Goal: Task Accomplishment & Management: Complete application form

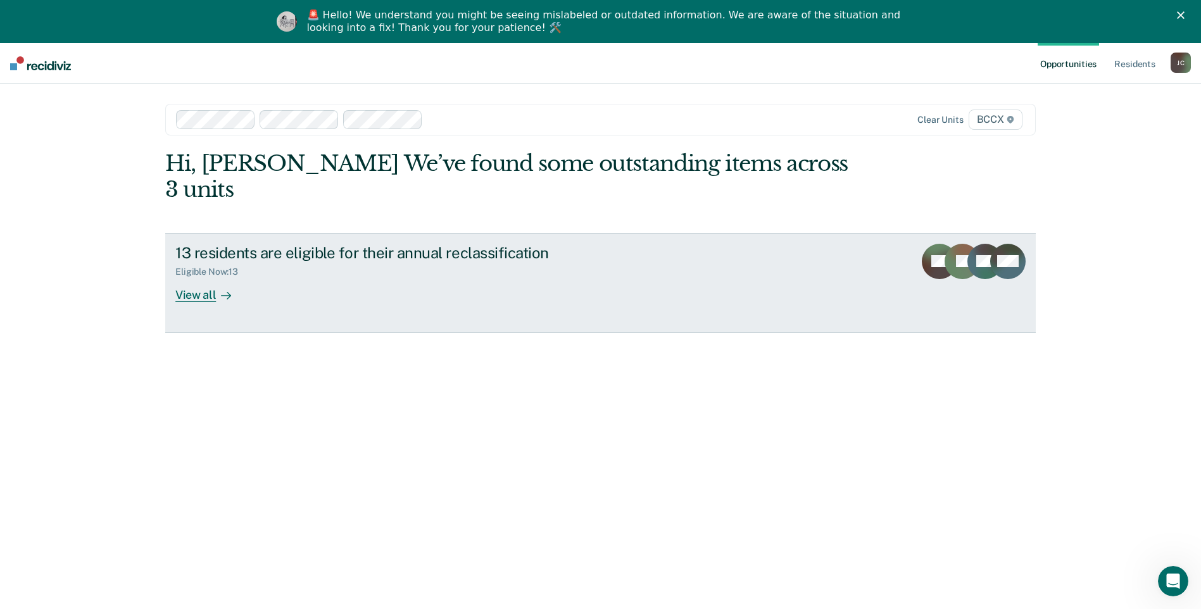
click at [195, 277] on div "View all" at bounding box center [210, 289] width 71 height 25
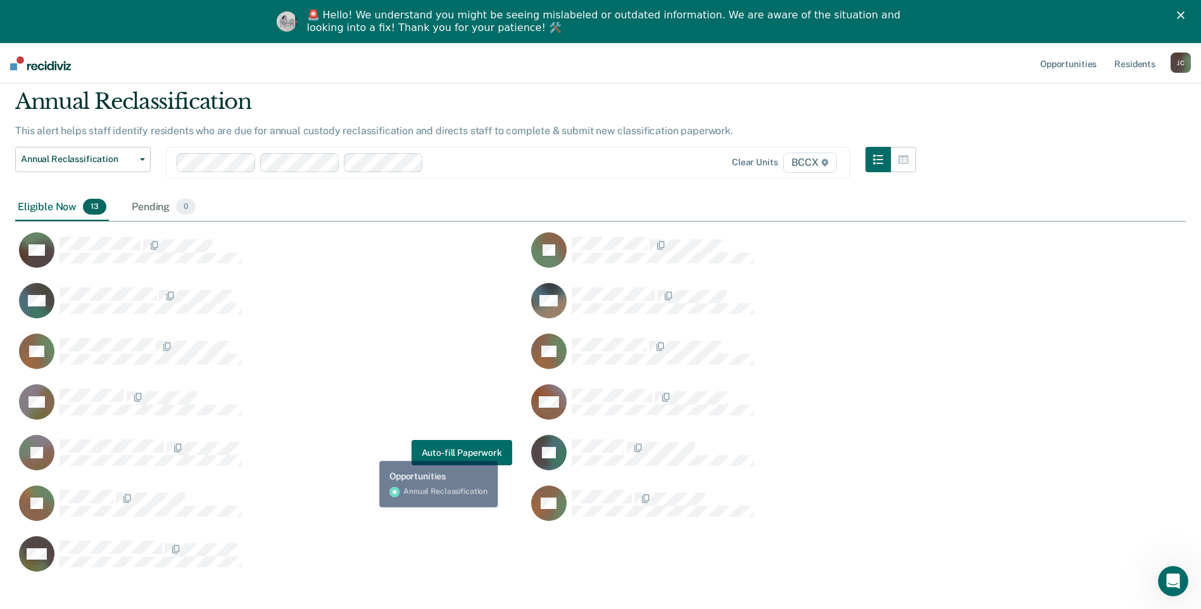
scroll to position [110, 0]
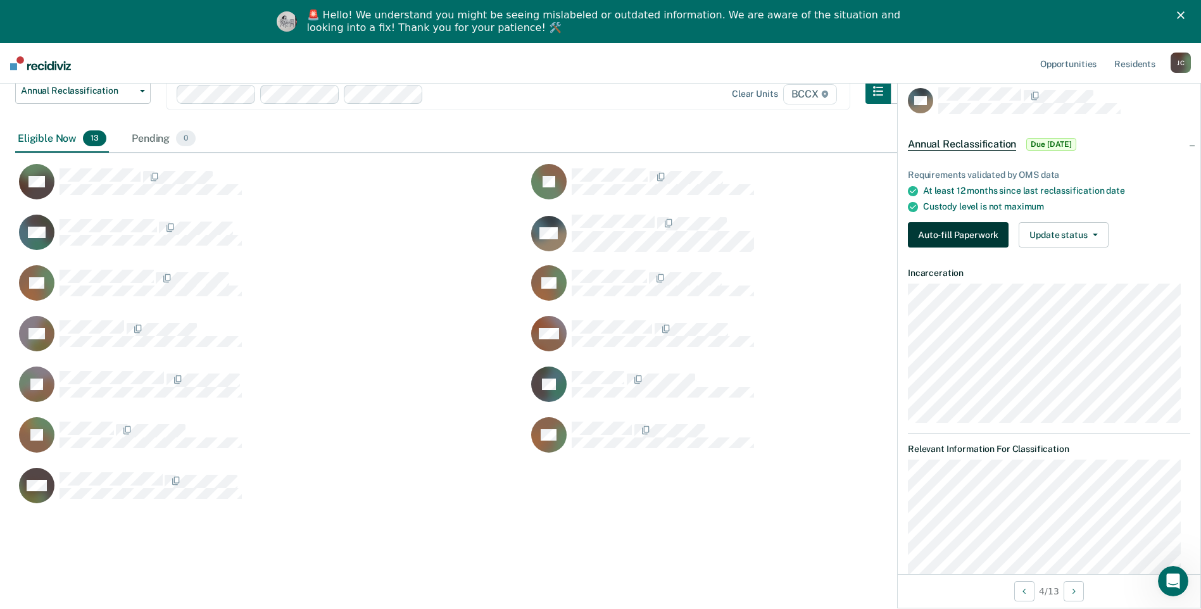
click at [969, 236] on button "Auto-fill Paperwork" at bounding box center [958, 234] width 101 height 25
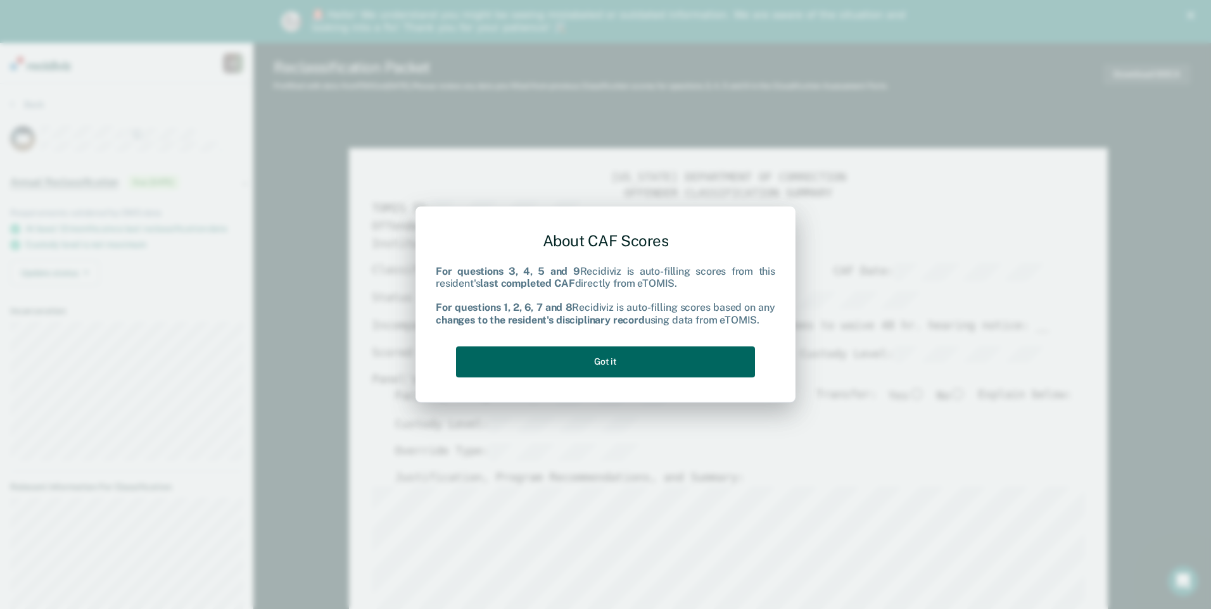
click at [666, 365] on button "Got it" at bounding box center [605, 361] width 299 height 31
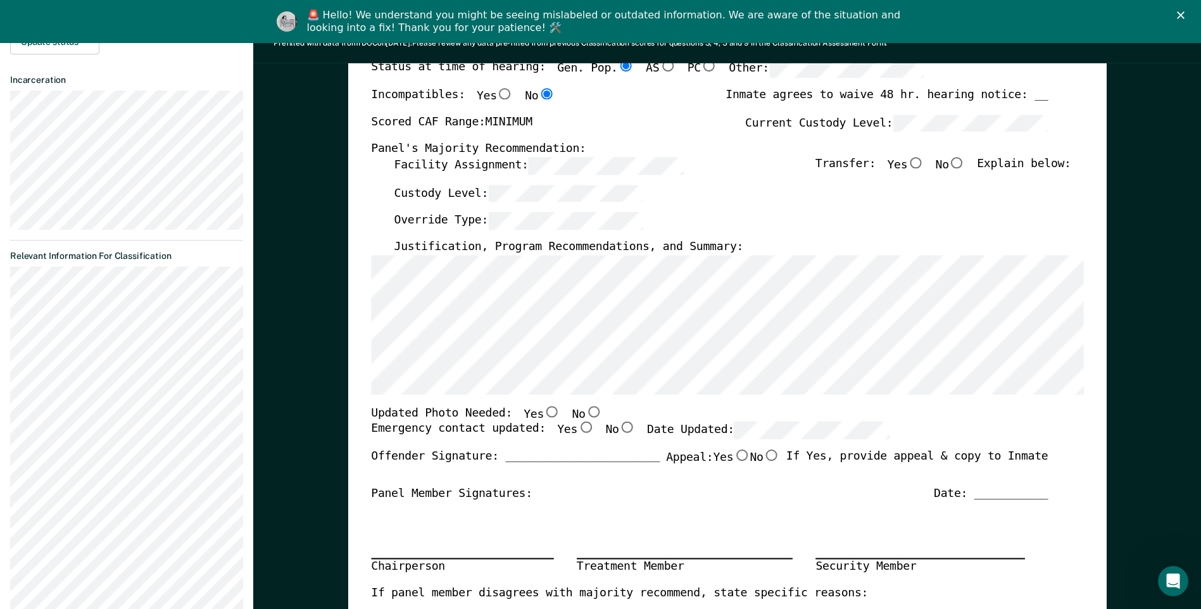
scroll to position [253, 0]
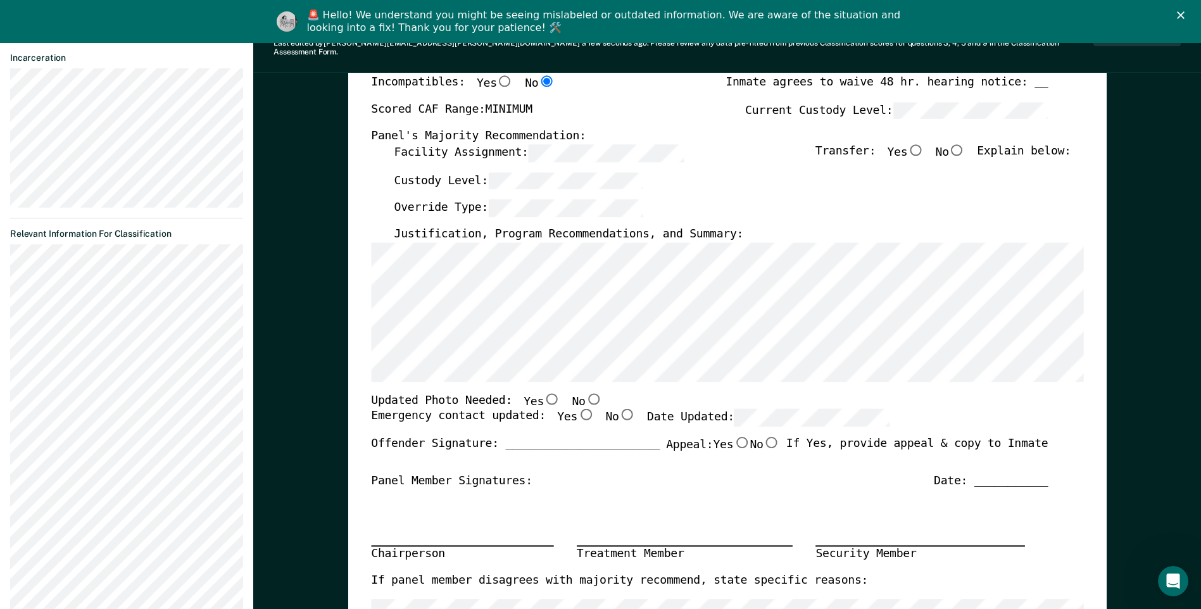
click at [578, 409] on input "Yes" at bounding box center [586, 414] width 16 height 11
type textarea "x"
radio input "true"
click at [585, 393] on input "No" at bounding box center [593, 398] width 16 height 11
type textarea "x"
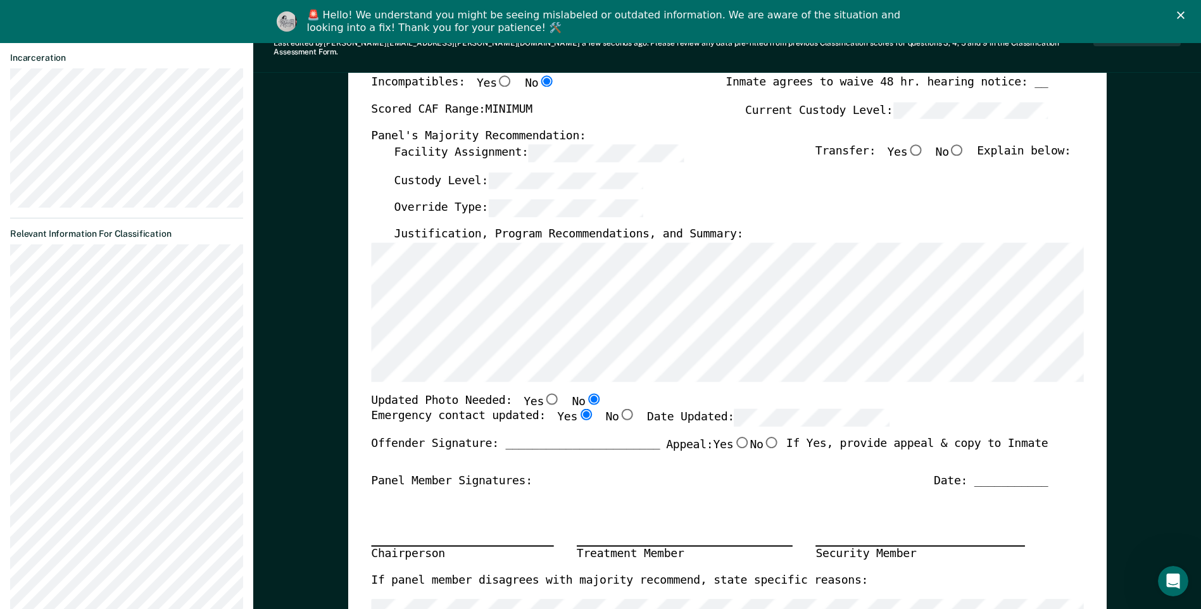
radio input "true"
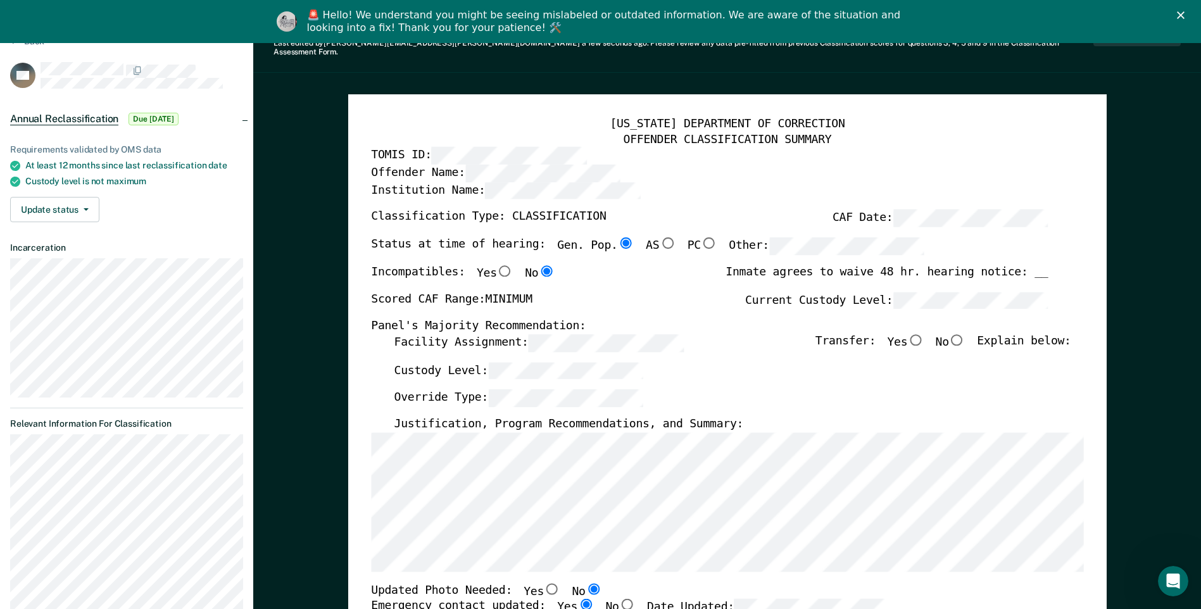
scroll to position [127, 0]
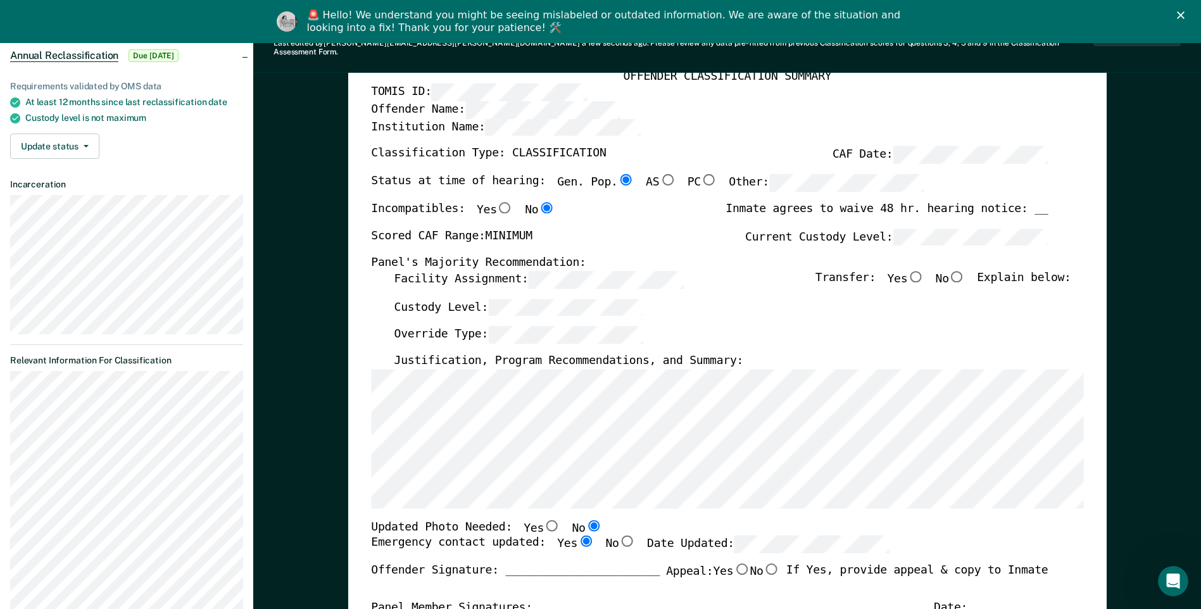
click at [966, 272] on input "No" at bounding box center [957, 275] width 16 height 11
type textarea "x"
radio input "true"
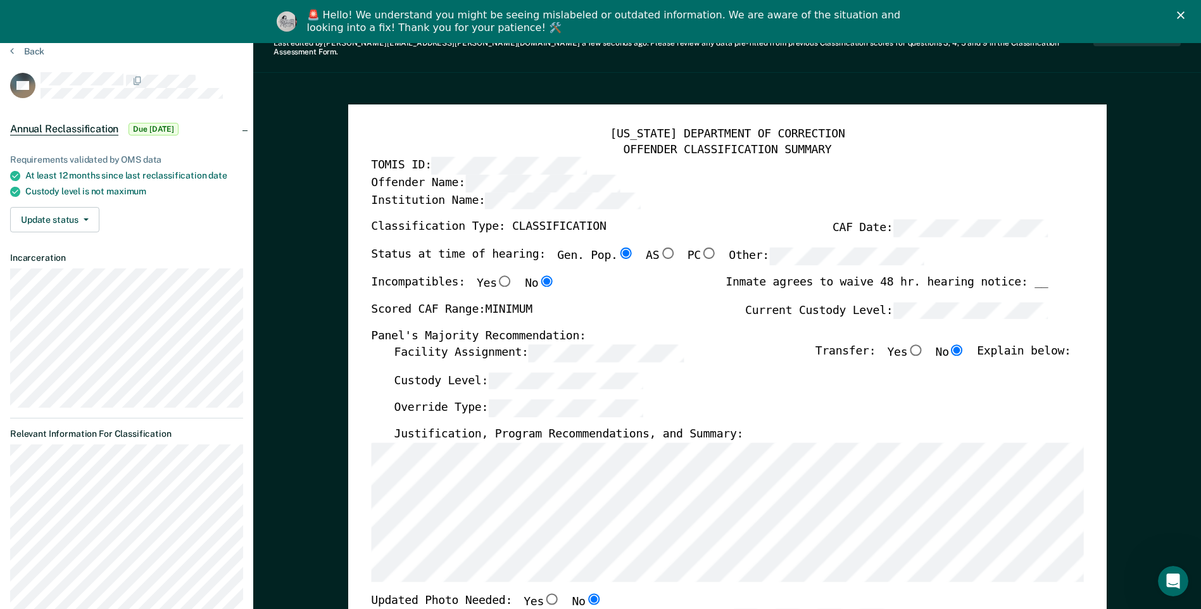
scroll to position [0, 0]
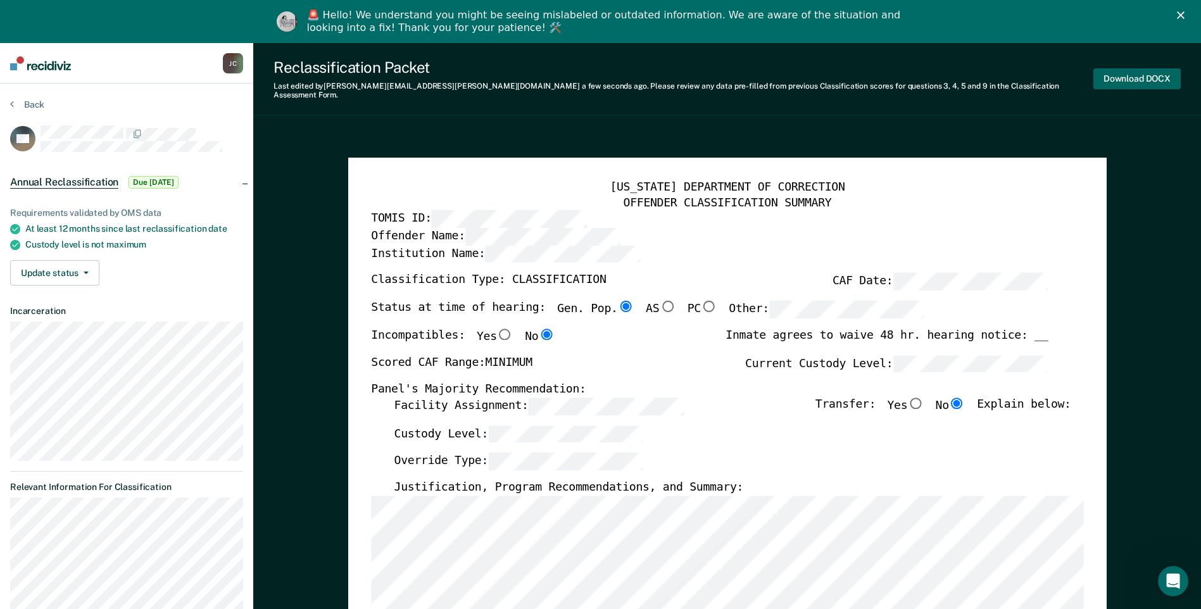
click at [1146, 74] on button "Download DOCX" at bounding box center [1137, 78] width 87 height 21
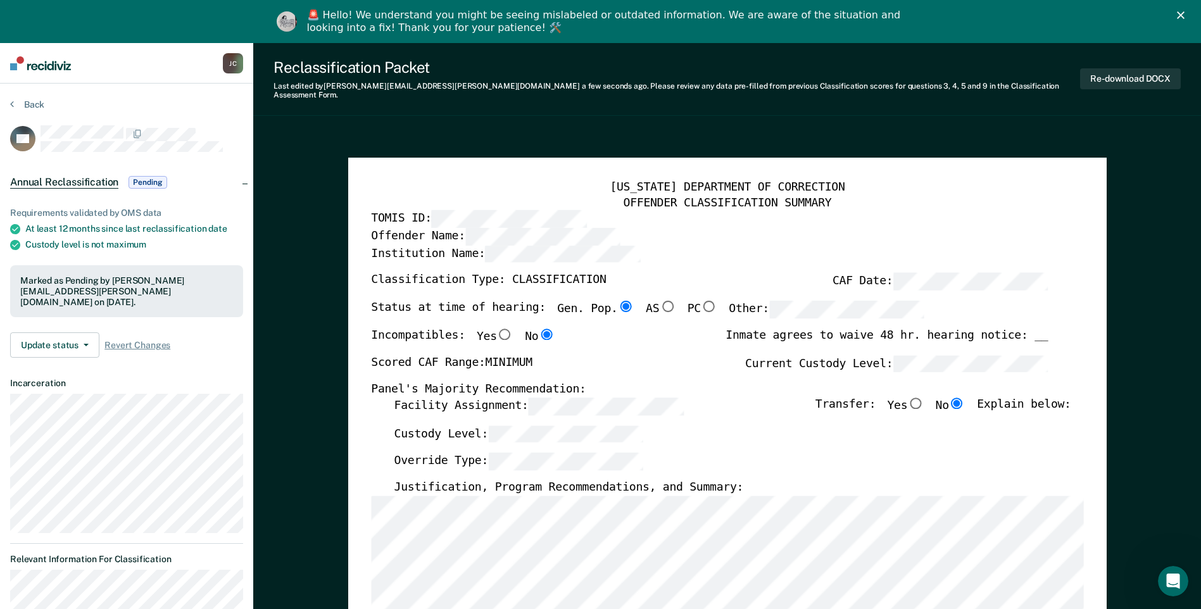
click at [1185, 13] on icon "Close" at bounding box center [1181, 15] width 8 height 8
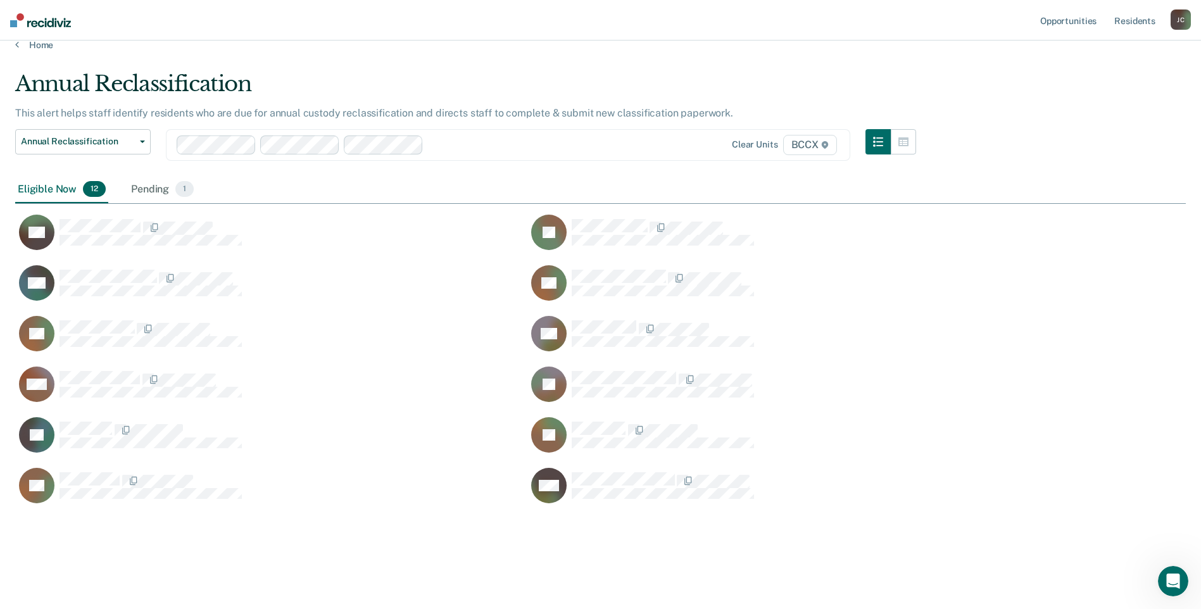
scroll to position [434, 1161]
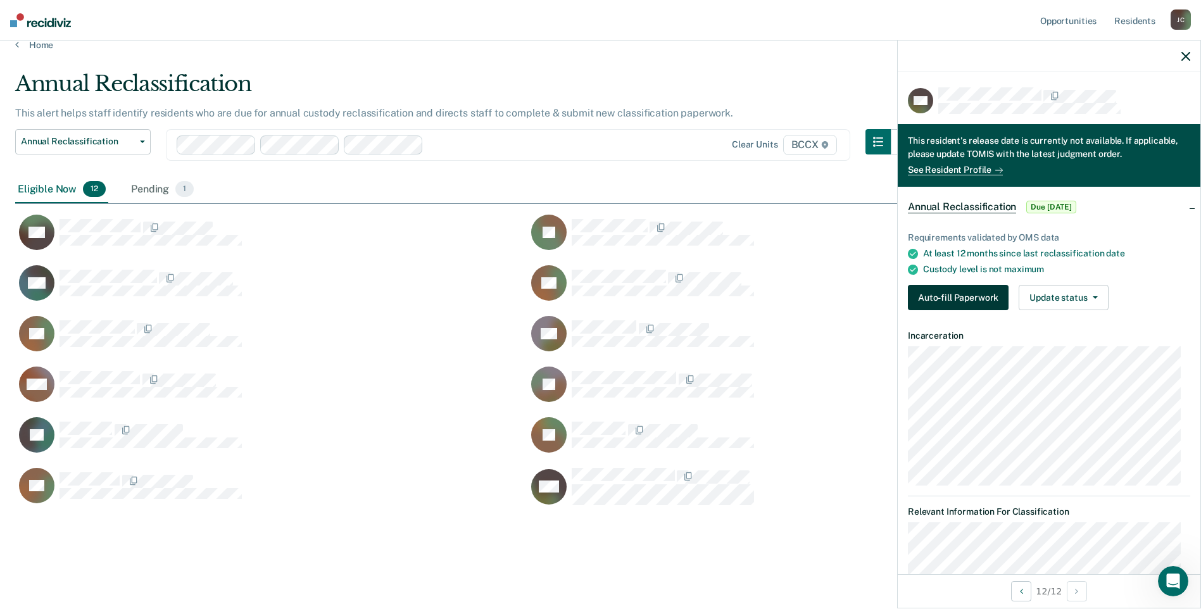
click at [959, 296] on button "Auto-fill Paperwork" at bounding box center [958, 297] width 101 height 25
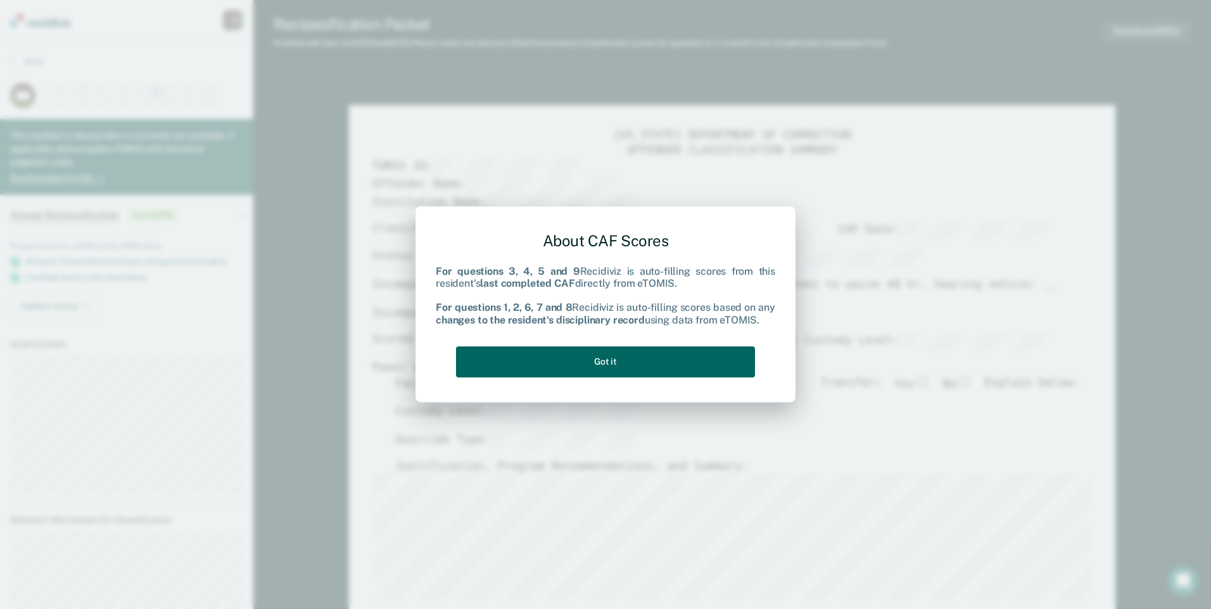
click at [707, 358] on button "Got it" at bounding box center [605, 361] width 299 height 31
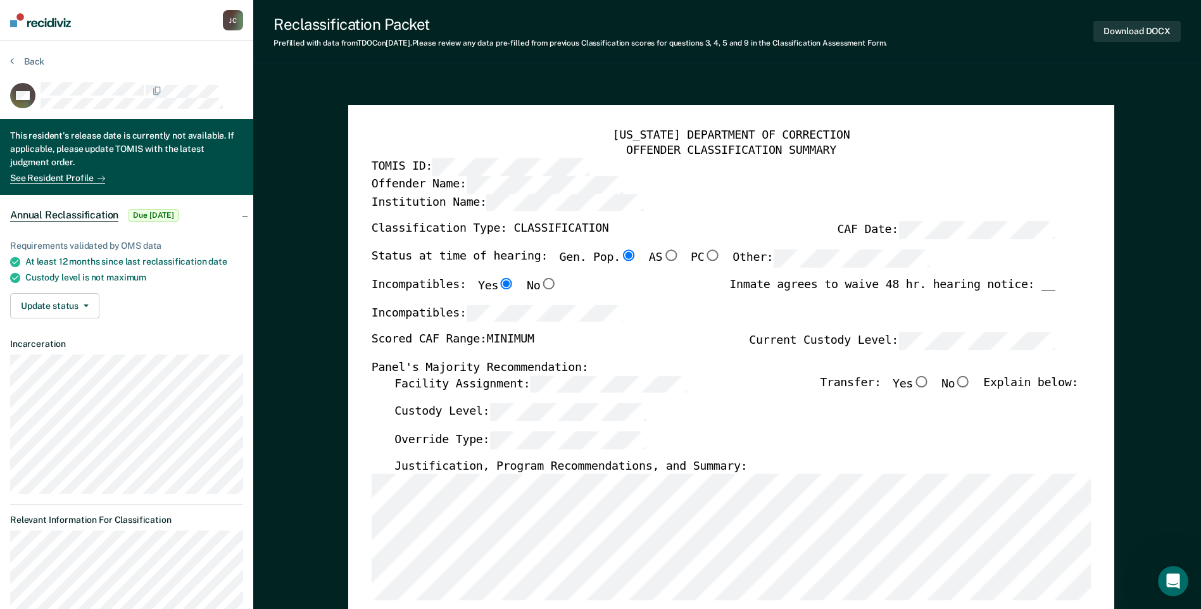
click at [970, 381] on input "No" at bounding box center [963, 381] width 16 height 11
type textarea "x"
radio input "true"
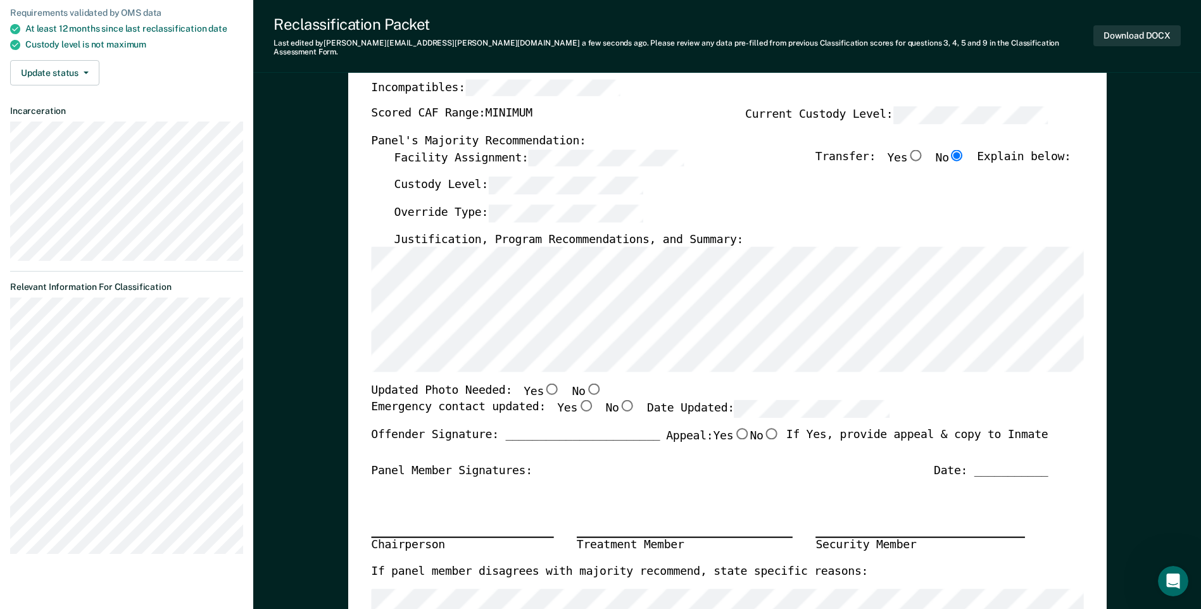
scroll to position [253, 0]
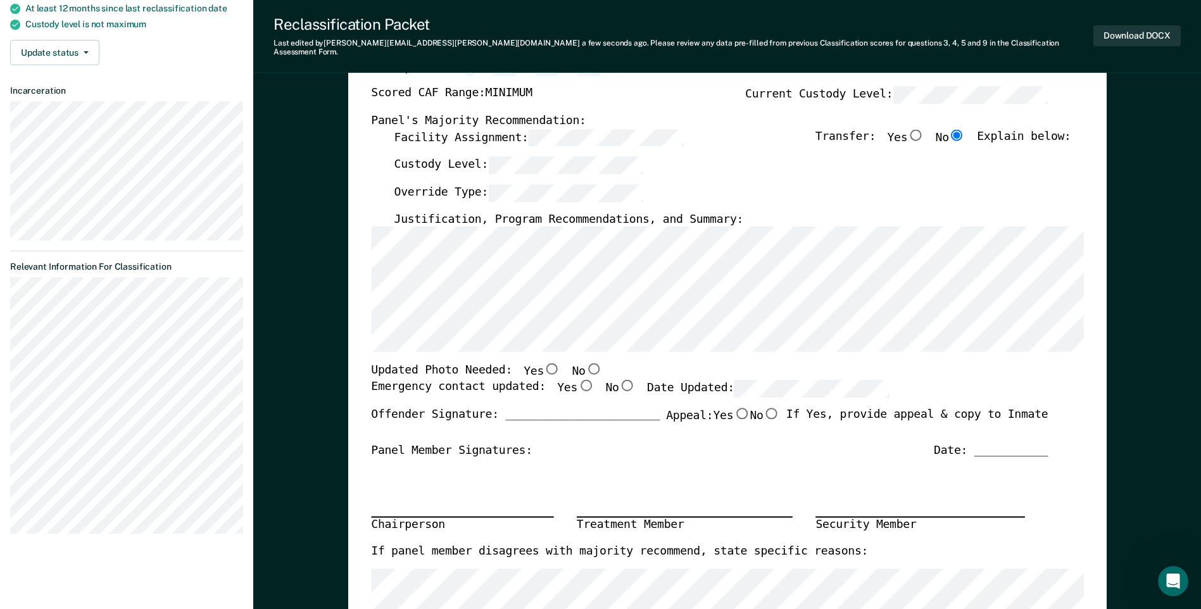
drag, startPoint x: 538, startPoint y: 358, endPoint x: 545, endPoint y: 368, distance: 12.7
click at [544, 363] on input "Yes" at bounding box center [552, 368] width 16 height 11
type textarea "x"
radio input "true"
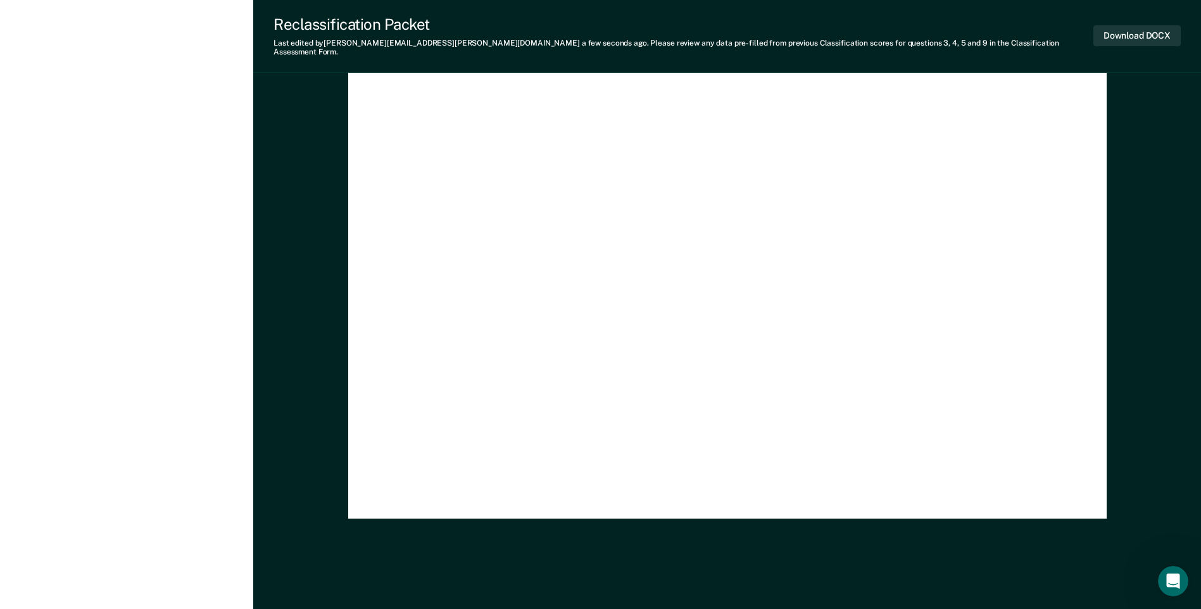
scroll to position [3159, 0]
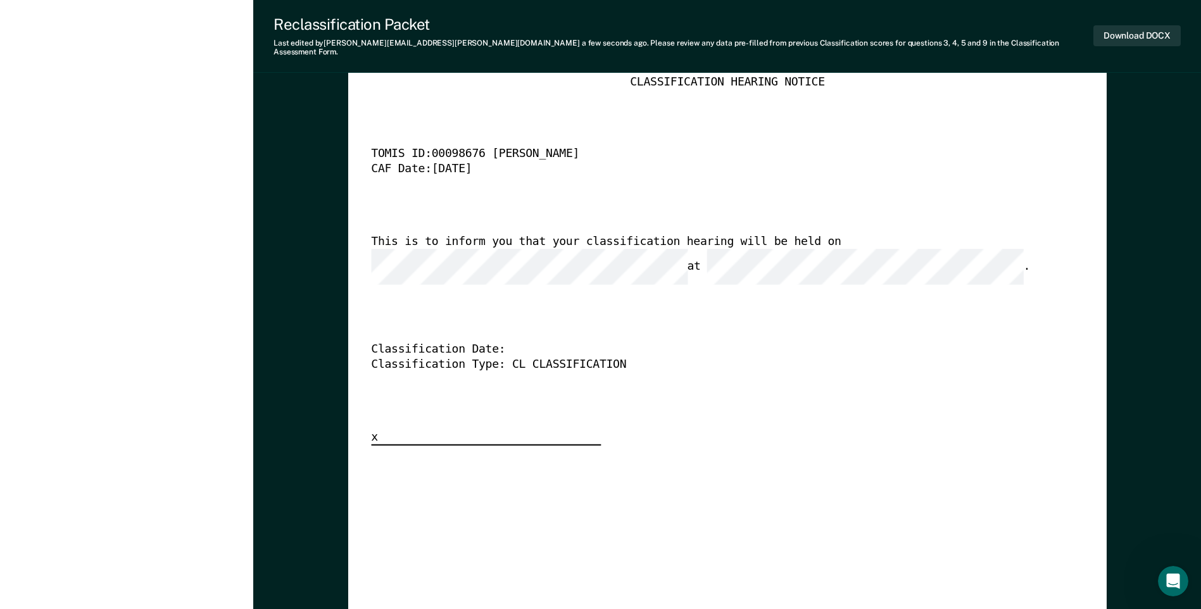
click at [788, 315] on div "[US_STATE] DEPARTMENT OF CORRECTION CLASSIFICATION HEARING NOTICE TOMIS ID: 000…" at bounding box center [727, 253] width 712 height 386
click at [801, 236] on div "This is to inform you that your classification hearing will be held on at ." at bounding box center [709, 260] width 677 height 51
click at [1026, 235] on div "This is to inform you that your classification hearing will be held on at ." at bounding box center [709, 260] width 677 height 51
click at [622, 360] on div "[US_STATE] DEPARTMENT OF CORRECTION CLASSIFICATION HEARING NOTICE TOMIS ID: 000…" at bounding box center [727, 253] width 712 height 386
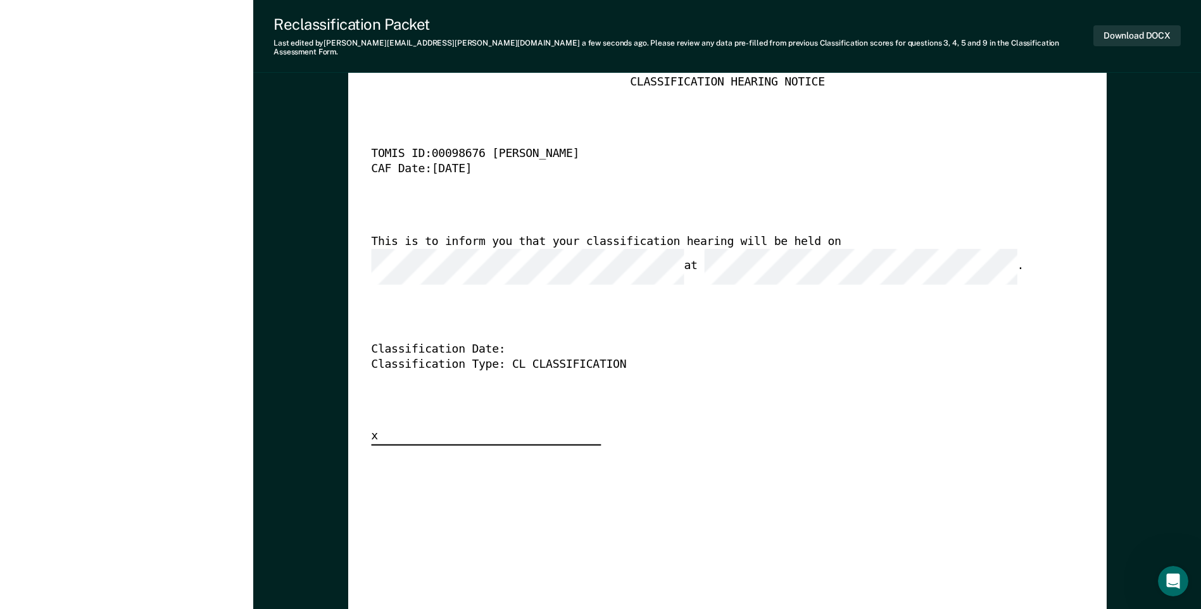
scroll to position [0, 0]
click at [1149, 32] on button "Download DOCX" at bounding box center [1137, 35] width 87 height 21
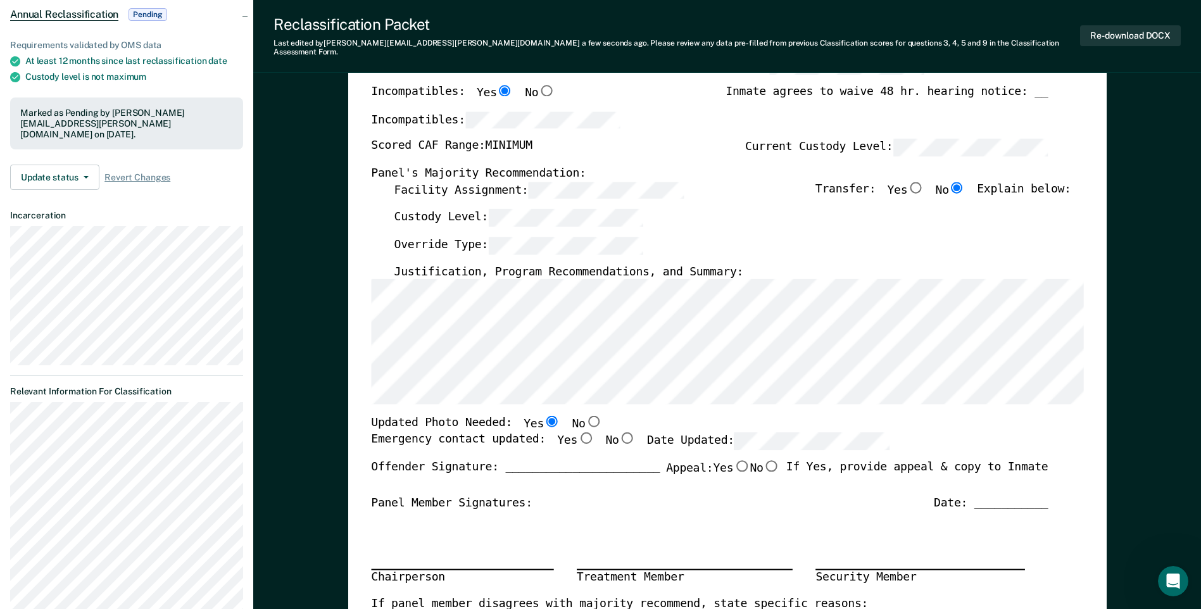
scroll to position [182, 0]
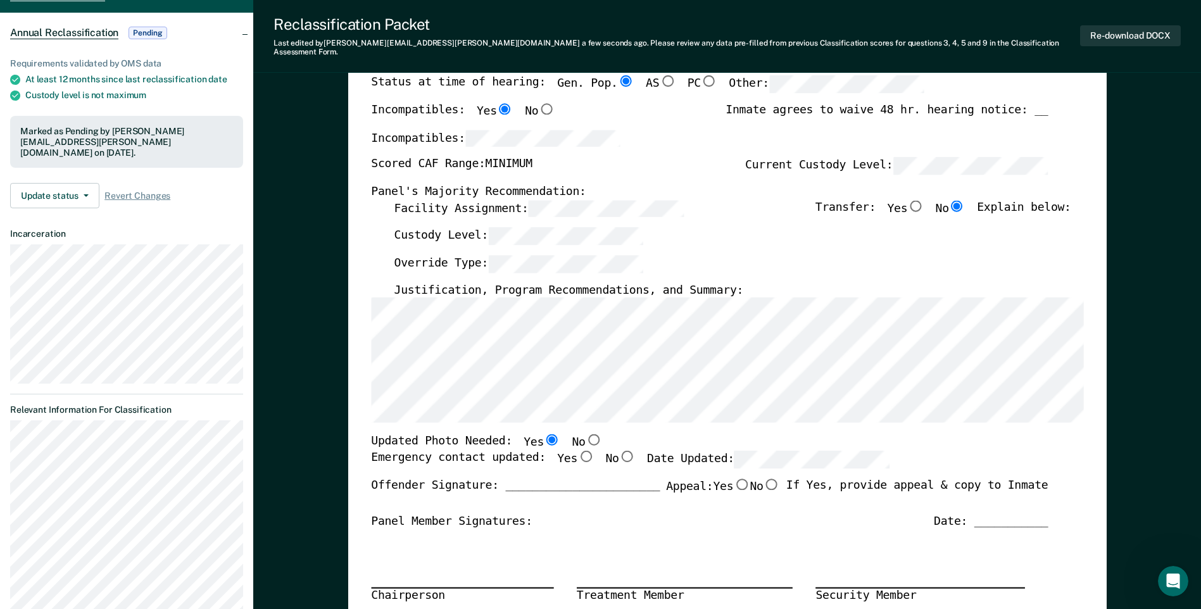
click at [578, 451] on input "Yes" at bounding box center [586, 455] width 16 height 11
type textarea "x"
radio input "true"
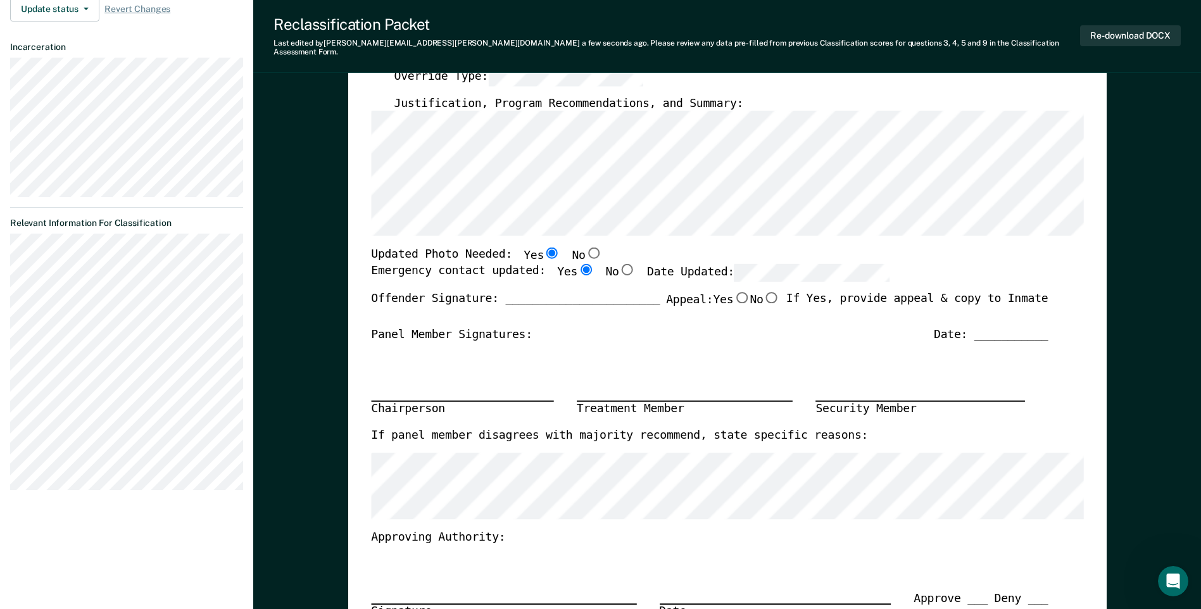
scroll to position [443, 0]
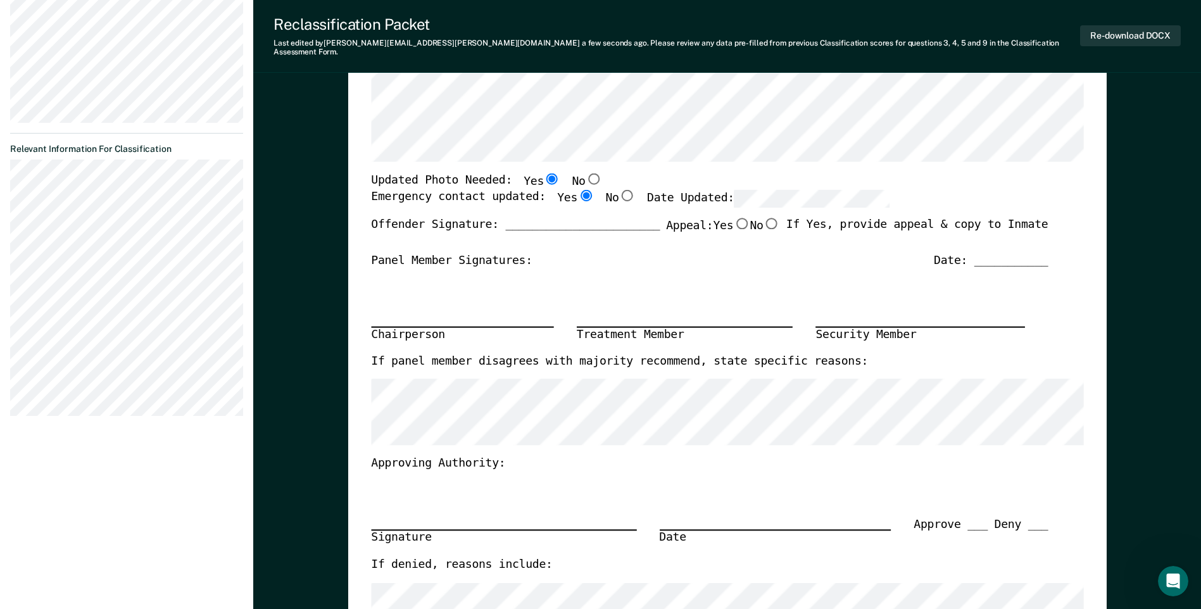
click at [885, 306] on div "Chairperson Treatment Member Security Member" at bounding box center [709, 311] width 677 height 85
click at [1147, 28] on button "Re-download DOCX" at bounding box center [1130, 35] width 101 height 21
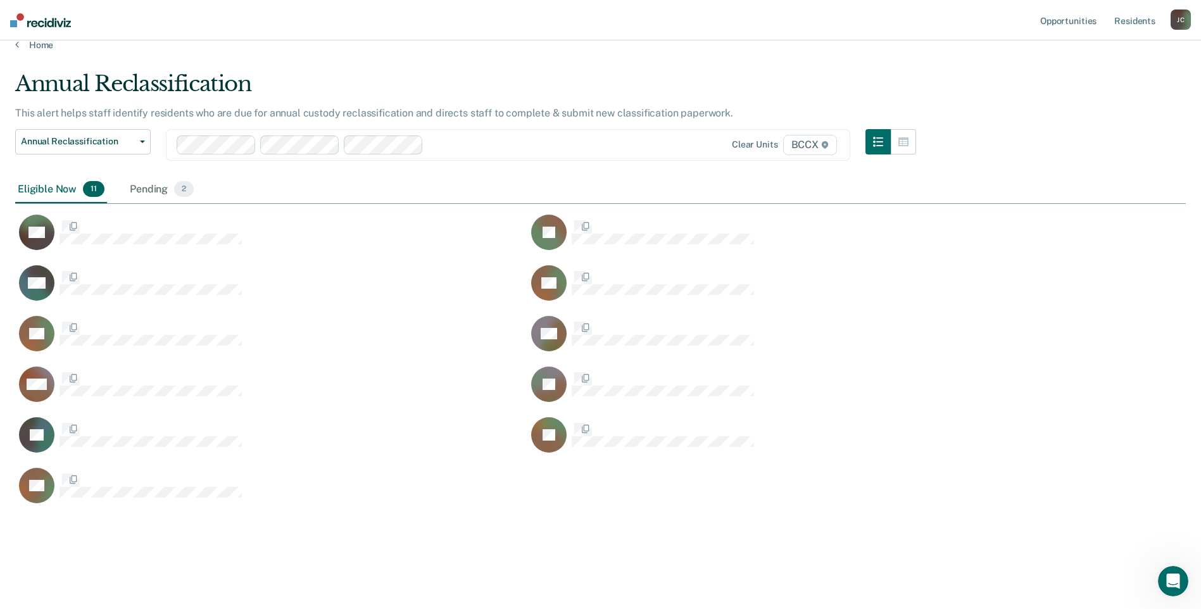
scroll to position [434, 1161]
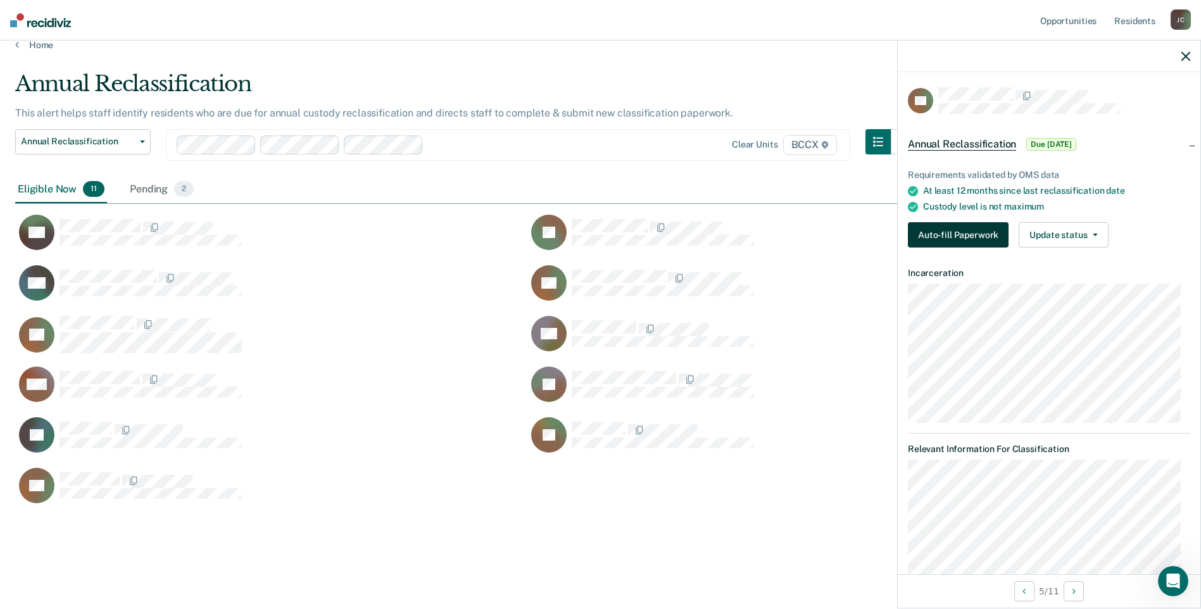
click at [971, 237] on button "Auto-fill Paperwork" at bounding box center [958, 234] width 101 height 25
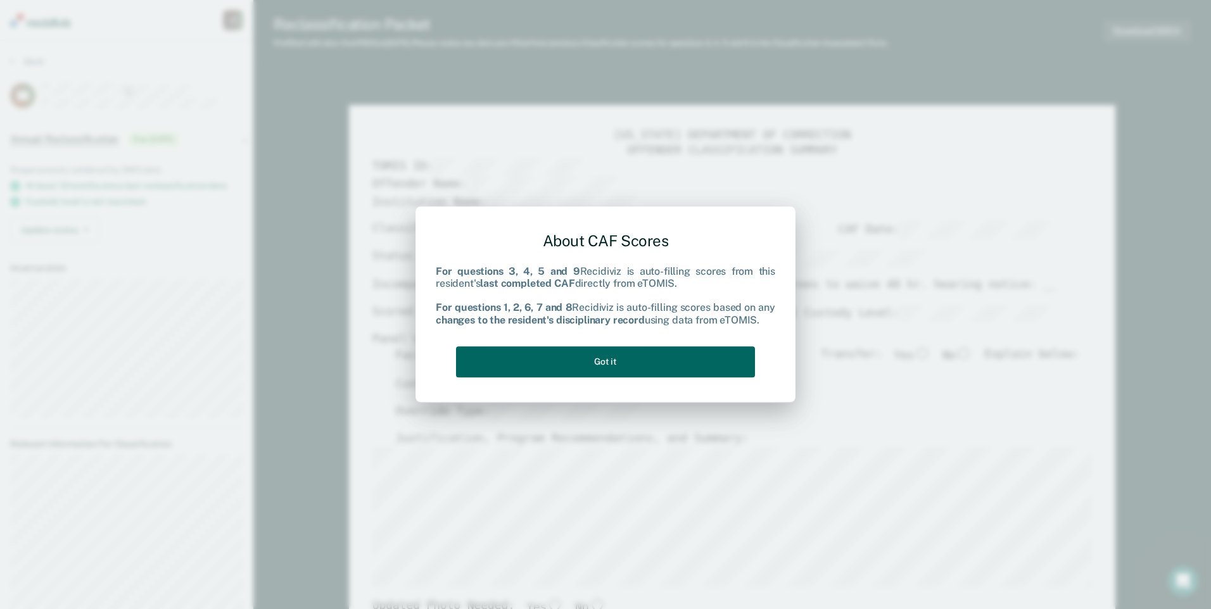
click at [617, 357] on button "Got it" at bounding box center [605, 361] width 299 height 31
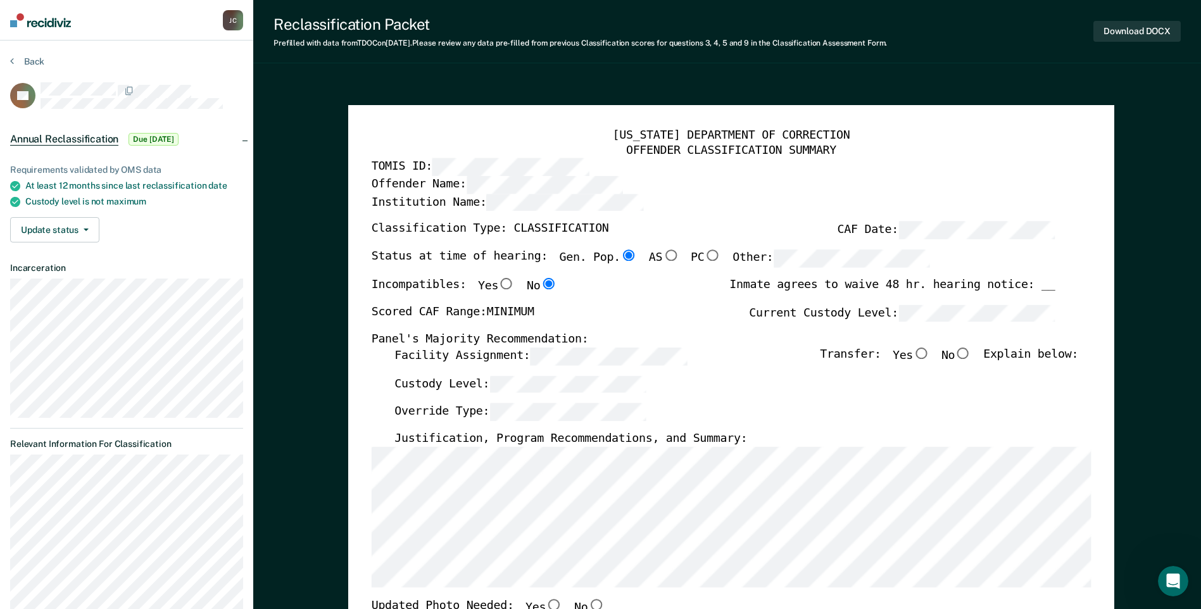
click at [971, 351] on input "No" at bounding box center [963, 353] width 16 height 11
type textarea "x"
radio input "true"
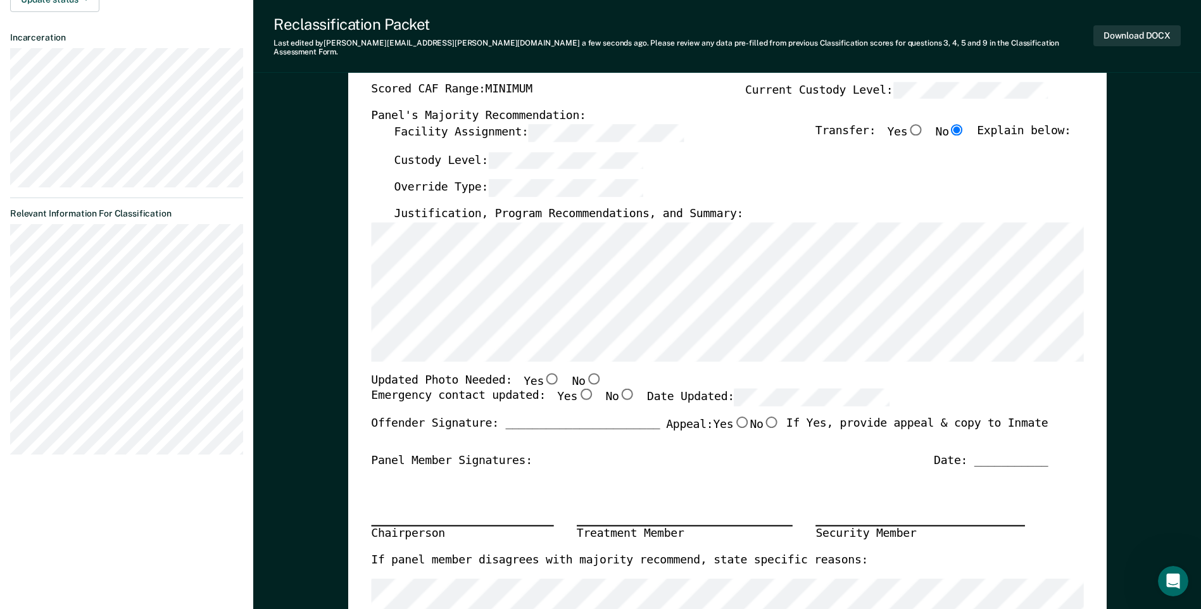
scroll to position [253, 0]
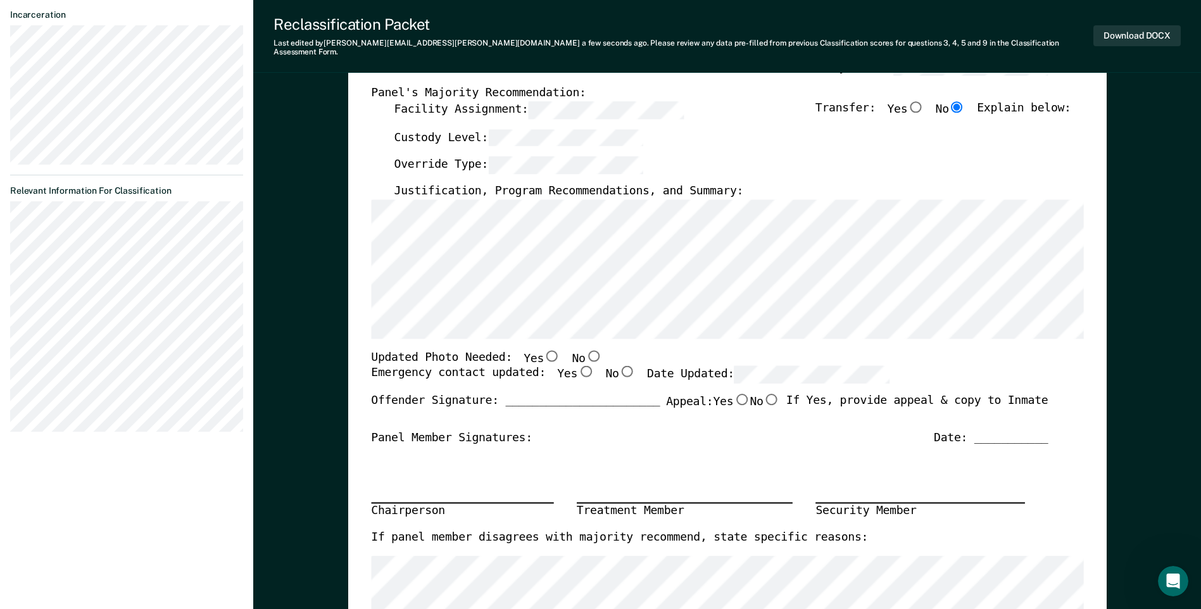
click at [585, 350] on input "No" at bounding box center [593, 355] width 16 height 11
type textarea "x"
radio input "true"
drag, startPoint x: 567, startPoint y: 363, endPoint x: 697, endPoint y: 374, distance: 130.3
click at [578, 366] on input "Yes" at bounding box center [586, 371] width 16 height 11
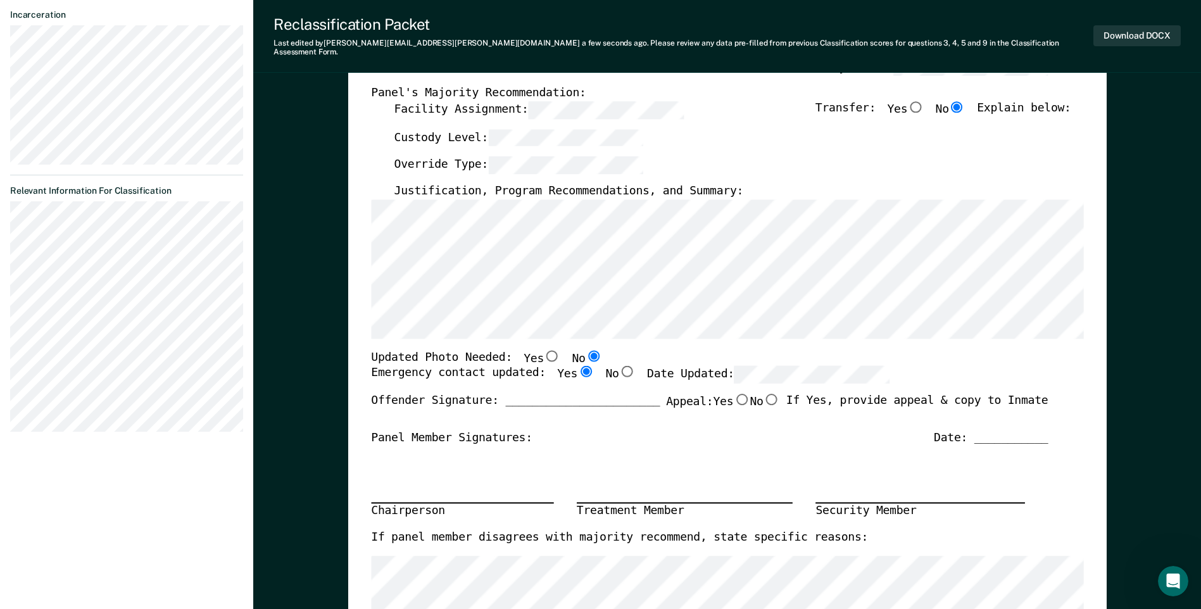
type textarea "x"
radio input "true"
click at [745, 376] on div "Emergency contact updated: Yes No Date Updated:" at bounding box center [630, 380] width 519 height 28
click at [780, 419] on div "Offender Signature: _______________________ Appeal: Yes No If Yes, provide appe…" at bounding box center [709, 412] width 677 height 37
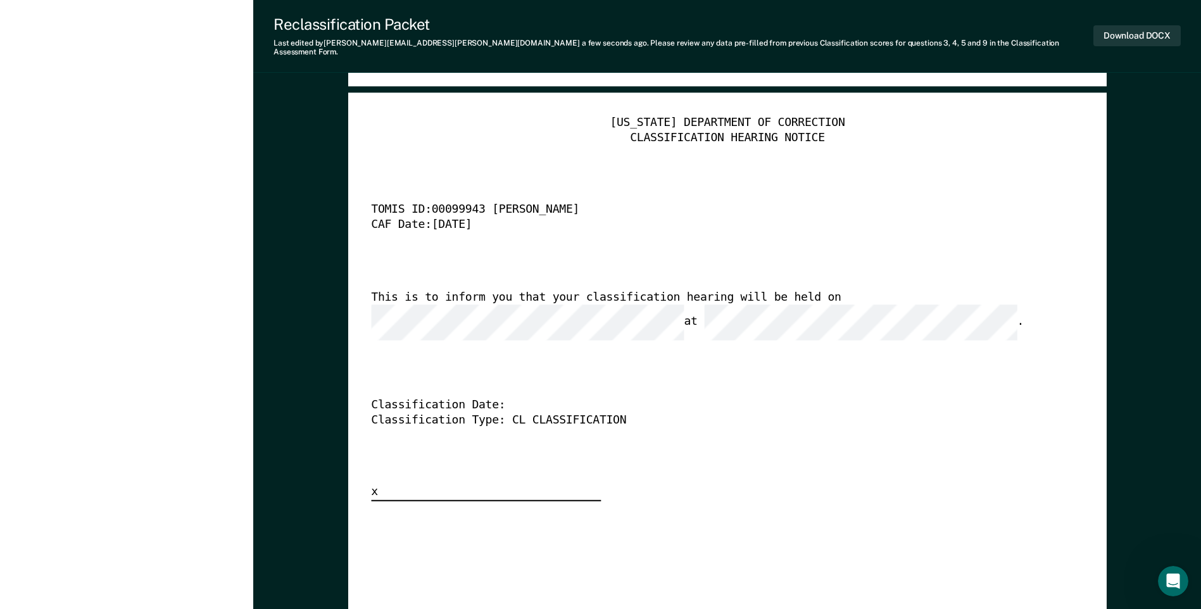
scroll to position [0, 11]
click at [717, 346] on div "[US_STATE] DEPARTMENT OF CORRECTION CLASSIFICATION HEARING NOTICE TOMIS ID: 000…" at bounding box center [727, 309] width 712 height 386
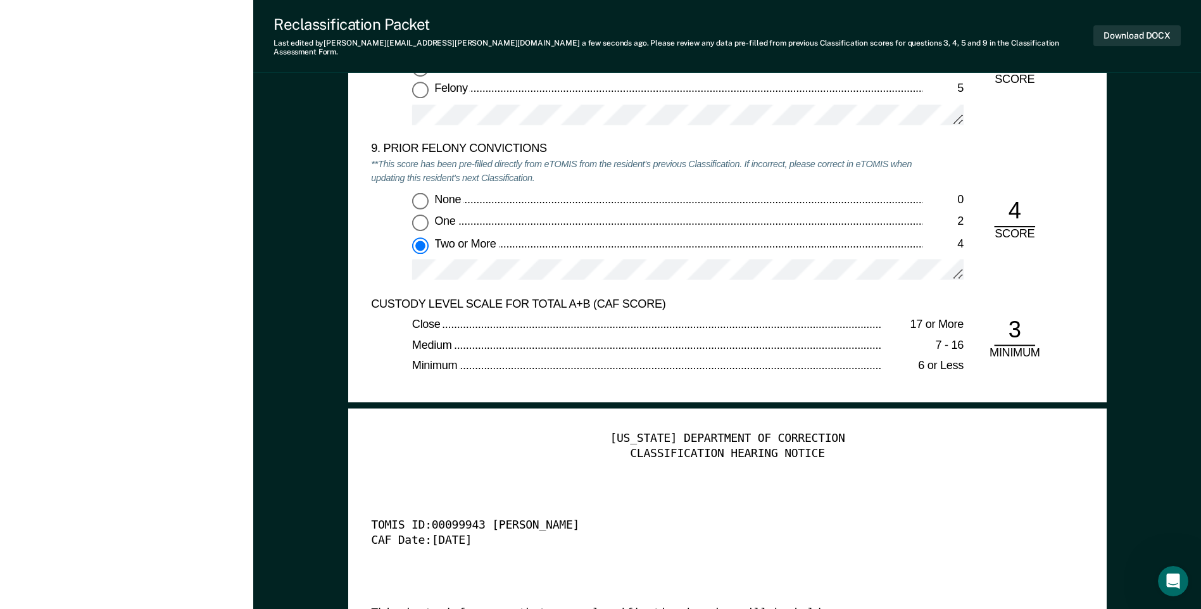
scroll to position [2786, 0]
click at [1134, 36] on button "Download DOCX" at bounding box center [1137, 35] width 87 height 21
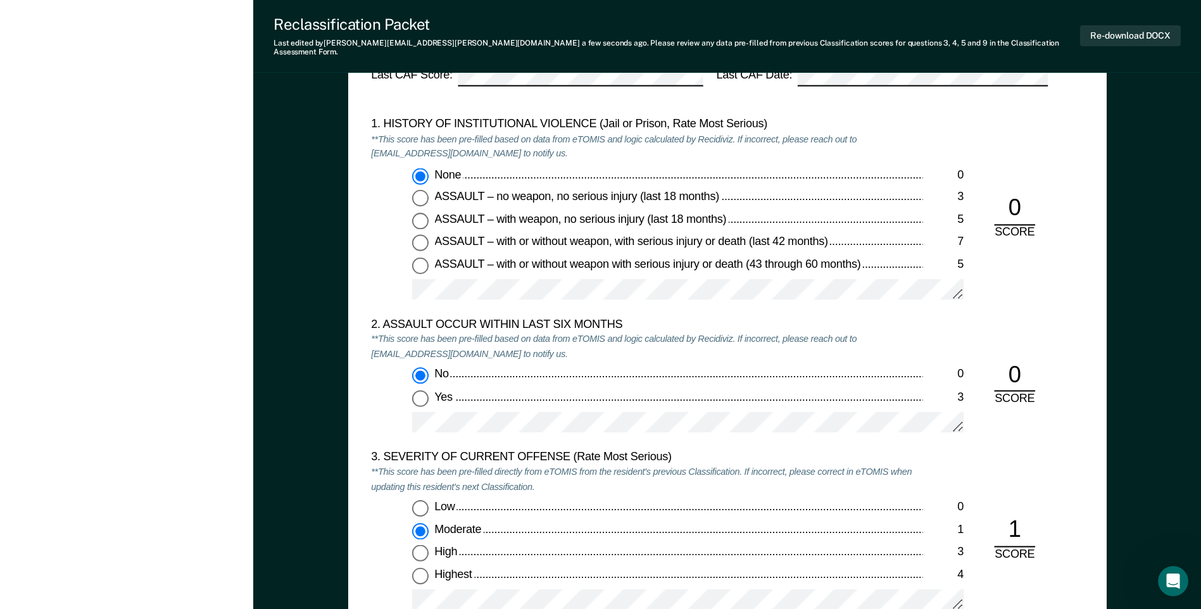
scroll to position [1203, 0]
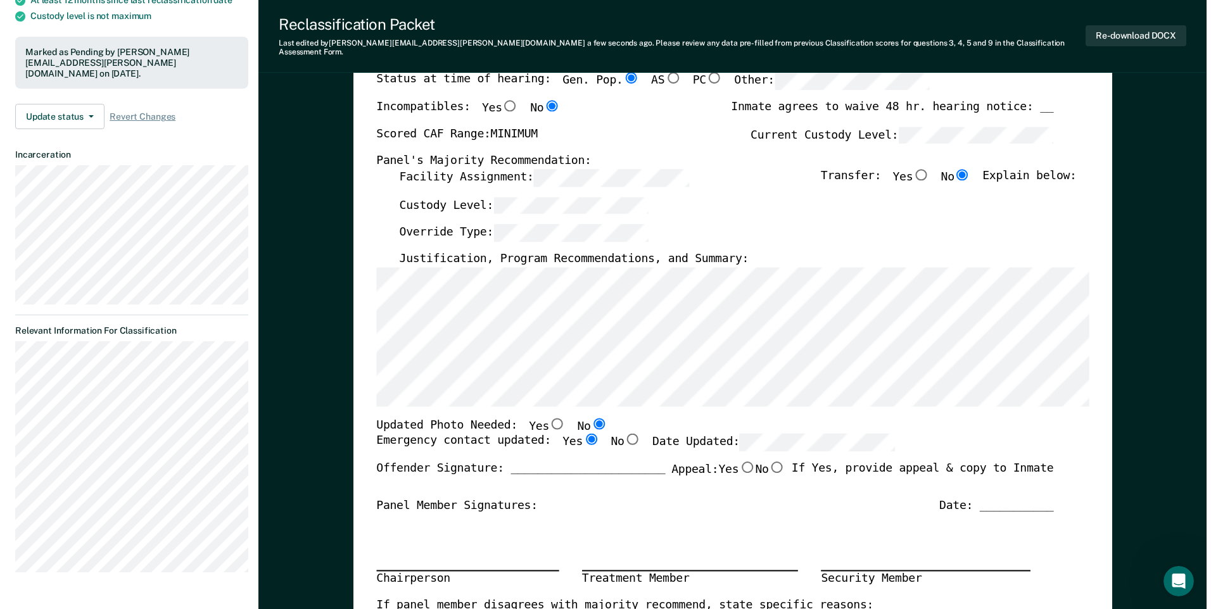
scroll to position [0, 0]
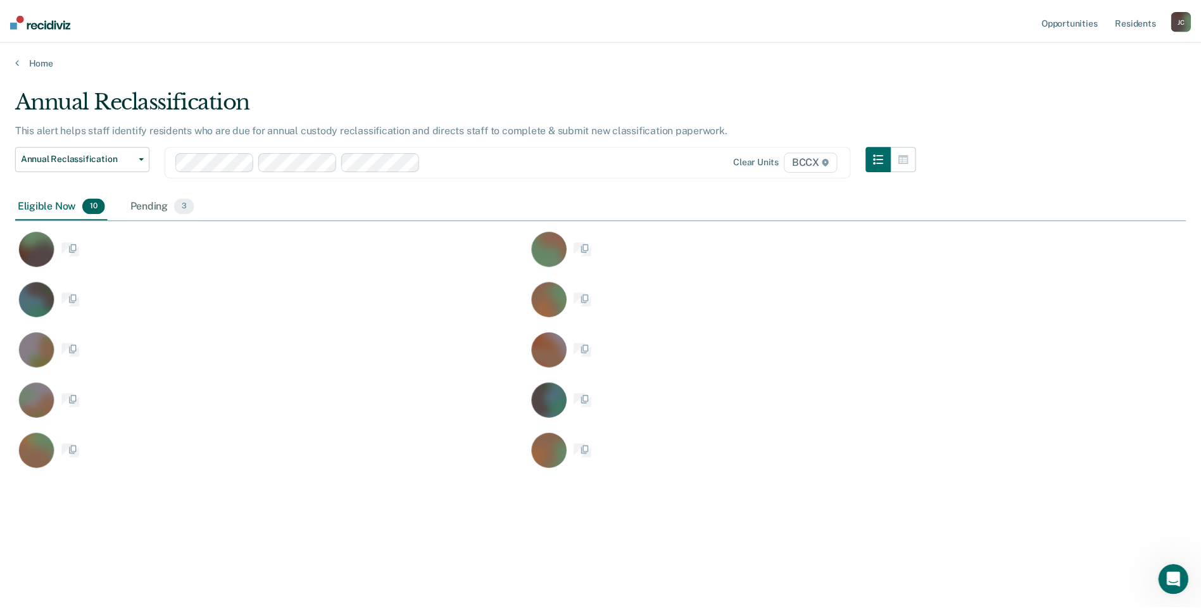
scroll to position [417, 1171]
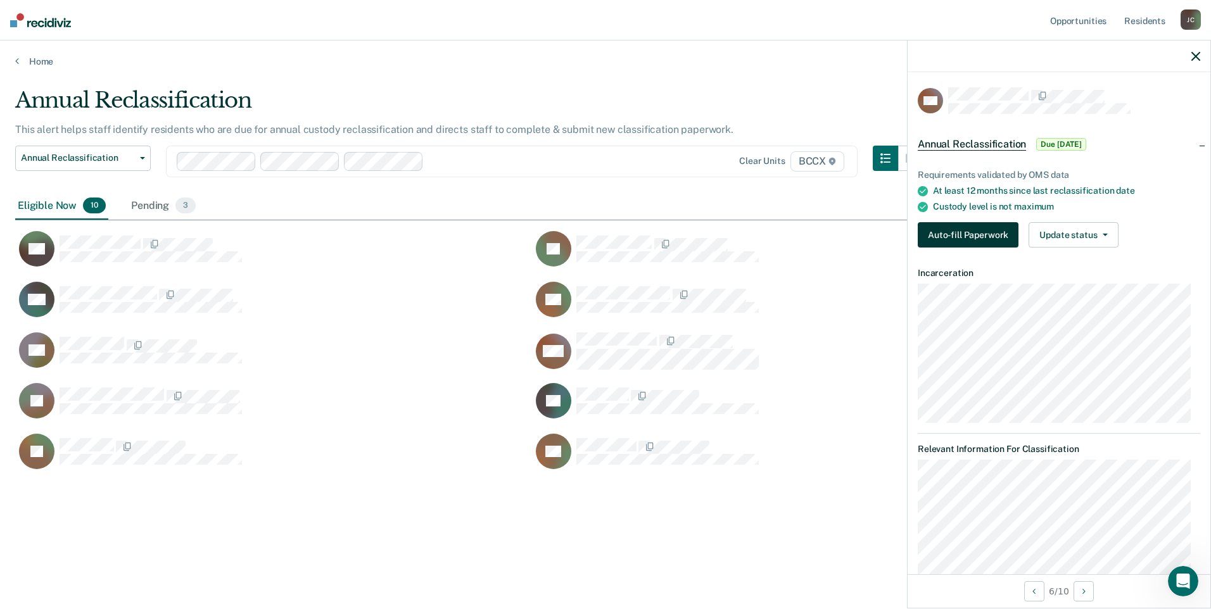
click at [937, 234] on button "Auto-fill Paperwork" at bounding box center [968, 234] width 101 height 25
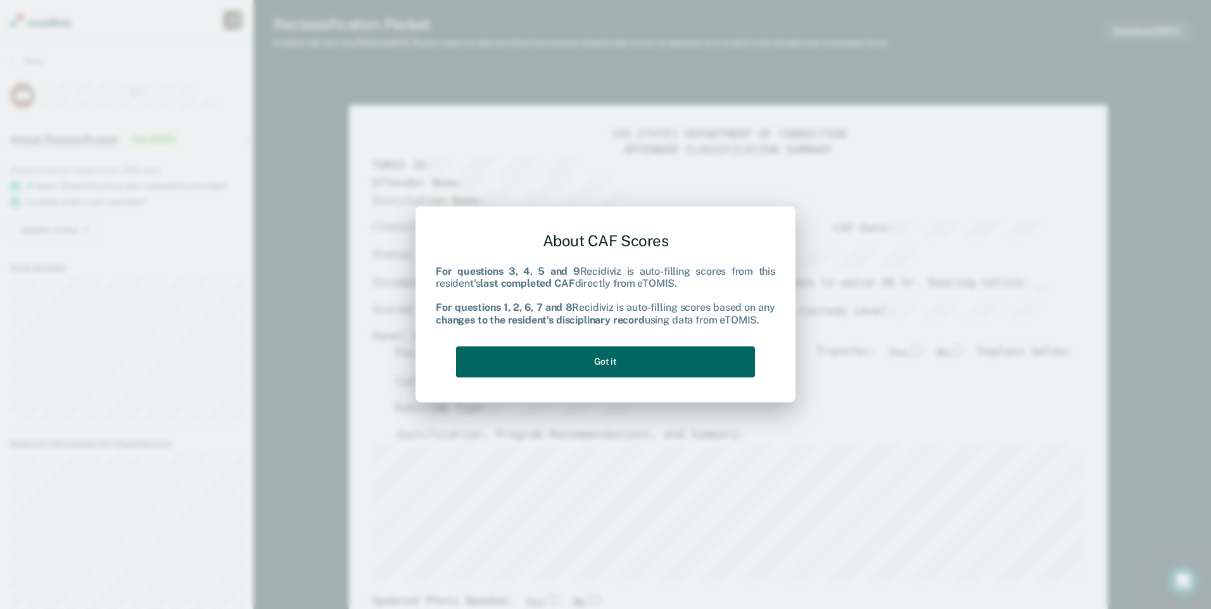
click at [679, 352] on button "Got it" at bounding box center [605, 361] width 299 height 31
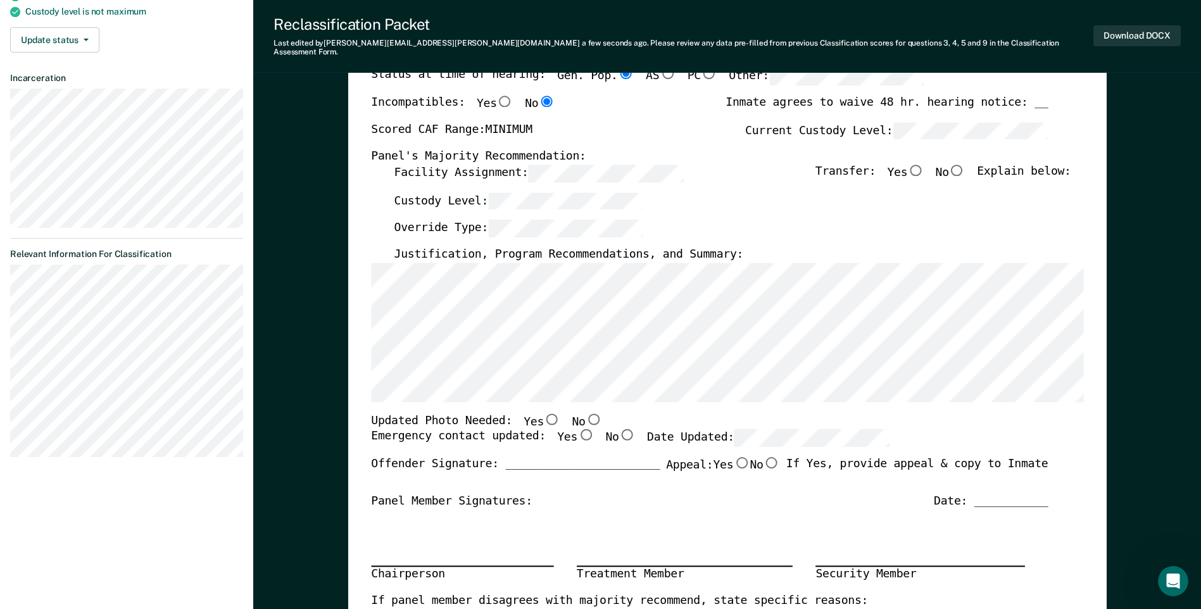
scroll to position [127, 0]
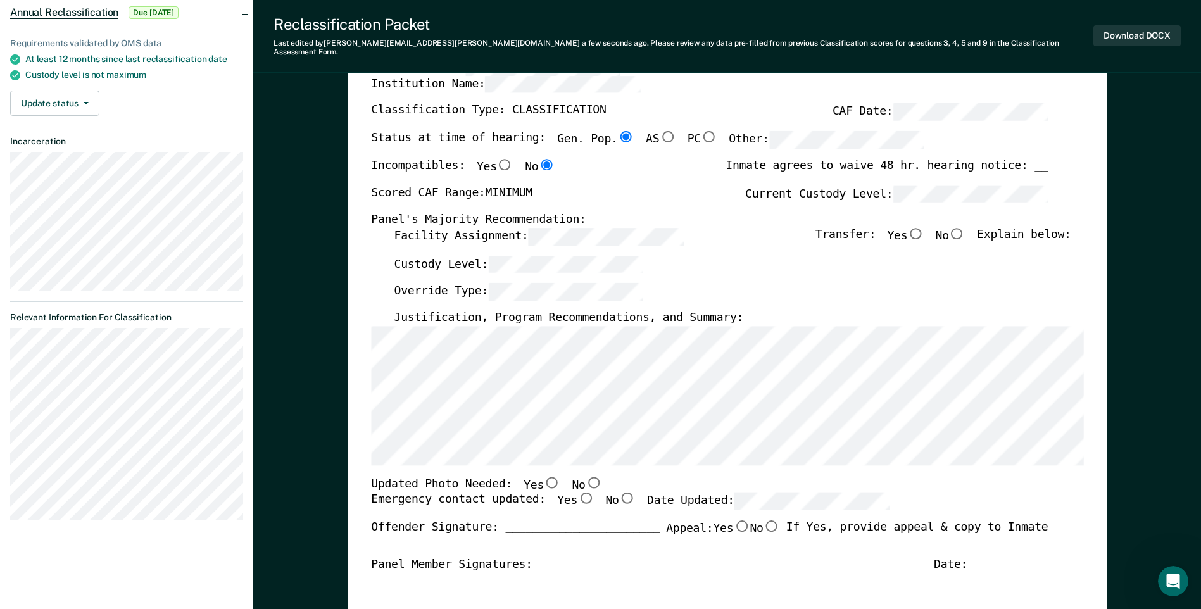
click at [965, 227] on input "No" at bounding box center [957, 232] width 16 height 11
type textarea "x"
radio input "true"
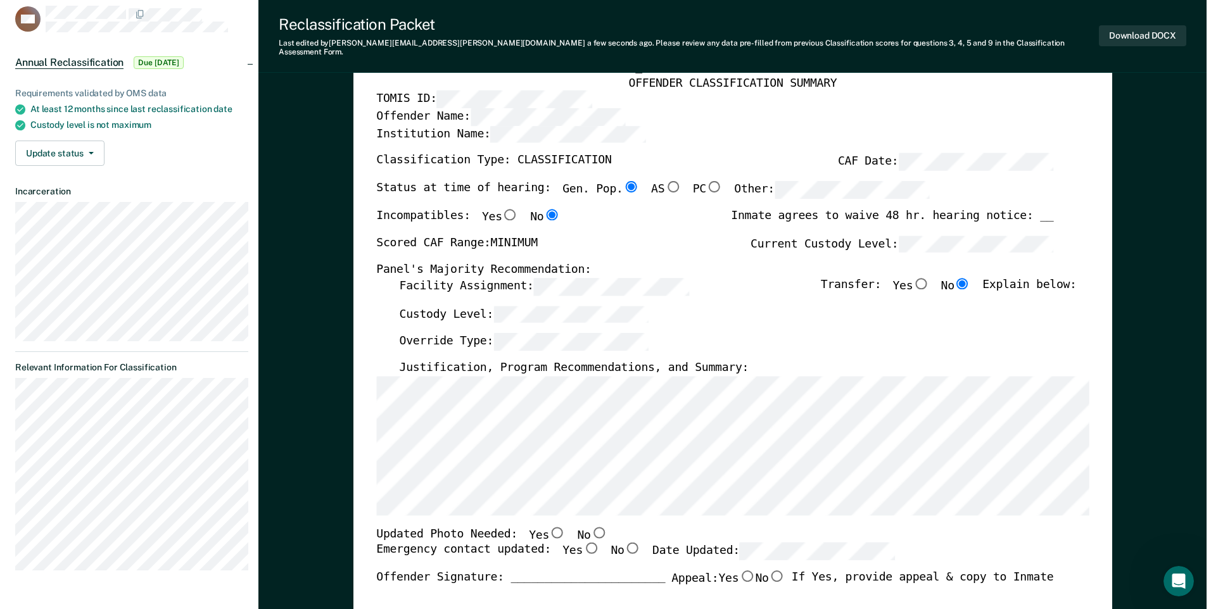
scroll to position [0, 0]
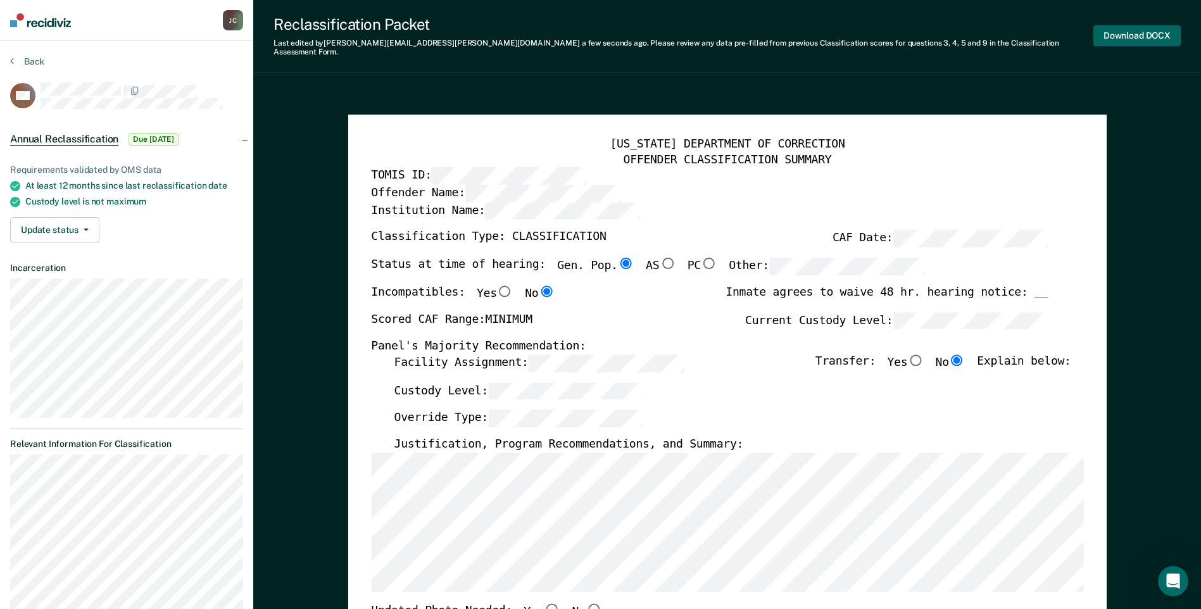
click at [1123, 35] on button "Download DOCX" at bounding box center [1137, 35] width 87 height 21
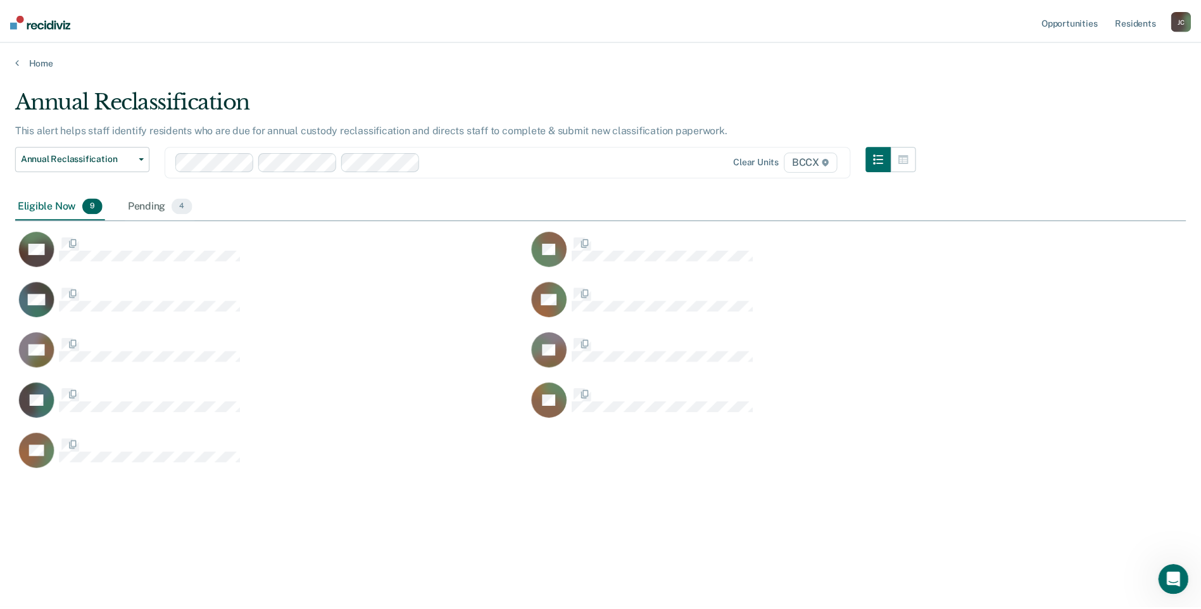
scroll to position [417, 1171]
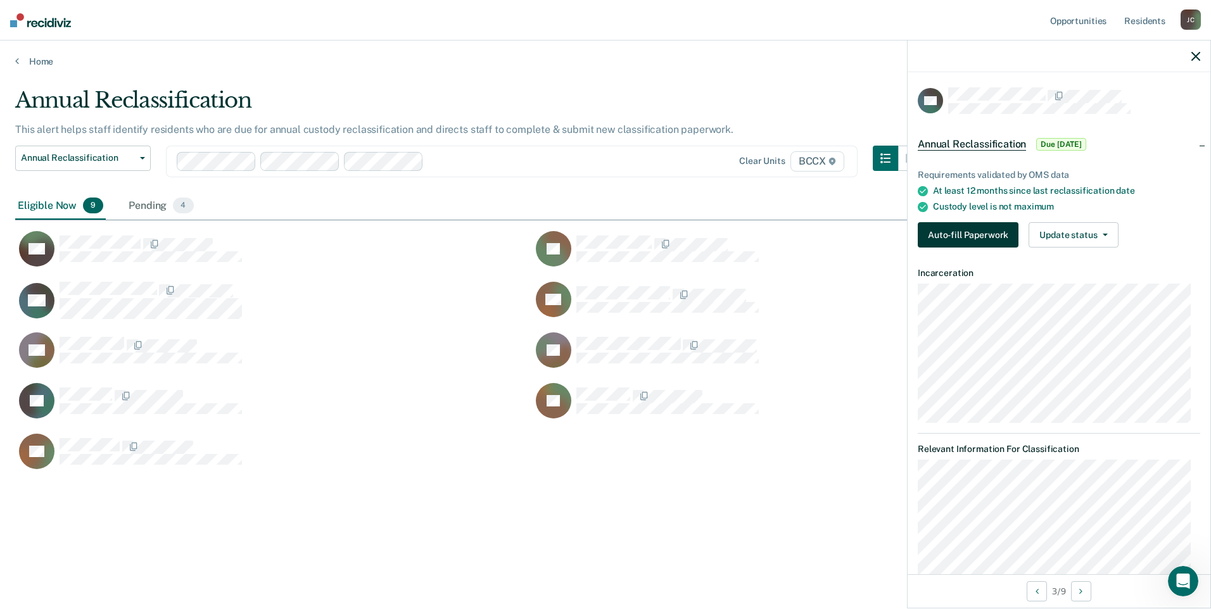
click at [973, 225] on button "Auto-fill Paperwork" at bounding box center [968, 234] width 101 height 25
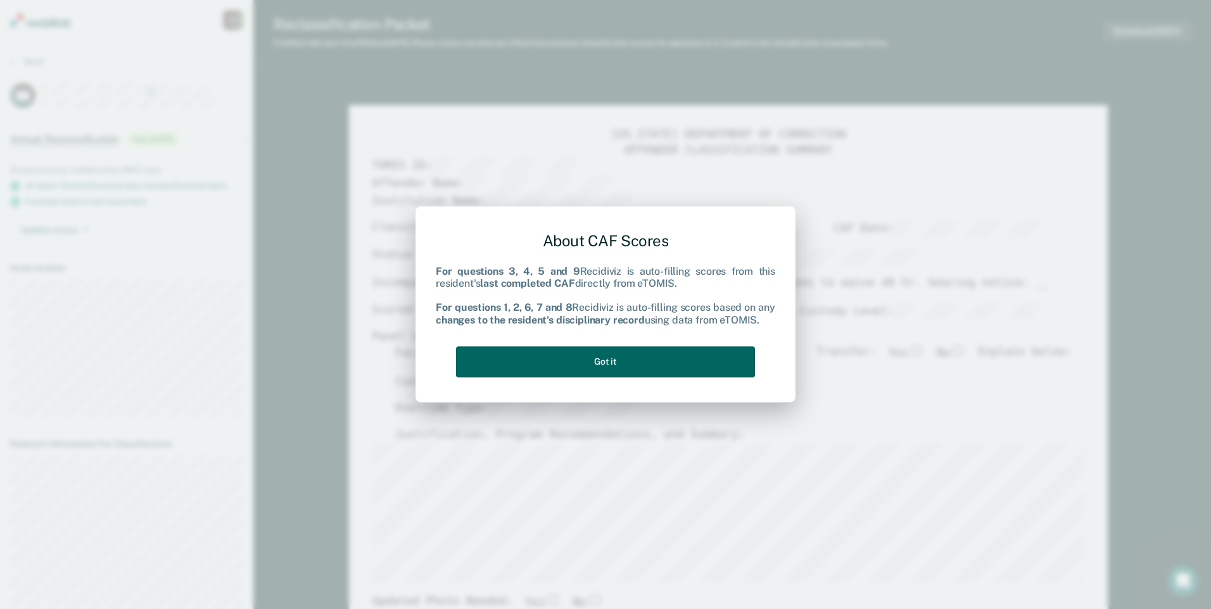
click at [632, 358] on button "Got it" at bounding box center [605, 361] width 299 height 31
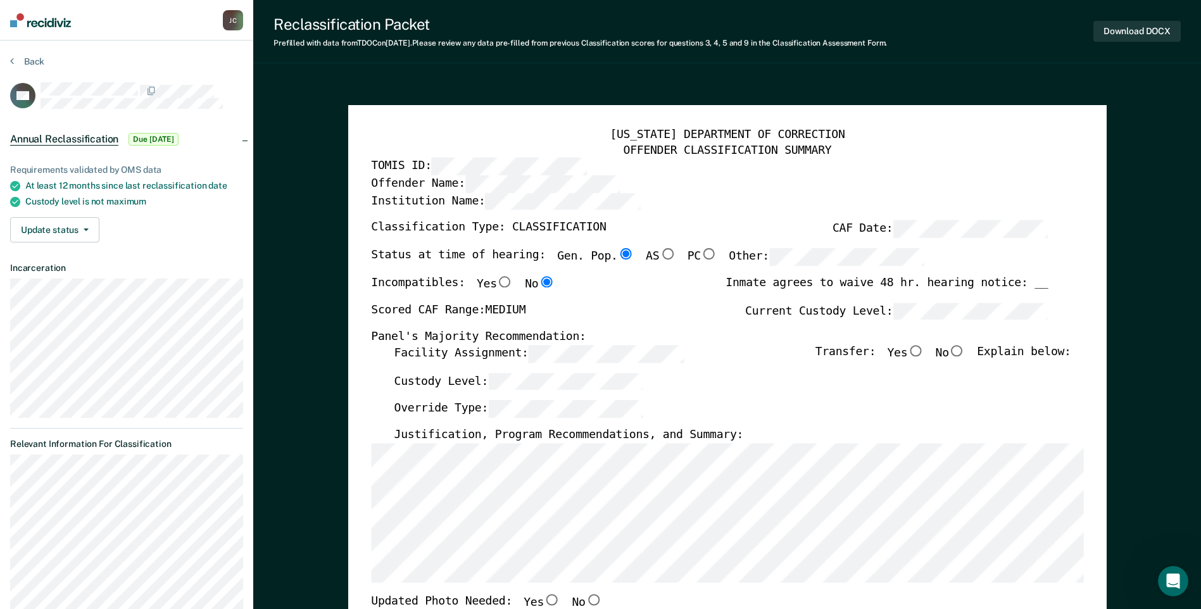
click at [966, 349] on input "No" at bounding box center [957, 350] width 16 height 11
type textarea "x"
radio input "true"
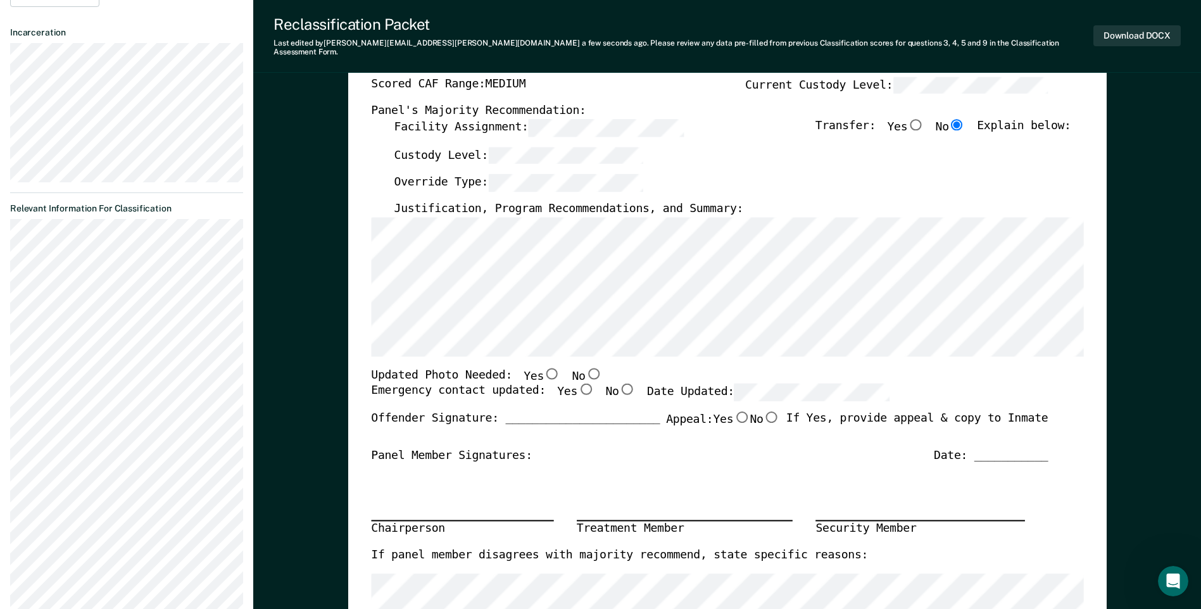
scroll to position [253, 0]
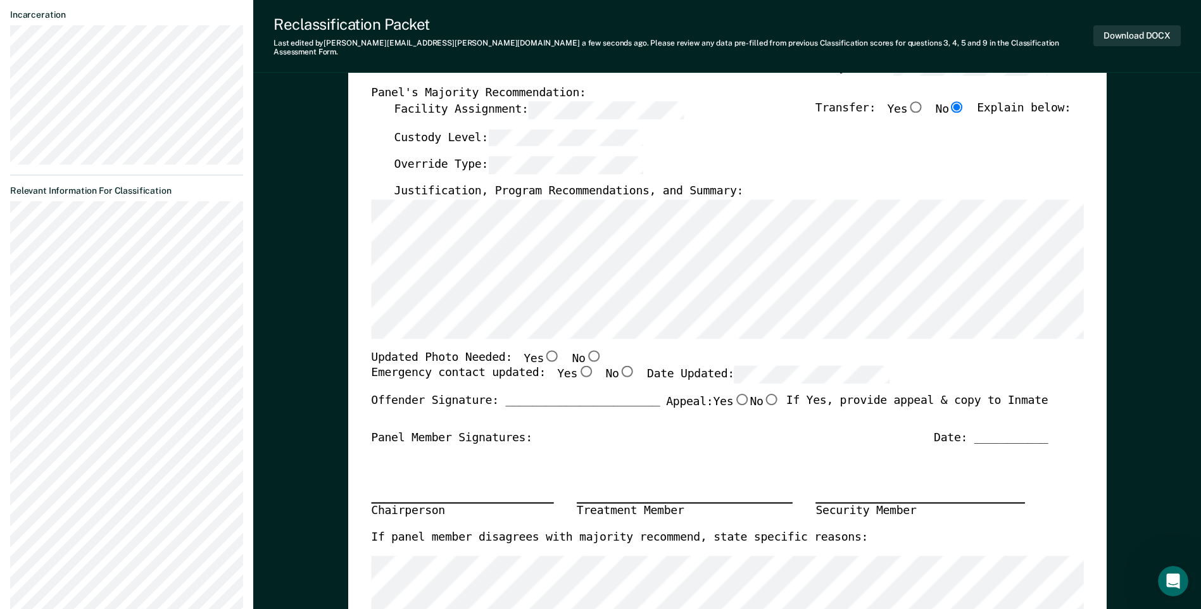
click at [578, 366] on input "Yes" at bounding box center [586, 371] width 16 height 11
type textarea "x"
radio input "true"
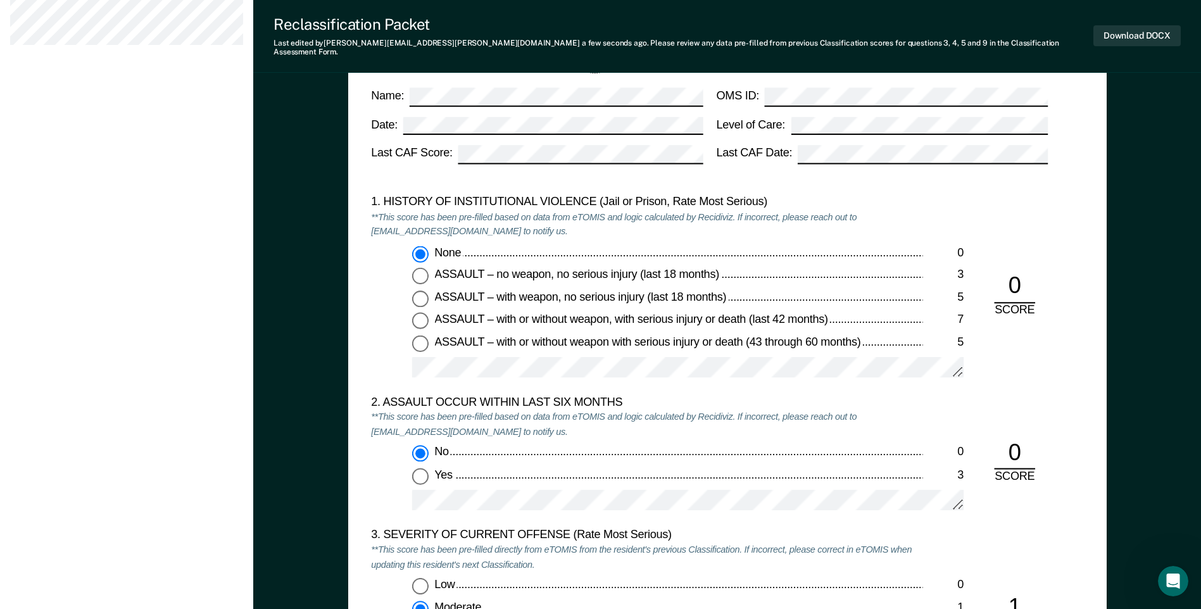
scroll to position [950, 0]
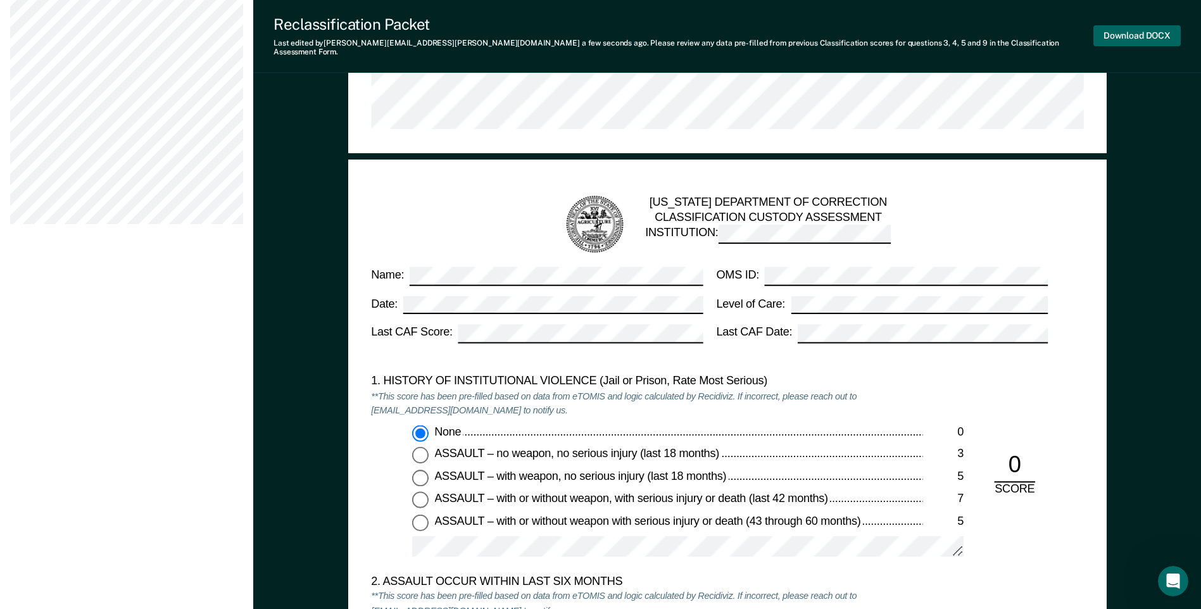
click at [1119, 28] on button "Download DOCX" at bounding box center [1137, 35] width 87 height 21
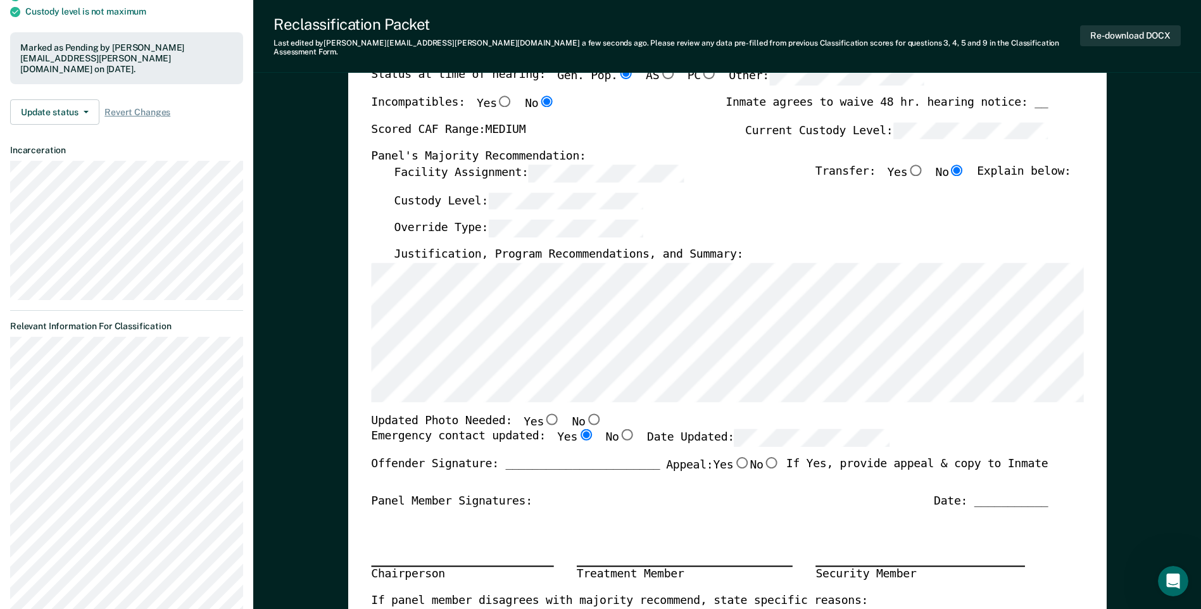
scroll to position [253, 0]
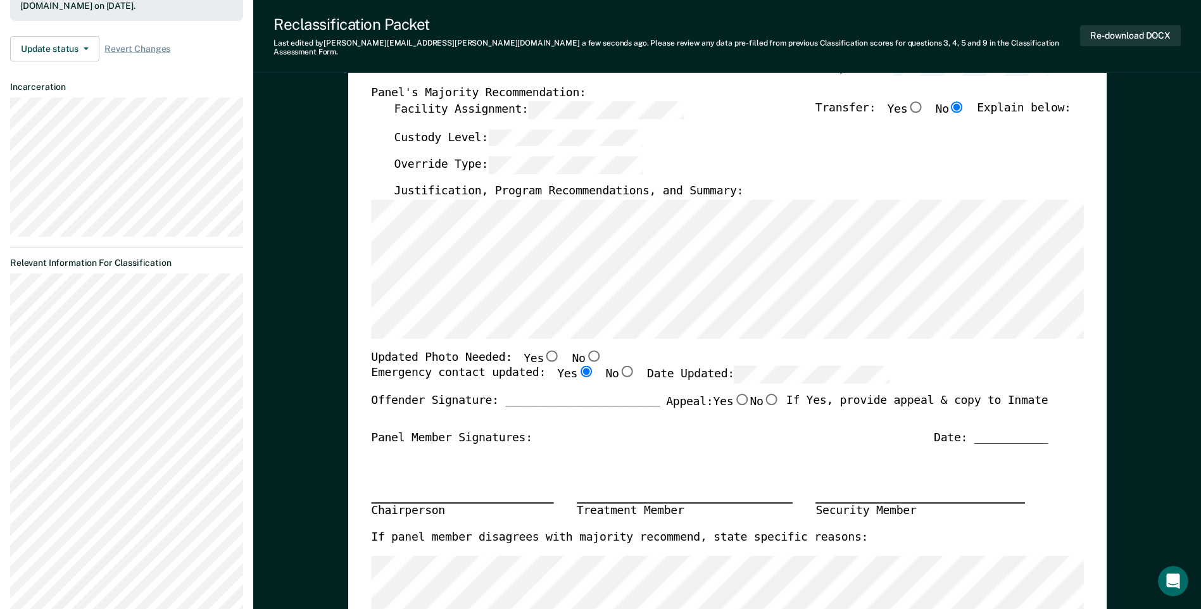
click at [585, 350] on input "No" at bounding box center [593, 355] width 16 height 11
type textarea "x"
radio input "true"
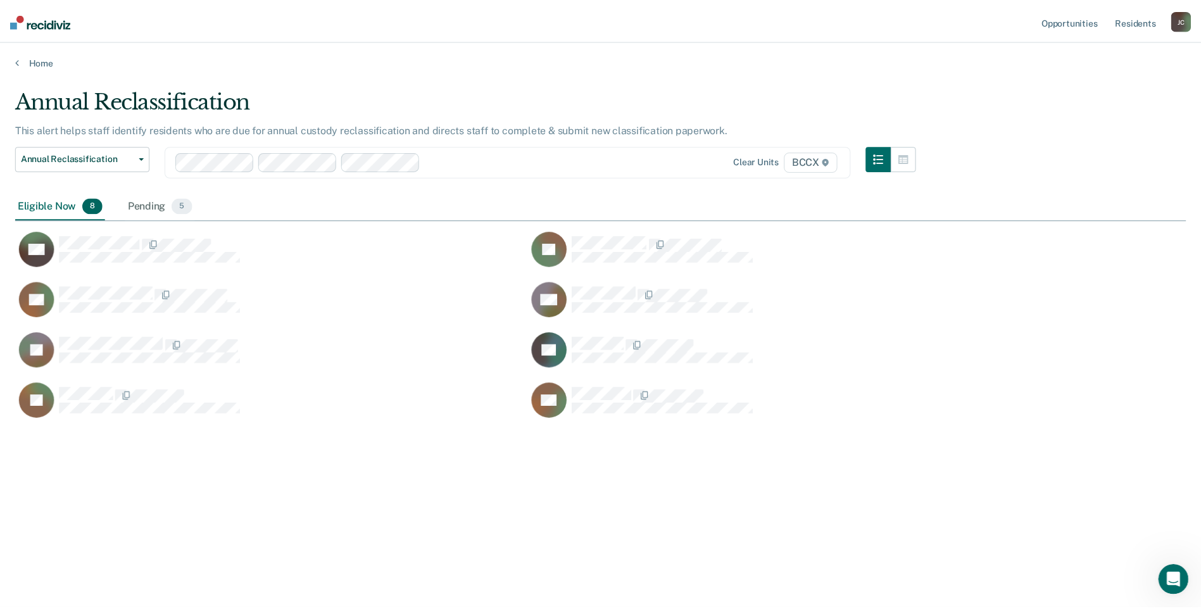
scroll to position [417, 1171]
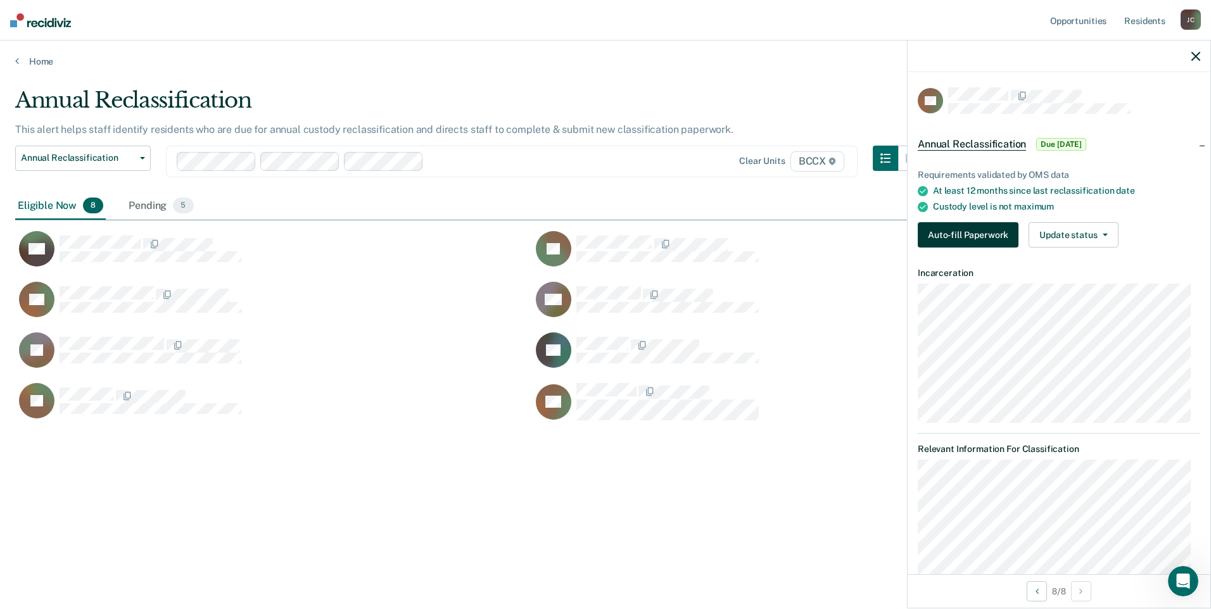
click at [961, 228] on button "Auto-fill Paperwork" at bounding box center [968, 234] width 101 height 25
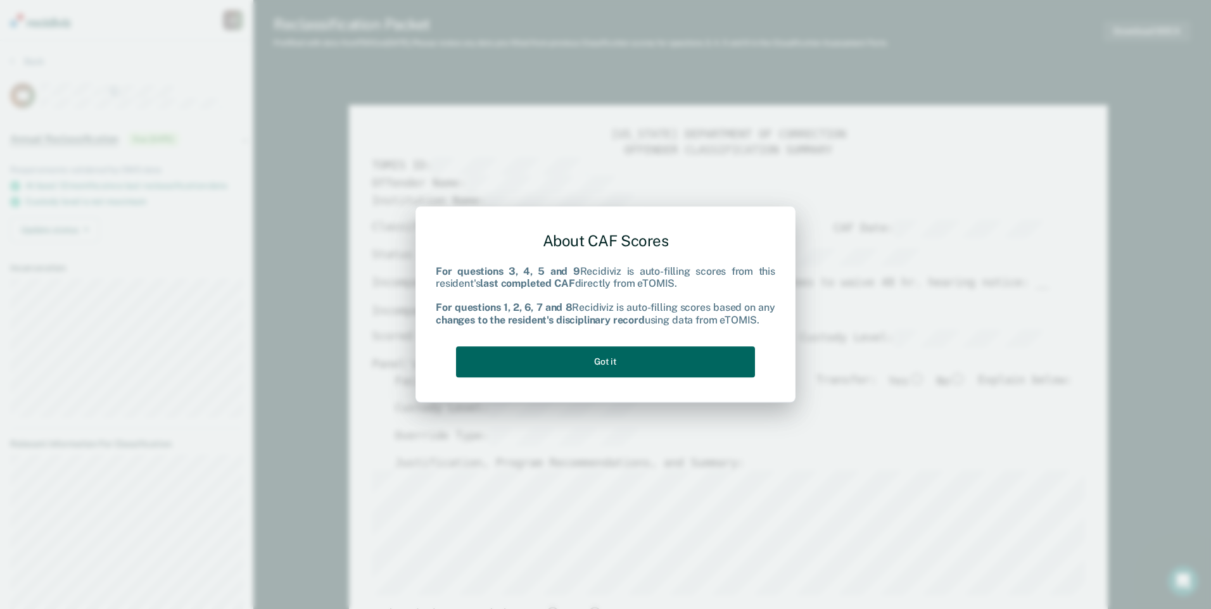
click at [628, 358] on button "Got it" at bounding box center [605, 361] width 299 height 31
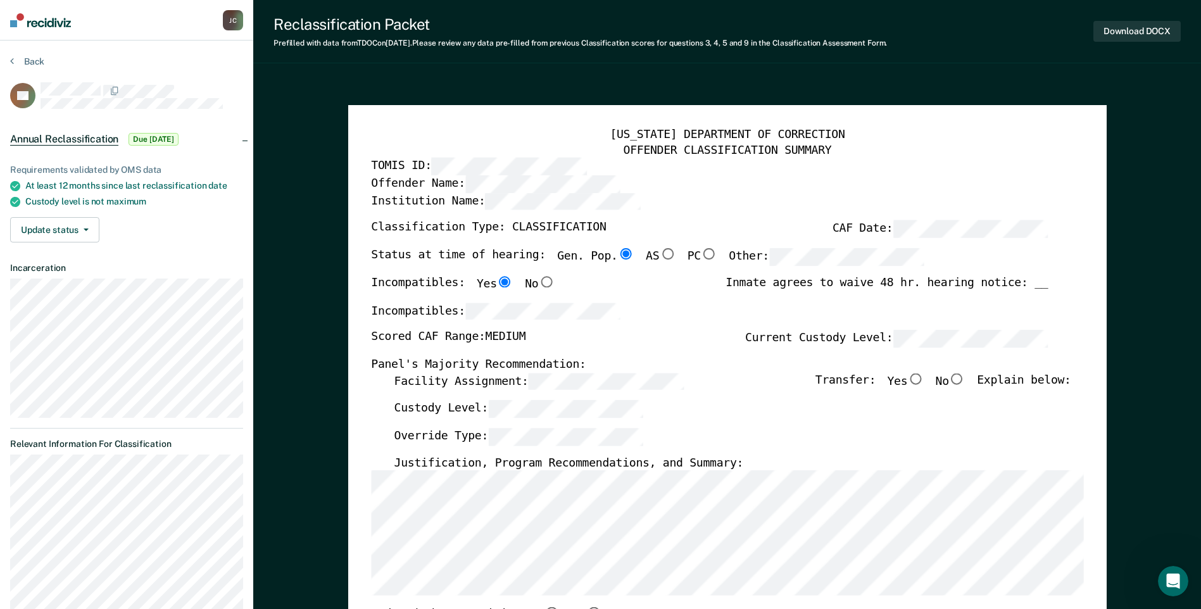
click at [961, 381] on input "No" at bounding box center [957, 378] width 16 height 11
type textarea "x"
radio input "true"
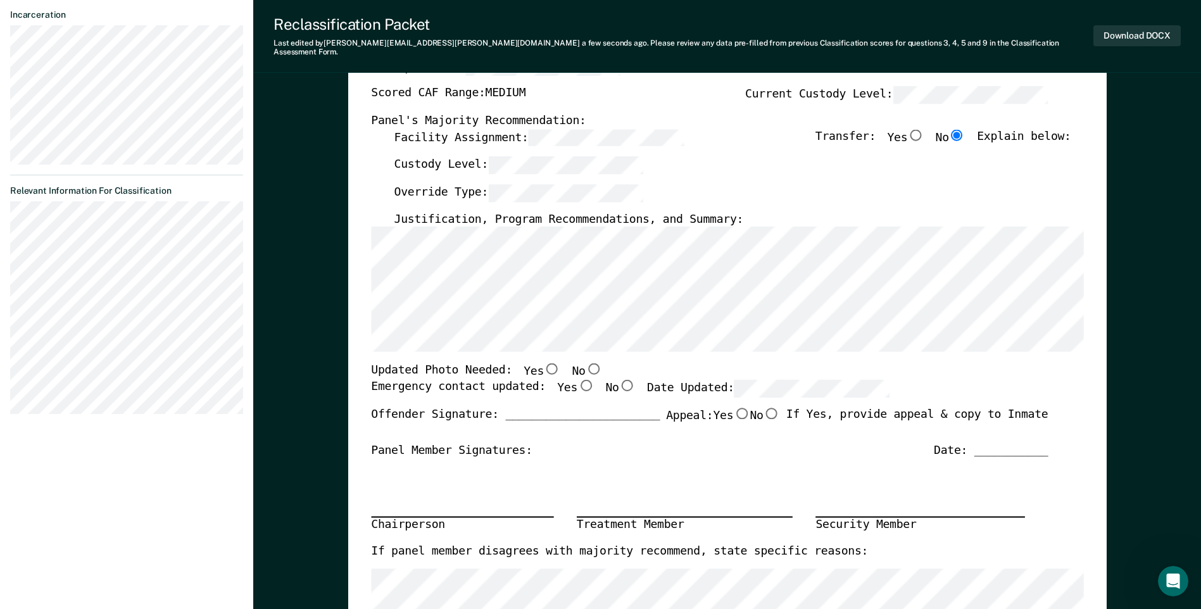
click at [585, 363] on input "No" at bounding box center [593, 368] width 16 height 11
type textarea "x"
radio input "true"
click at [578, 379] on input "Yes" at bounding box center [586, 384] width 16 height 11
type textarea "x"
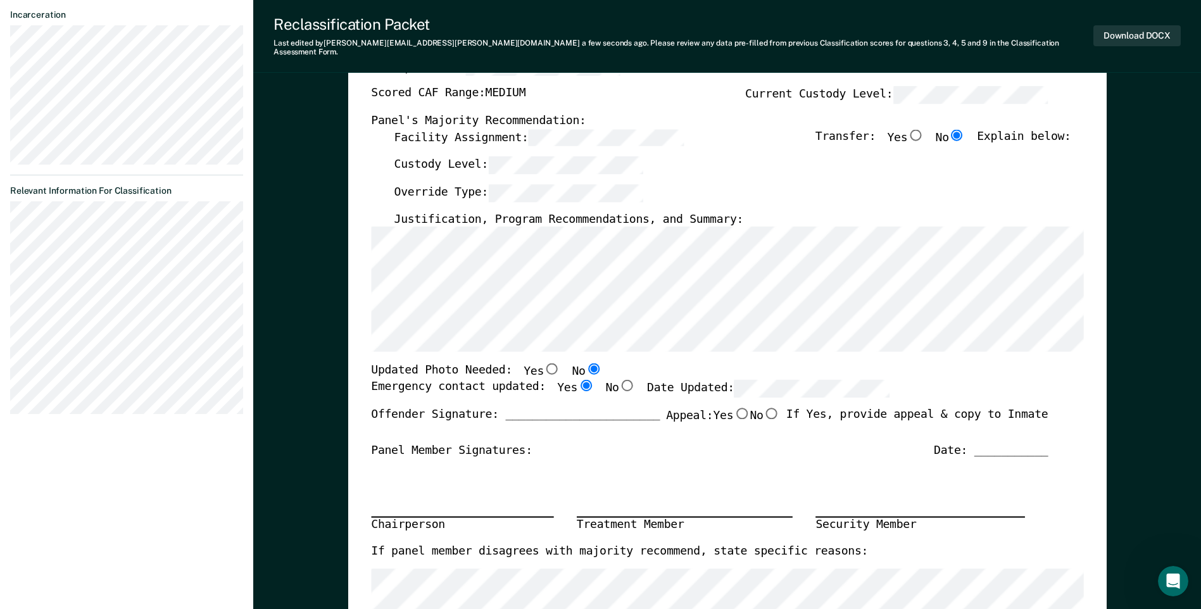
radio input "true"
click at [783, 444] on div "Panel Member Signatures: Date: ___________" at bounding box center [709, 451] width 677 height 15
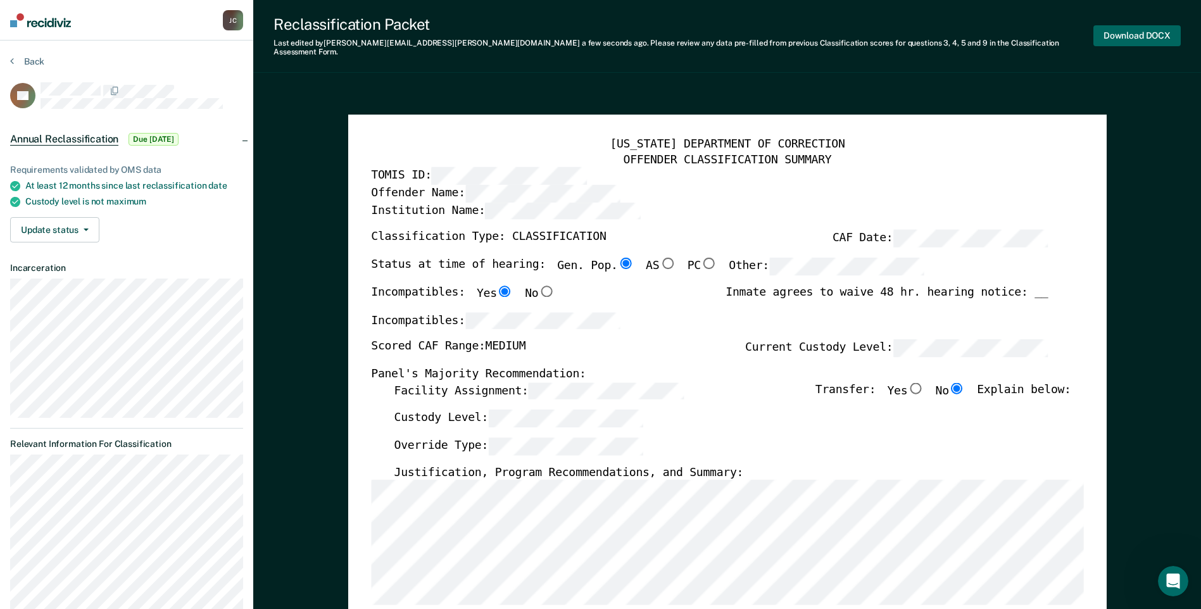
click at [1132, 30] on button "Download DOCX" at bounding box center [1137, 35] width 87 height 21
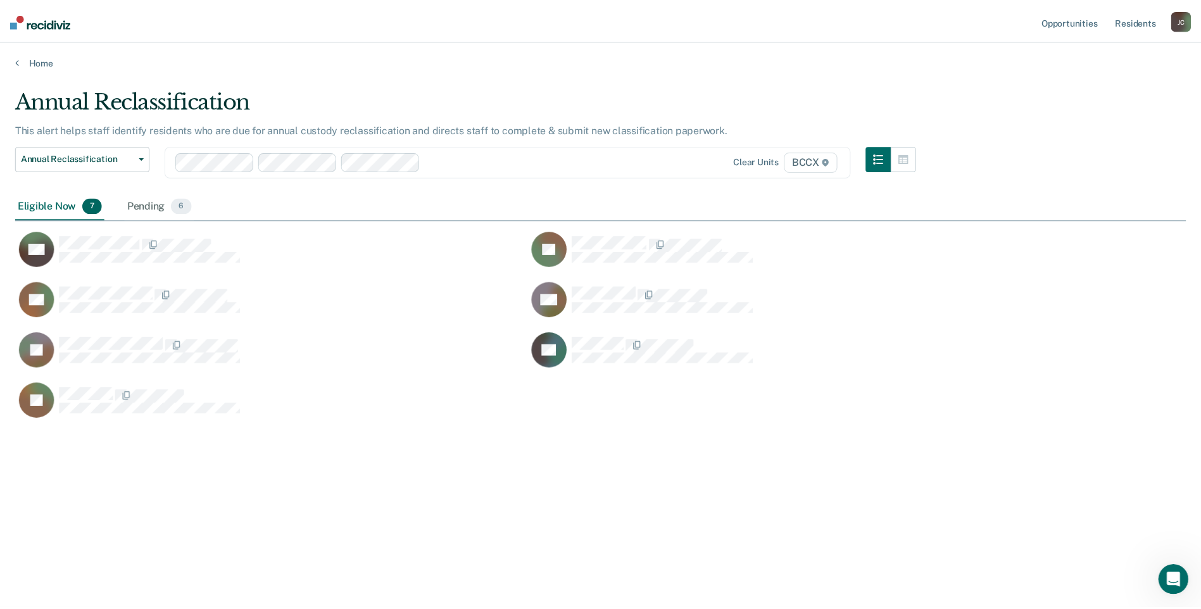
scroll to position [417, 1171]
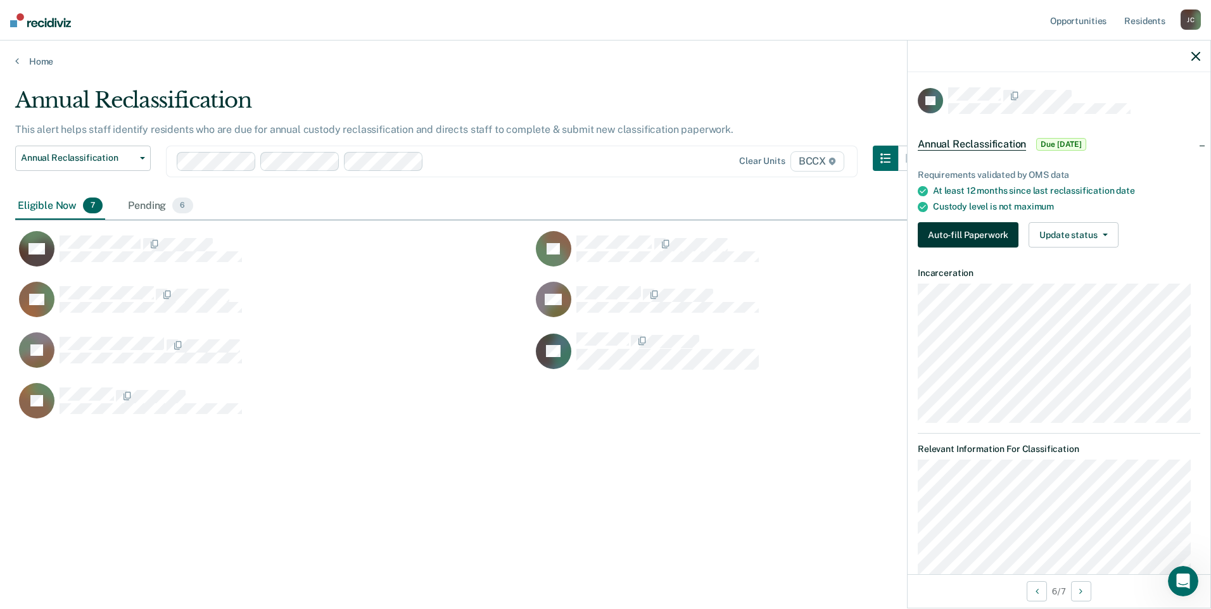
click at [963, 230] on button "Auto-fill Paperwork" at bounding box center [968, 234] width 101 height 25
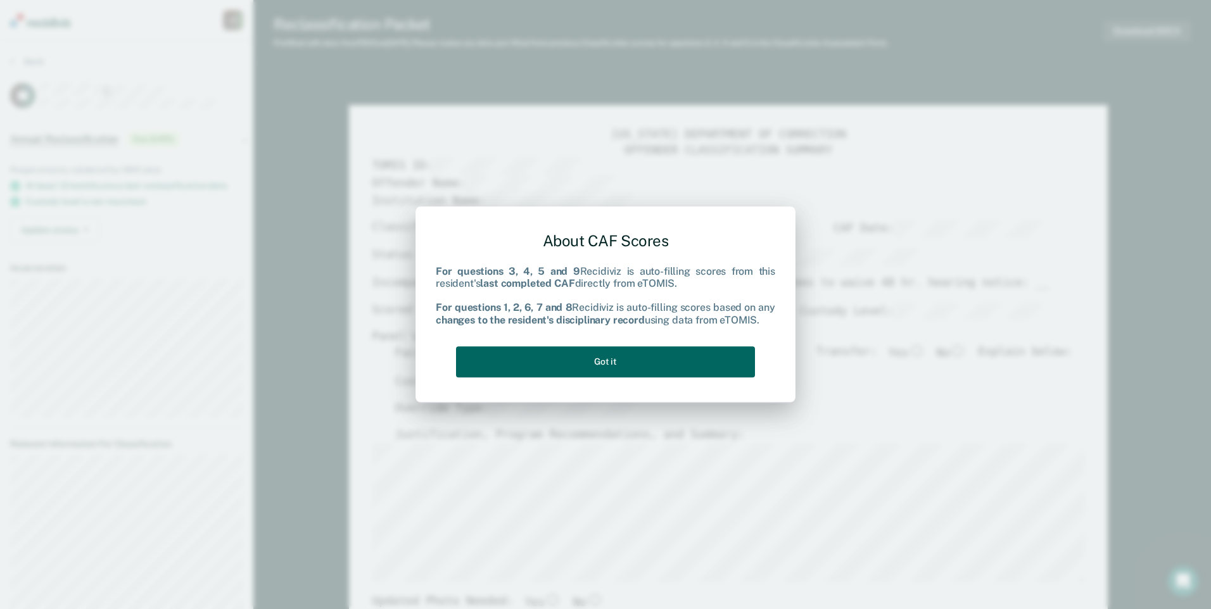
click at [619, 353] on button "Got it" at bounding box center [605, 361] width 299 height 31
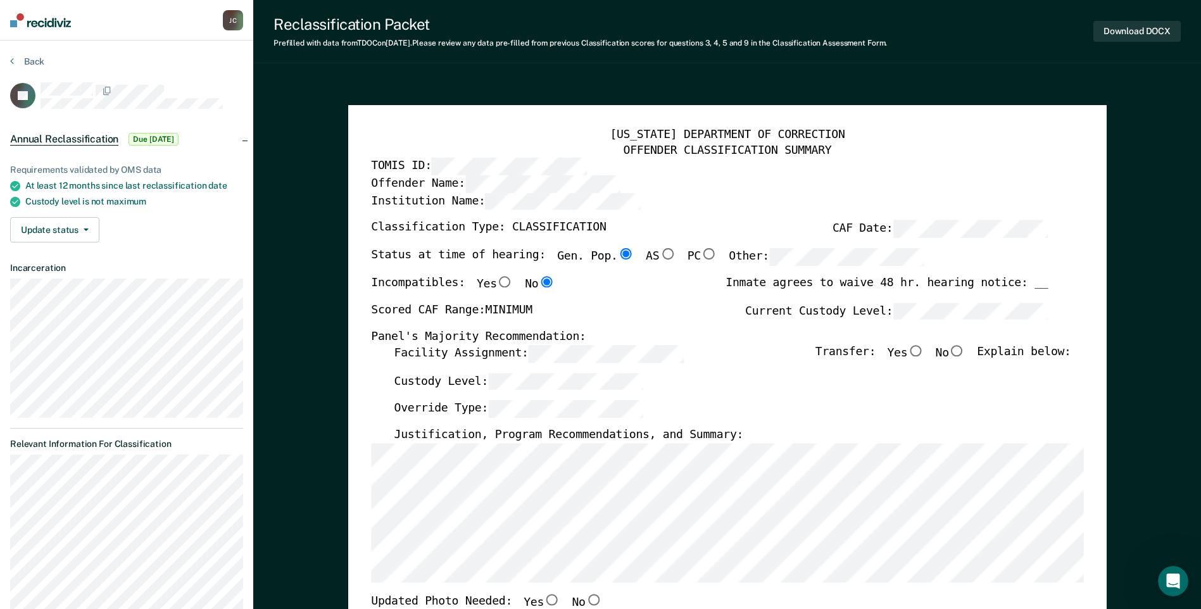
click at [963, 349] on input "No" at bounding box center [957, 350] width 16 height 11
type textarea "x"
radio input "true"
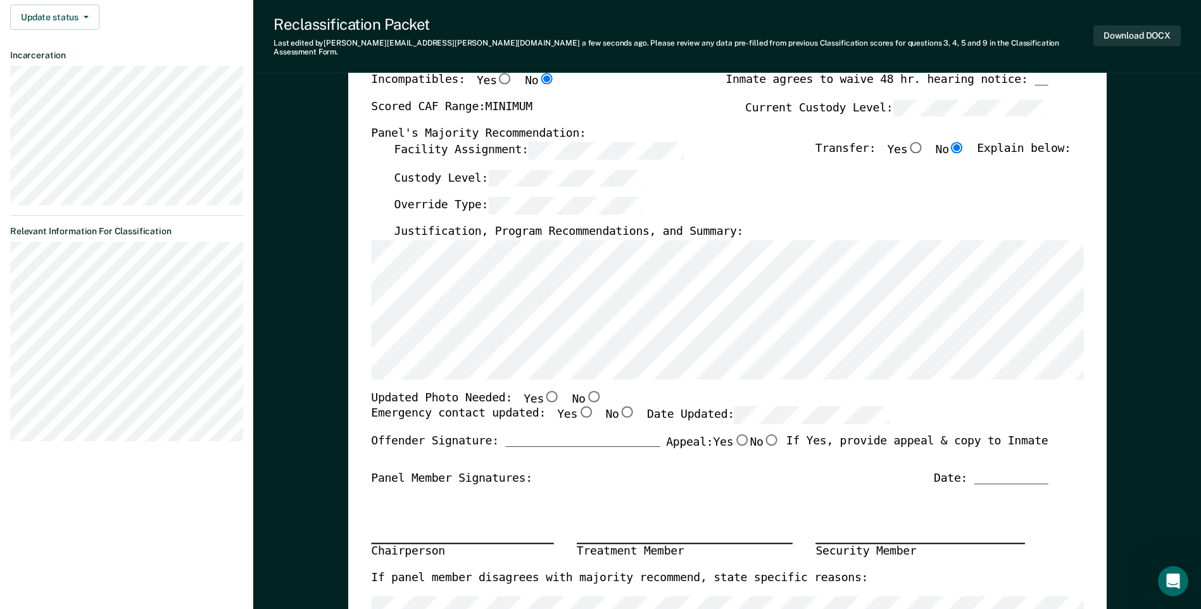
scroll to position [253, 0]
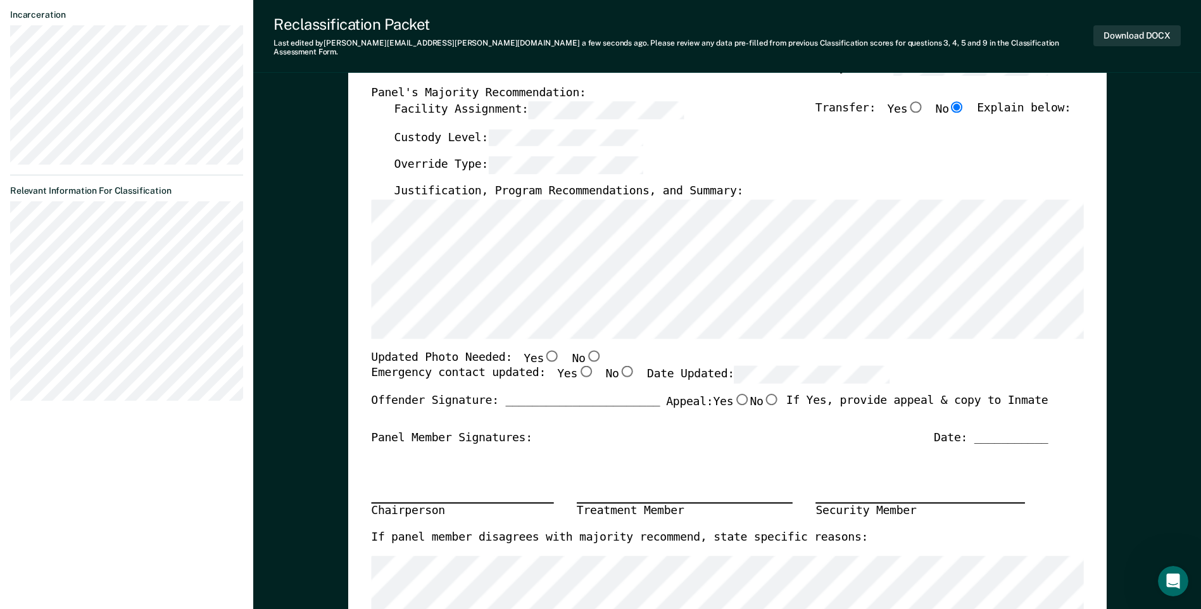
click at [585, 350] on input "No" at bounding box center [593, 355] width 16 height 11
type textarea "x"
radio input "true"
click at [578, 366] on input "Yes" at bounding box center [586, 371] width 16 height 11
type textarea "x"
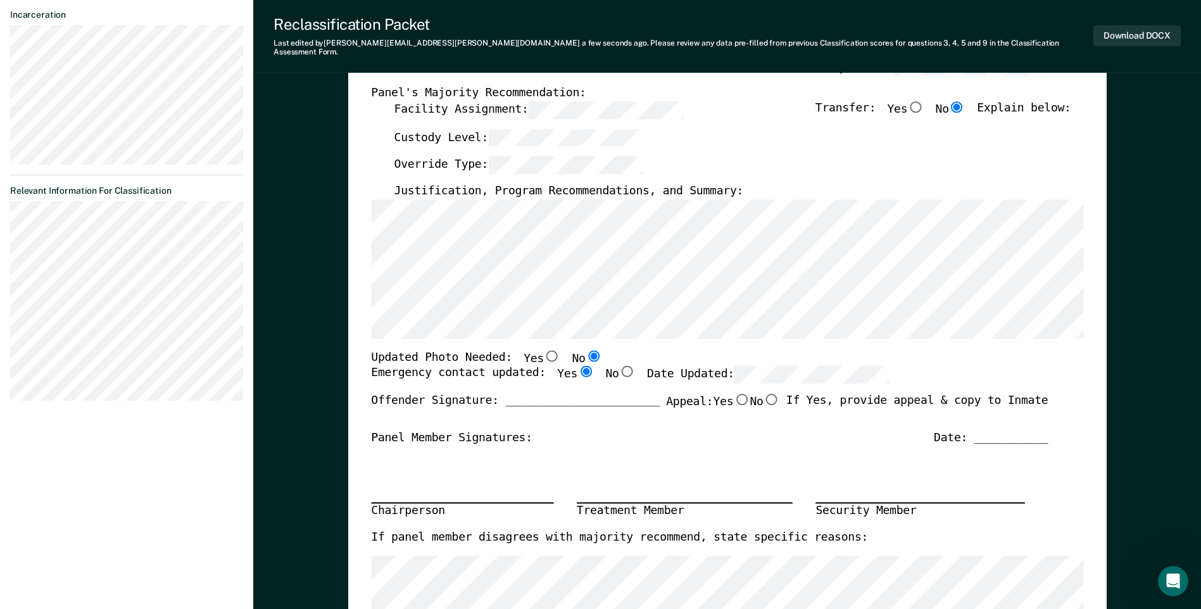
radio input "true"
click at [1130, 38] on button "Download DOCX" at bounding box center [1137, 35] width 87 height 21
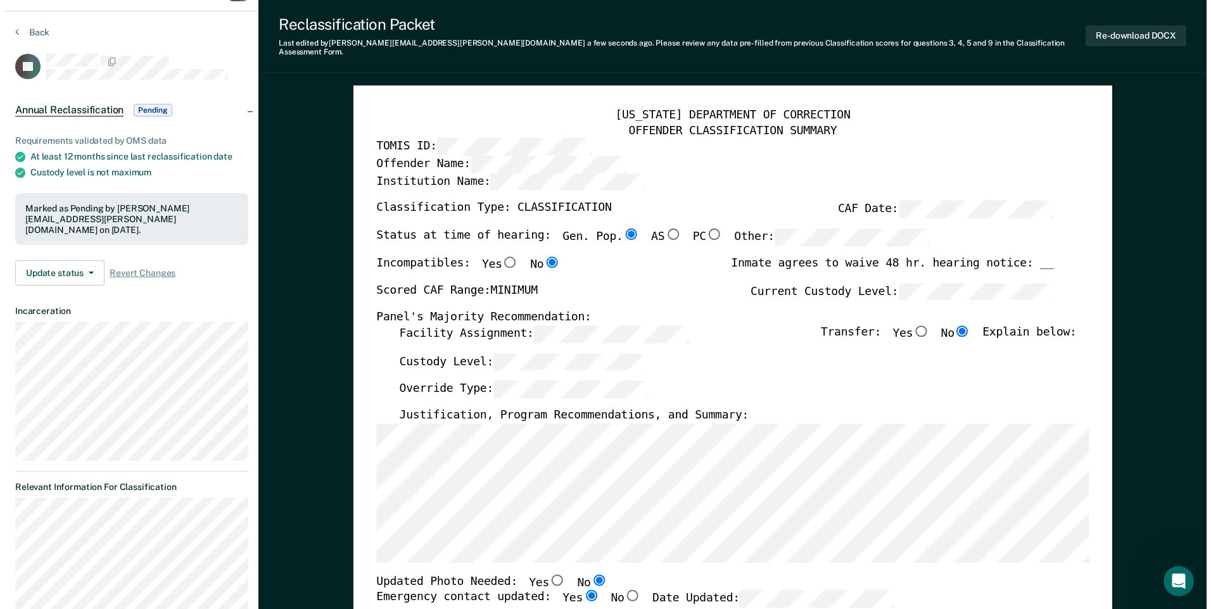
scroll to position [0, 0]
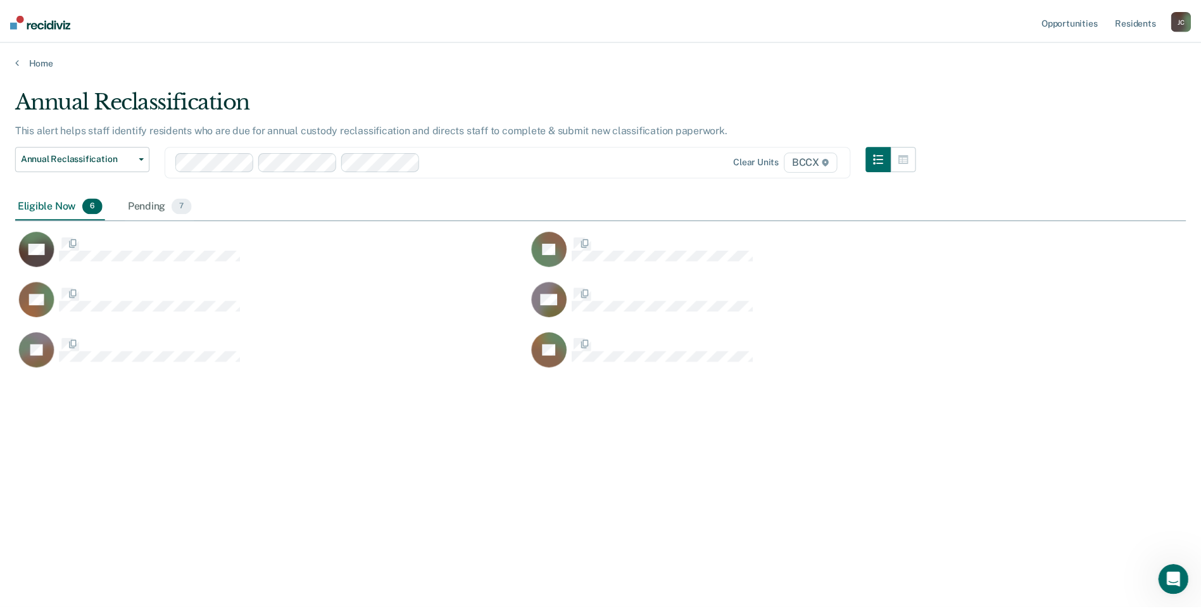
scroll to position [417, 1171]
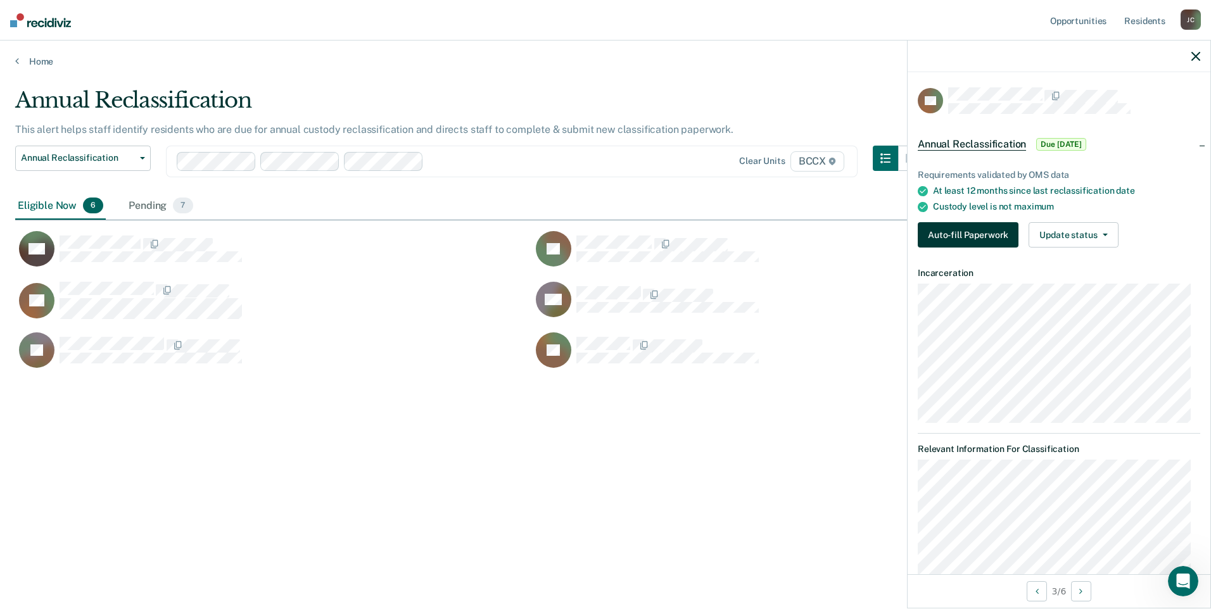
click at [951, 229] on button "Auto-fill Paperwork" at bounding box center [968, 234] width 101 height 25
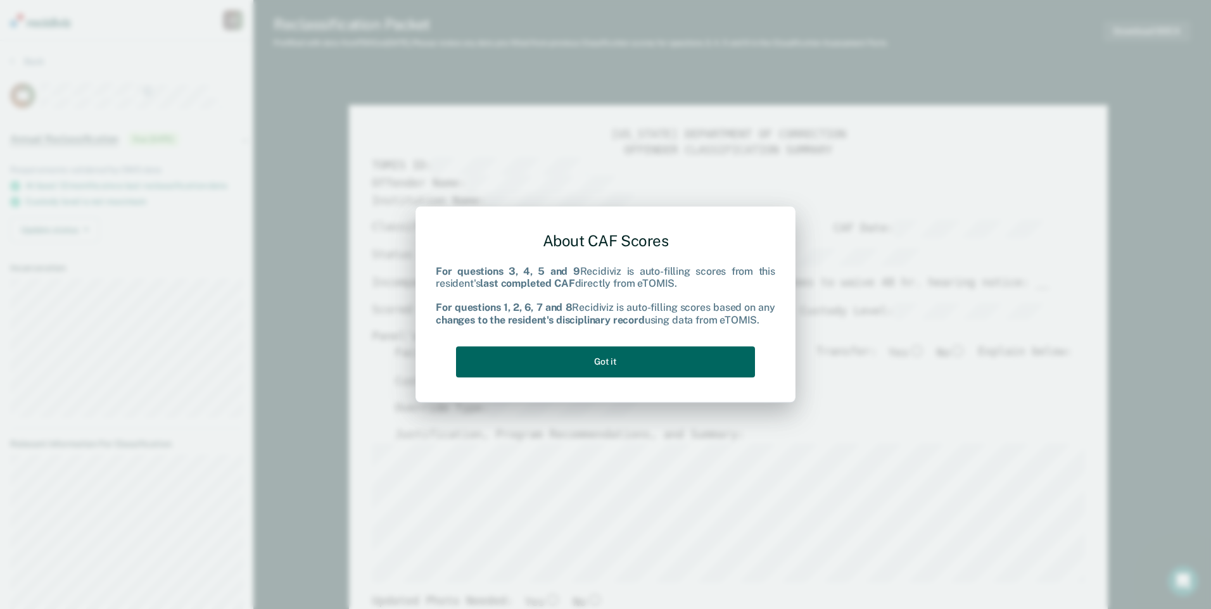
click at [621, 365] on button "Got it" at bounding box center [605, 361] width 299 height 31
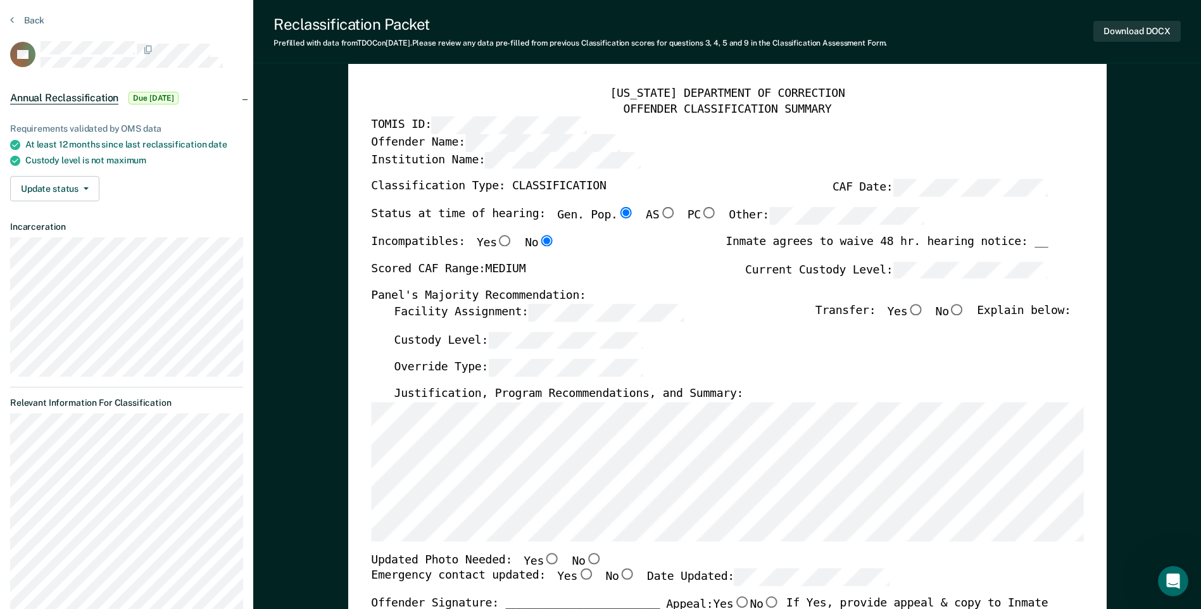
scroll to position [63, 0]
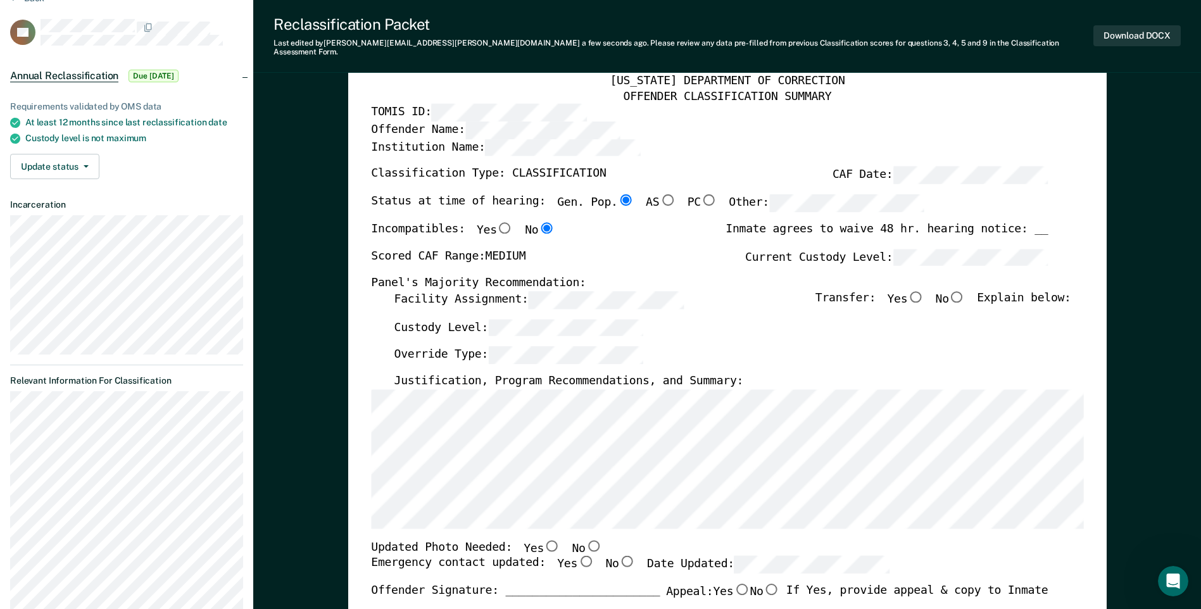
click at [585, 540] on input "No" at bounding box center [593, 545] width 16 height 11
type textarea "x"
radio input "true"
drag, startPoint x: 567, startPoint y: 551, endPoint x: 692, endPoint y: 582, distance: 128.6
click at [578, 556] on input "Yes" at bounding box center [586, 561] width 16 height 11
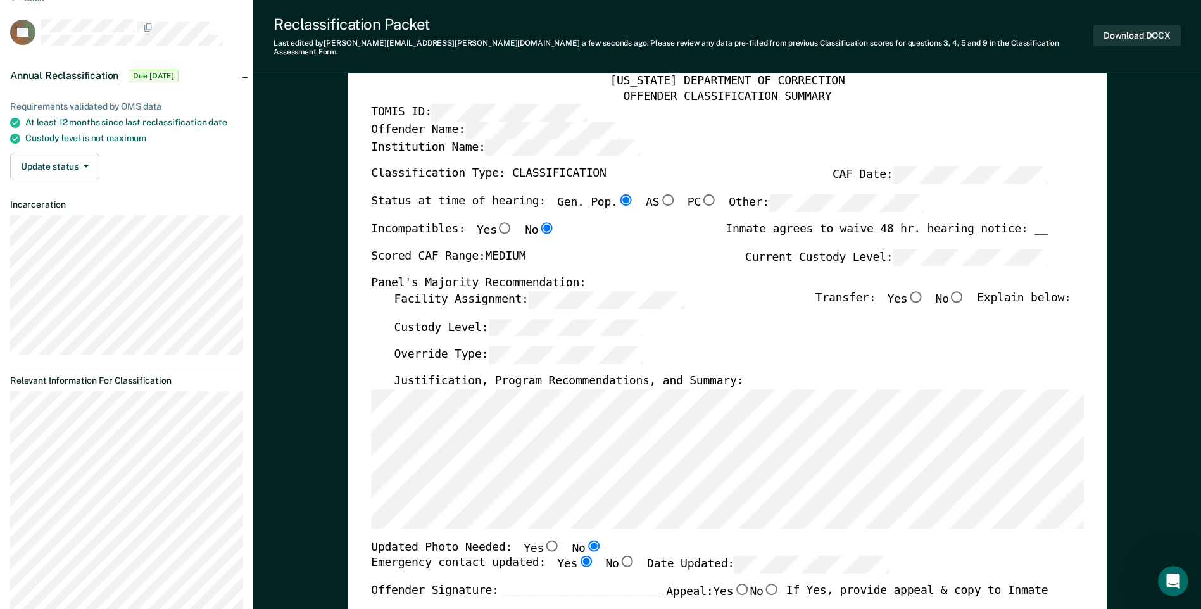
type textarea "x"
radio input "true"
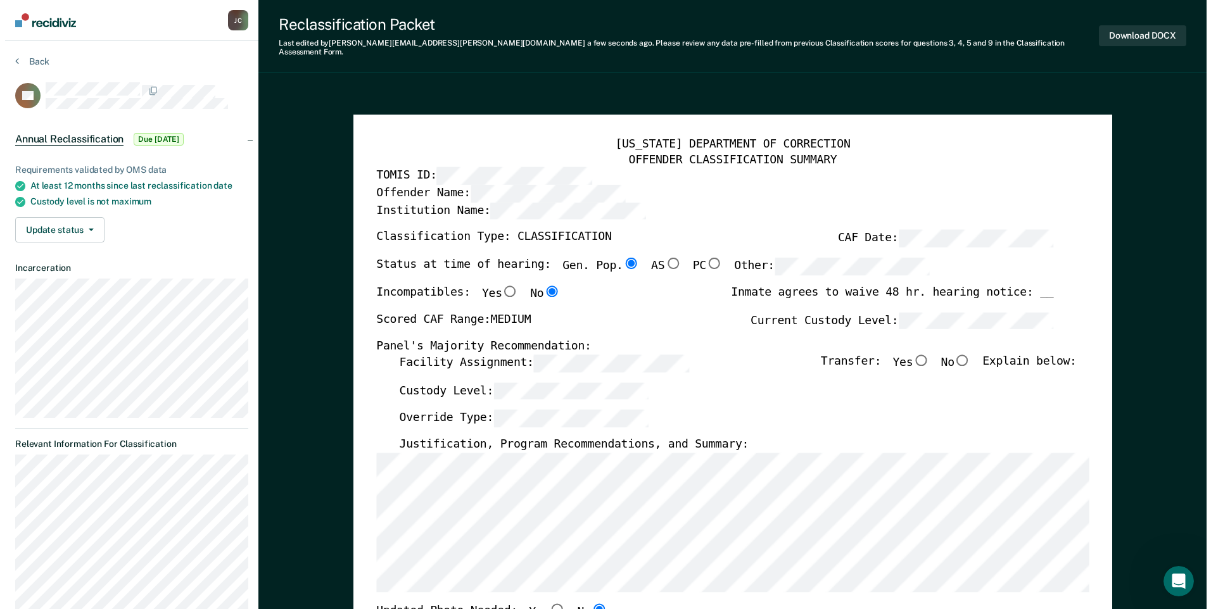
scroll to position [0, 0]
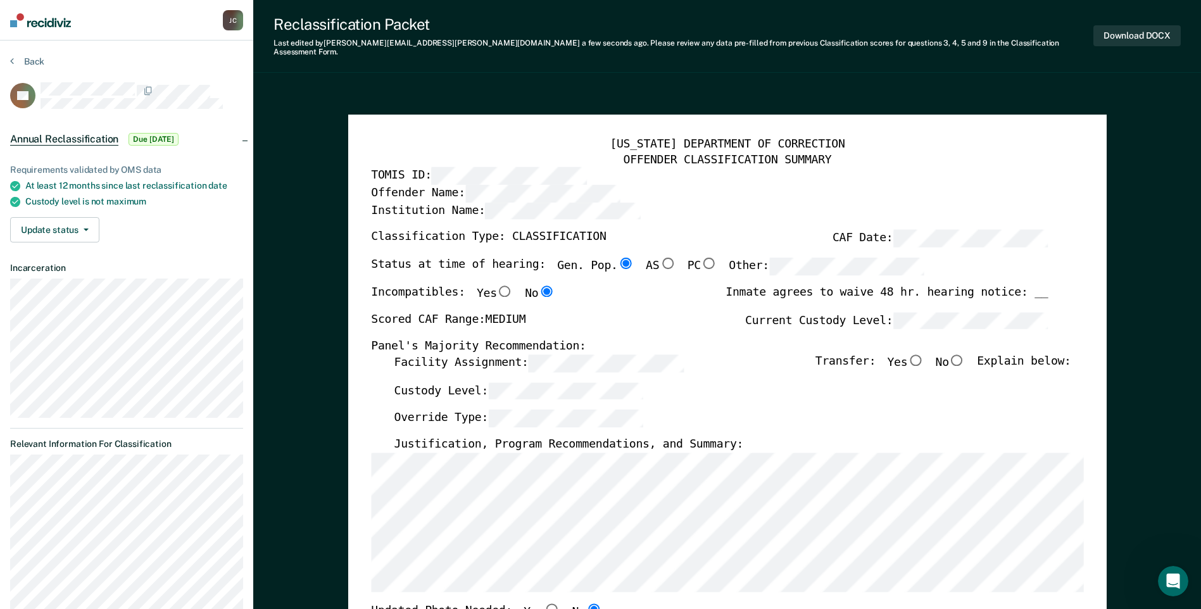
click at [966, 354] on input "No" at bounding box center [957, 359] width 16 height 11
type textarea "x"
radio input "true"
click at [1127, 34] on button "Download DOCX" at bounding box center [1137, 35] width 87 height 21
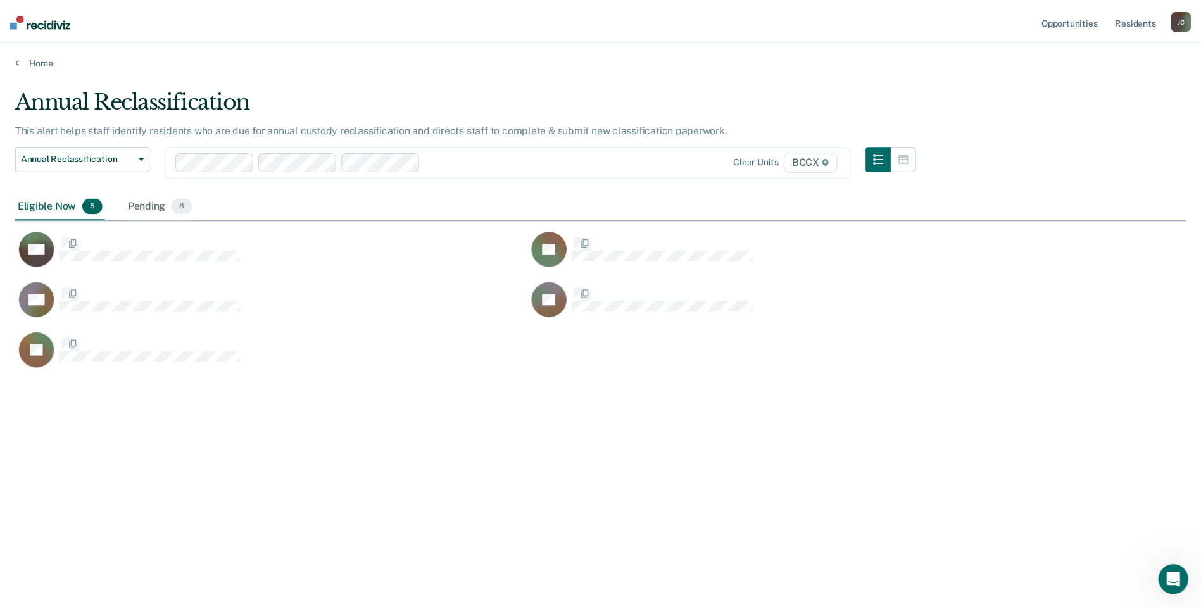
scroll to position [417, 1171]
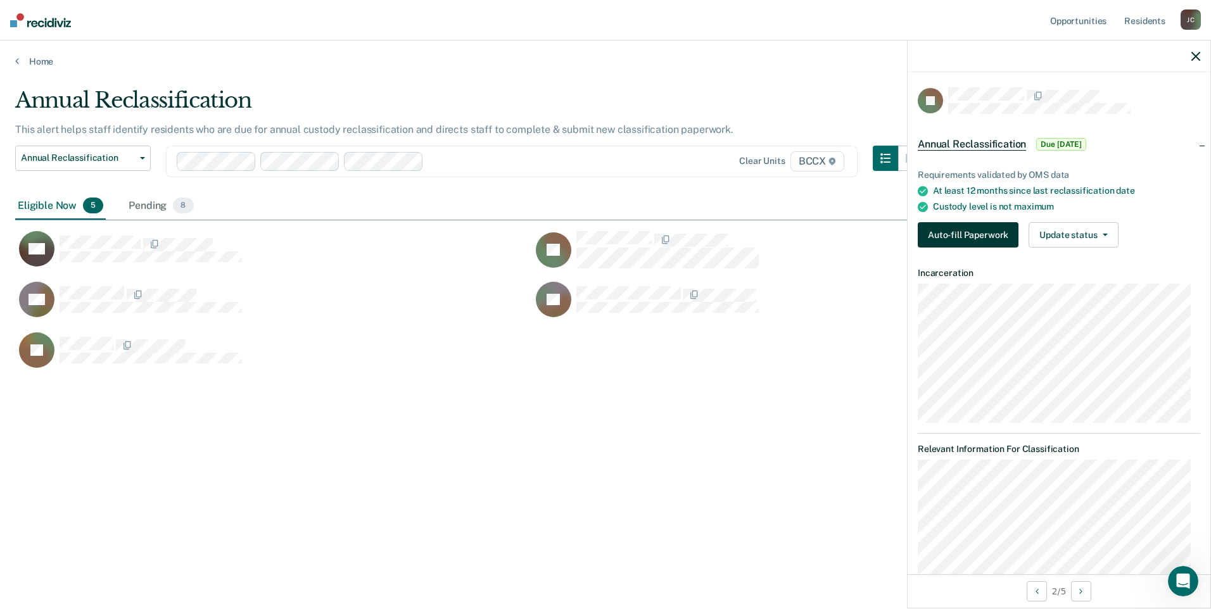
click at [966, 234] on button "Auto-fill Paperwork" at bounding box center [968, 234] width 101 height 25
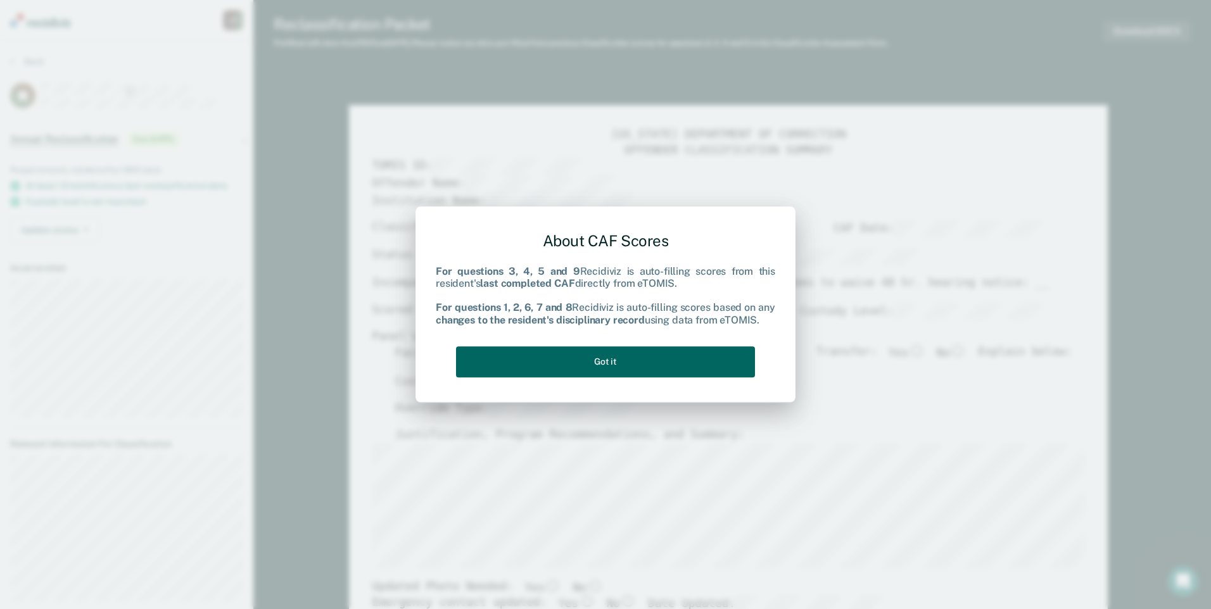
click at [629, 354] on button "Got it" at bounding box center [605, 361] width 299 height 31
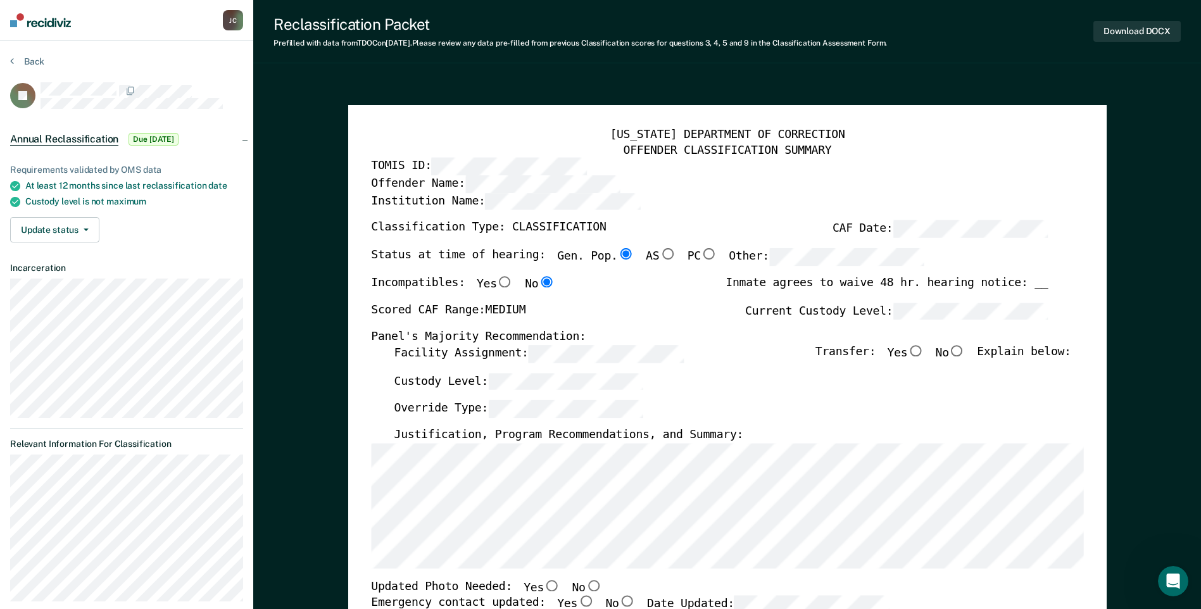
click at [965, 351] on input "No" at bounding box center [957, 350] width 16 height 11
type textarea "x"
radio input "true"
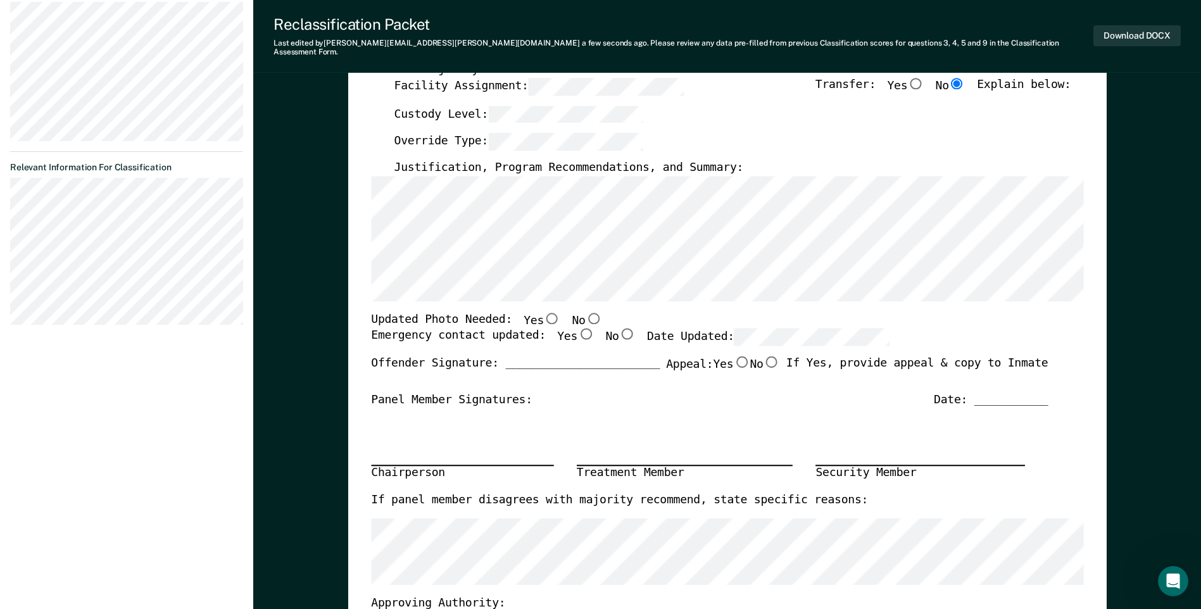
scroll to position [317, 0]
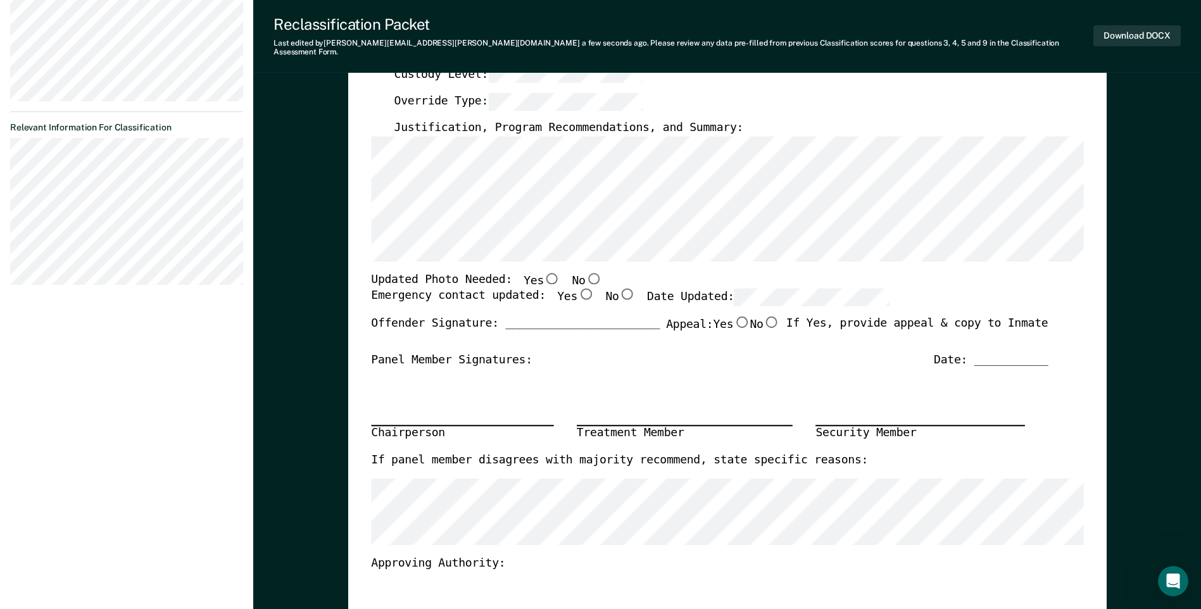
click at [585, 272] on input "No" at bounding box center [593, 277] width 16 height 11
type textarea "x"
radio input "true"
click at [578, 289] on input "Yes" at bounding box center [586, 294] width 16 height 11
type textarea "x"
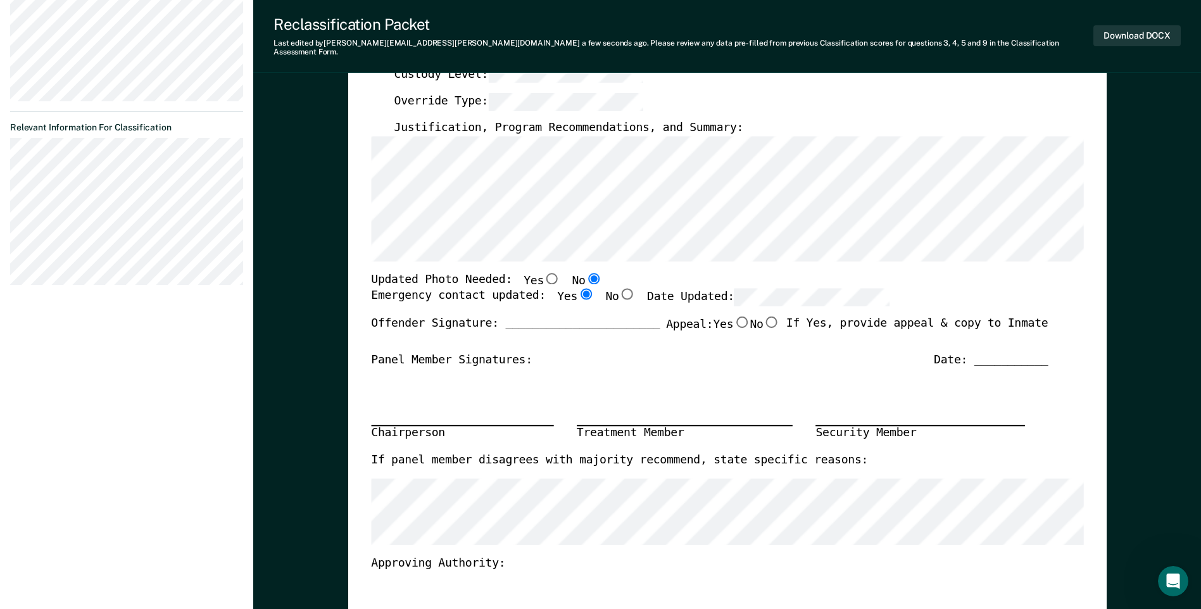
radio input "true"
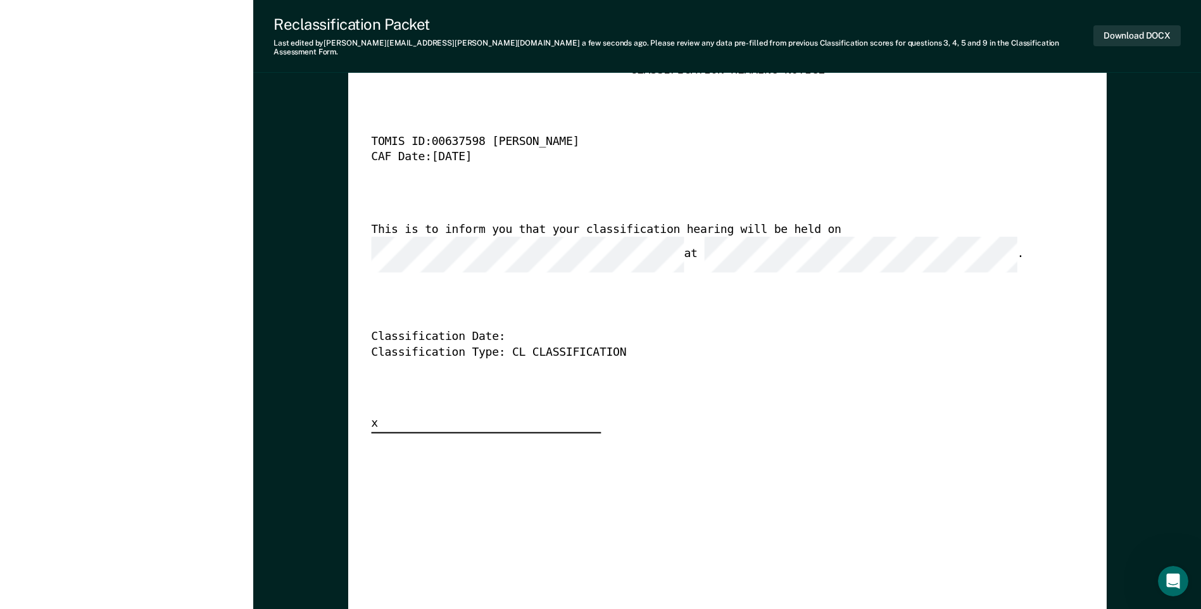
scroll to position [0, 11]
click at [1139, 32] on button "Download DOCX" at bounding box center [1137, 35] width 87 height 21
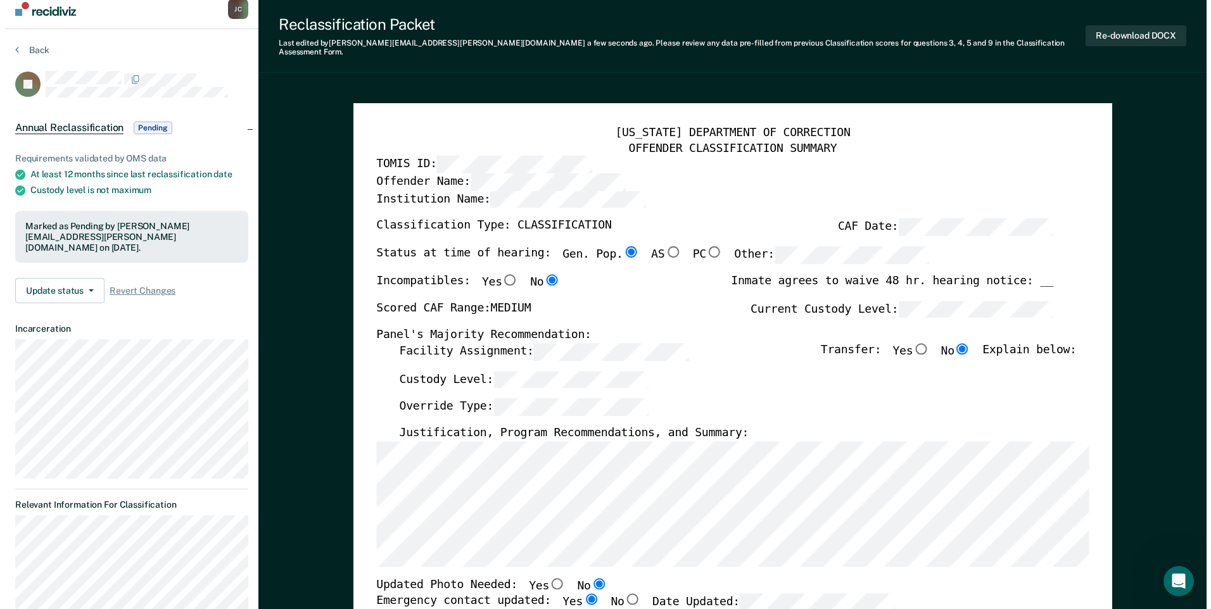
scroll to position [0, 0]
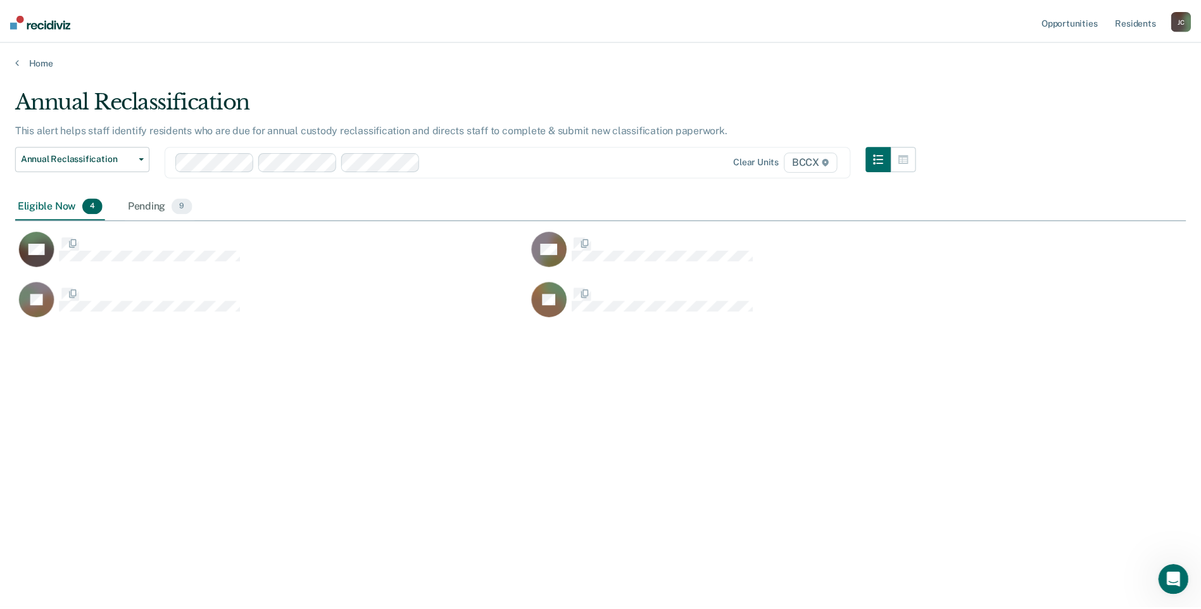
scroll to position [417, 1171]
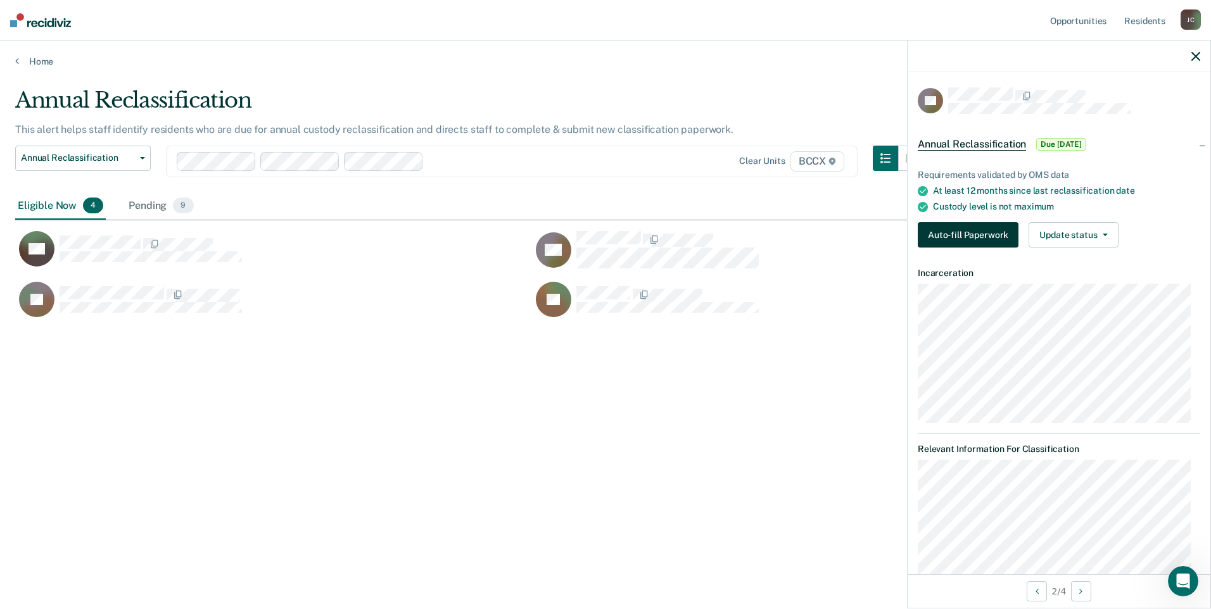
click at [979, 231] on button "Auto-fill Paperwork" at bounding box center [968, 234] width 101 height 25
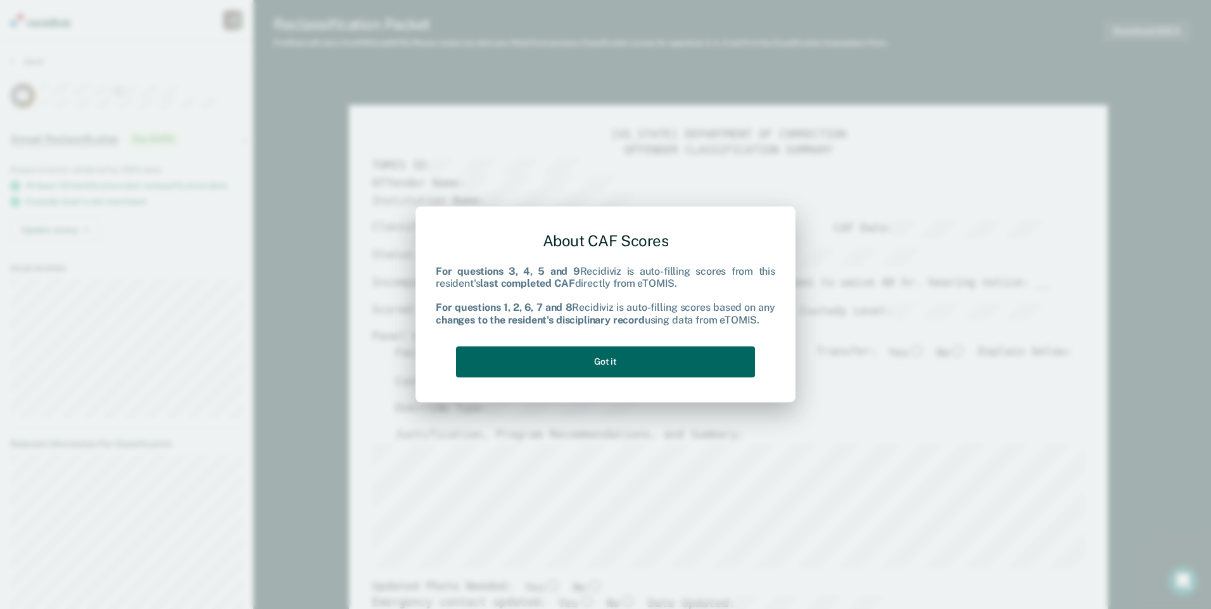
click at [695, 365] on button "Got it" at bounding box center [605, 361] width 299 height 31
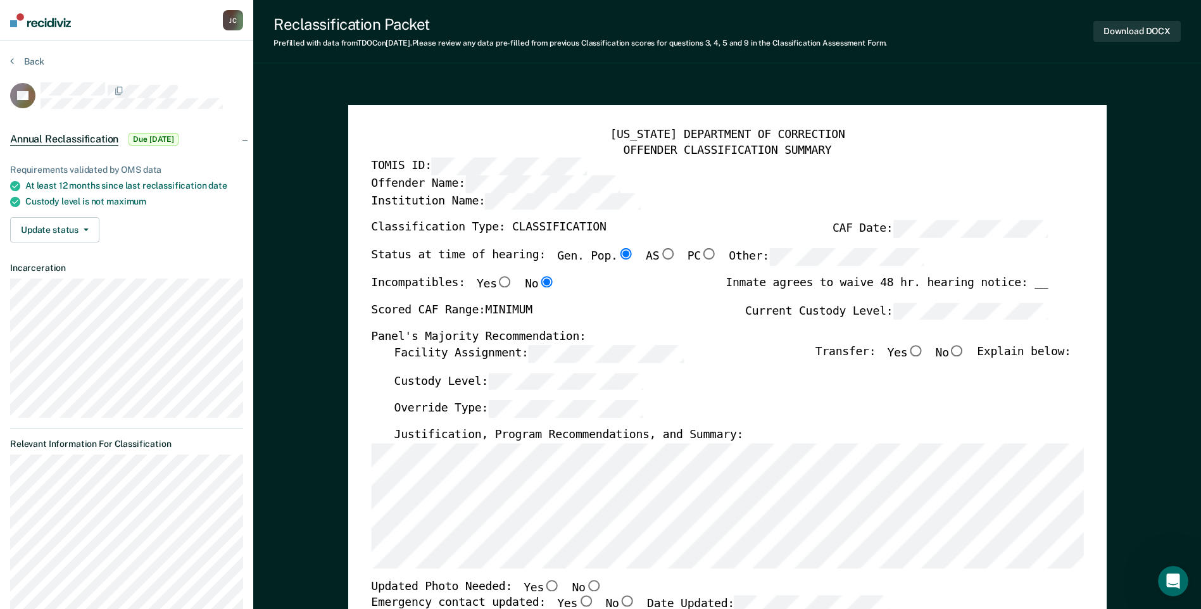
click at [966, 348] on input "No" at bounding box center [957, 350] width 16 height 11
type textarea "x"
radio input "true"
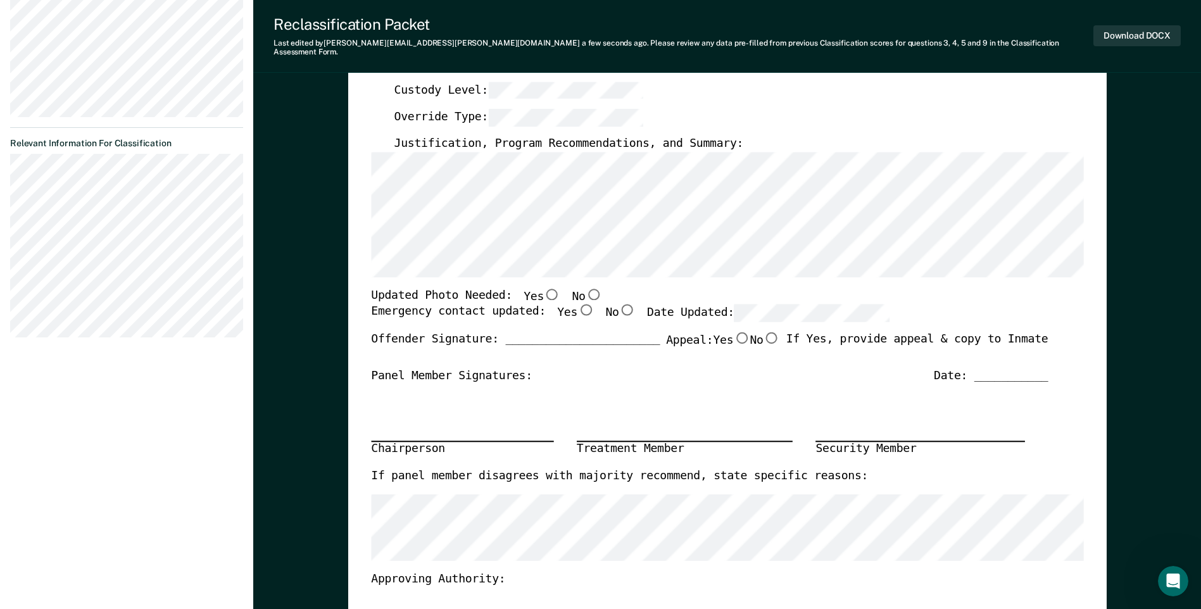
scroll to position [253, 0]
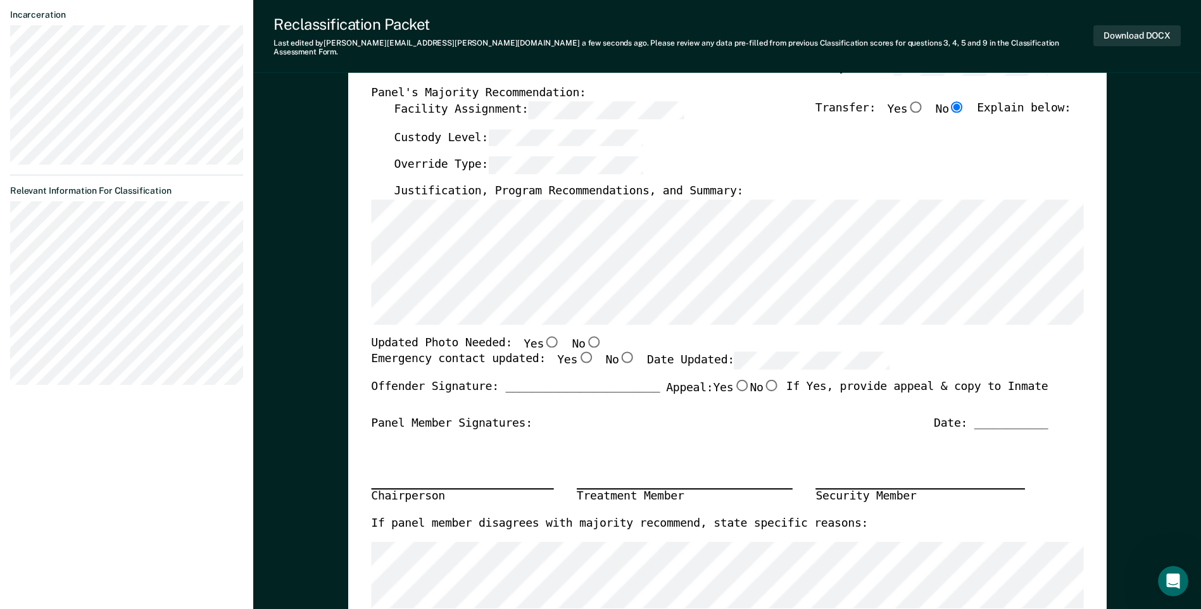
click at [585, 336] on input "No" at bounding box center [593, 341] width 16 height 11
type textarea "x"
radio input "true"
click at [578, 352] on input "Yes" at bounding box center [586, 357] width 16 height 11
type textarea "x"
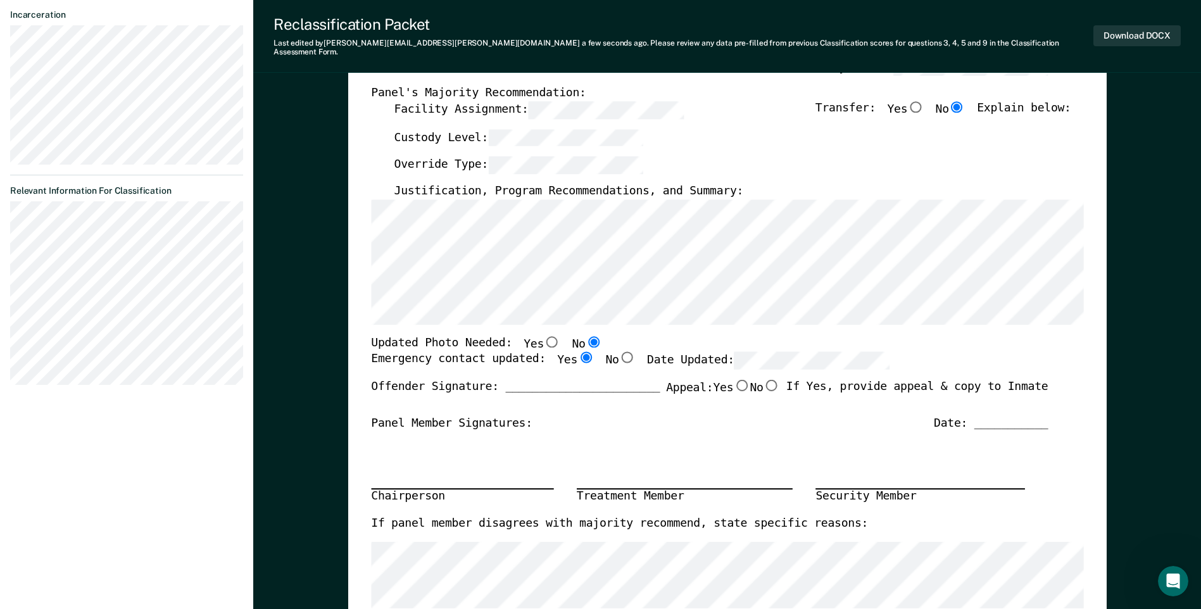
radio input "true"
click at [790, 436] on div "Chairperson Treatment Member Security Member" at bounding box center [709, 473] width 677 height 85
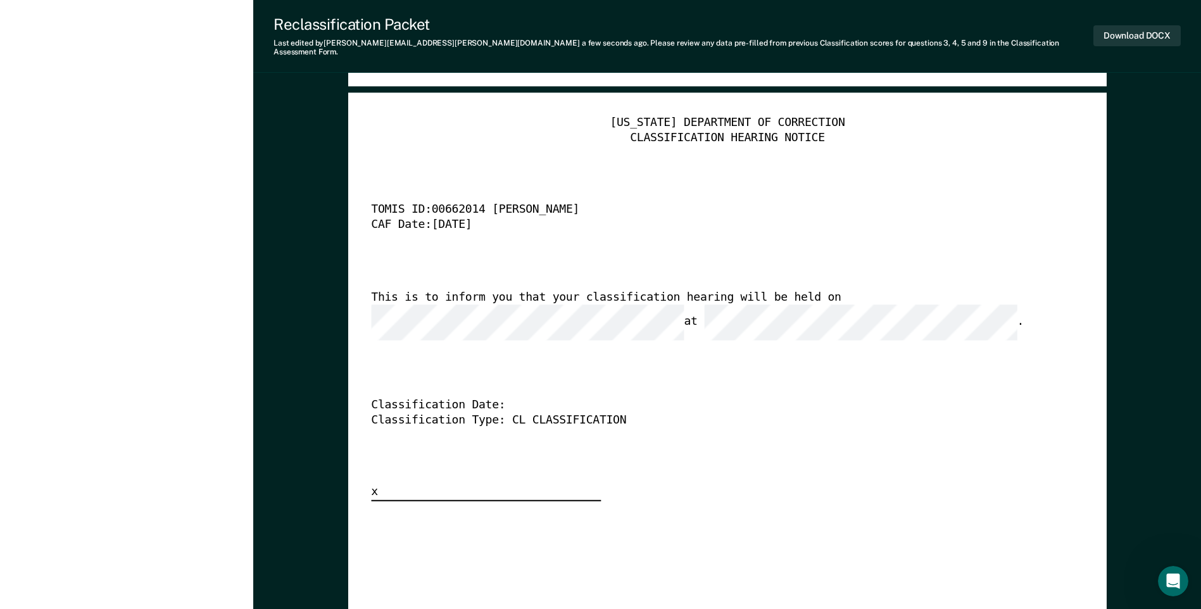
scroll to position [0, 12]
click at [472, 398] on div "Classification Date:" at bounding box center [709, 405] width 677 height 15
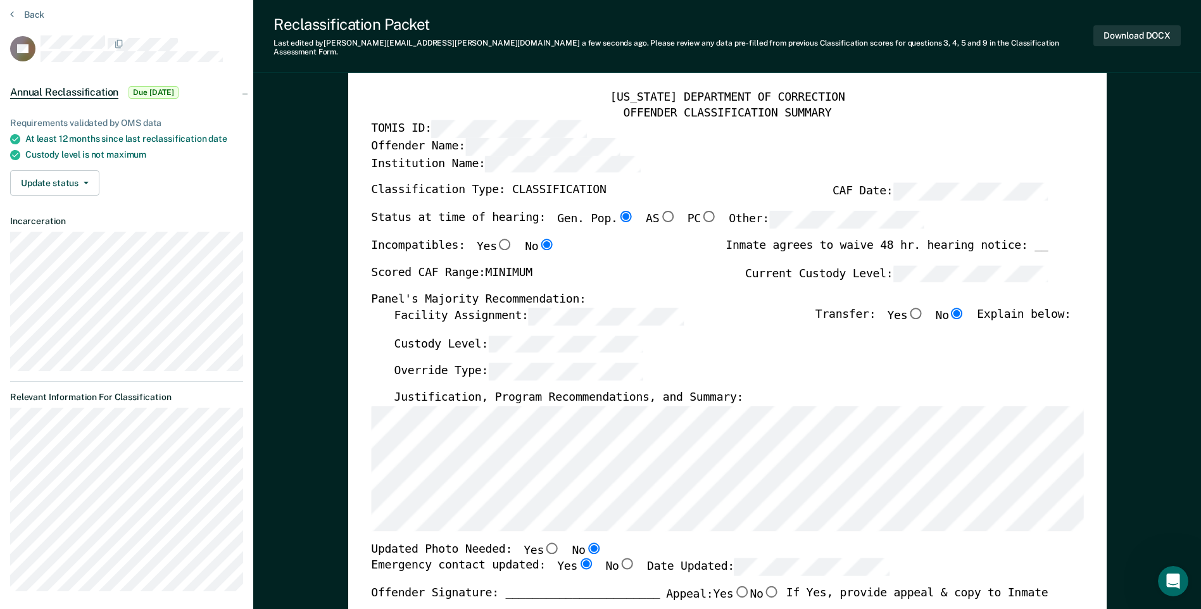
scroll to position [0, 0]
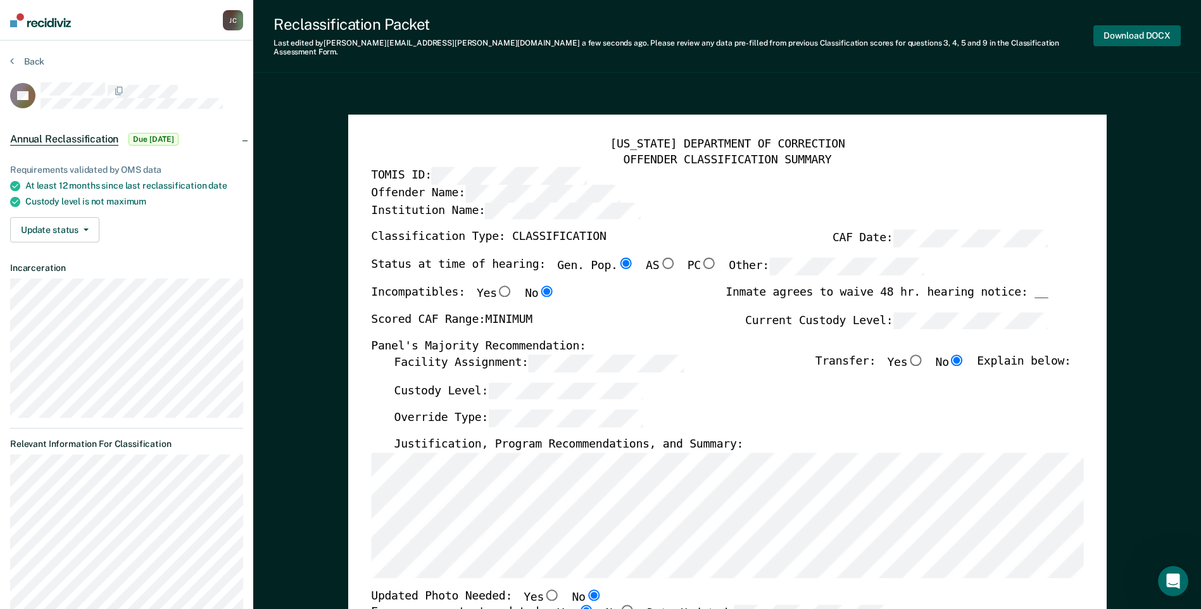
click at [1145, 37] on button "Download DOCX" at bounding box center [1137, 35] width 87 height 21
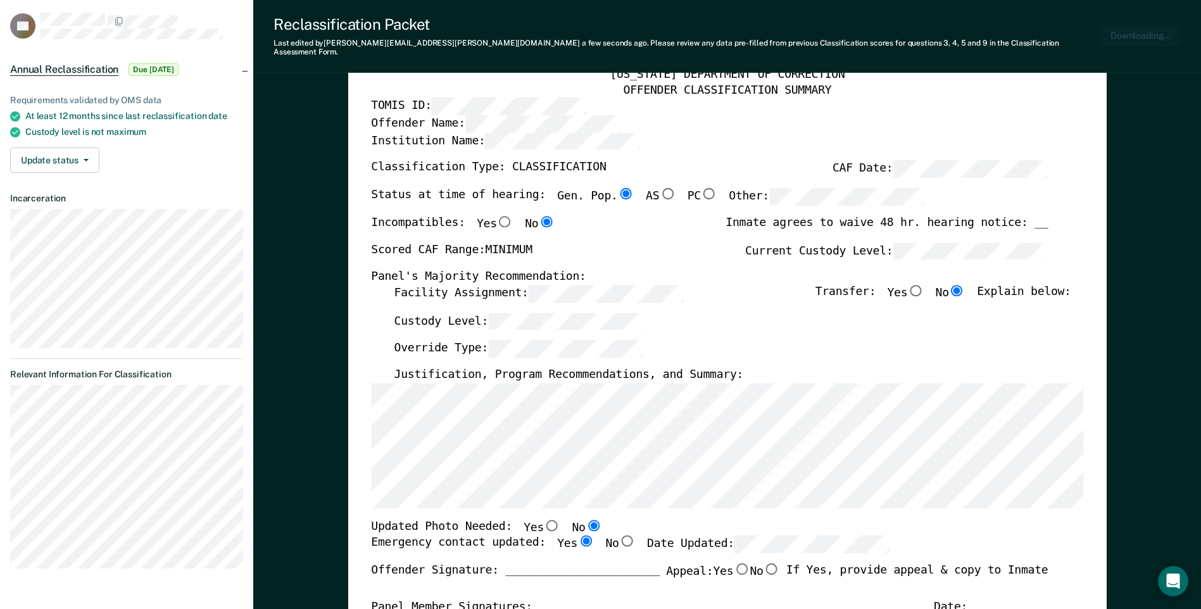
scroll to position [190, 0]
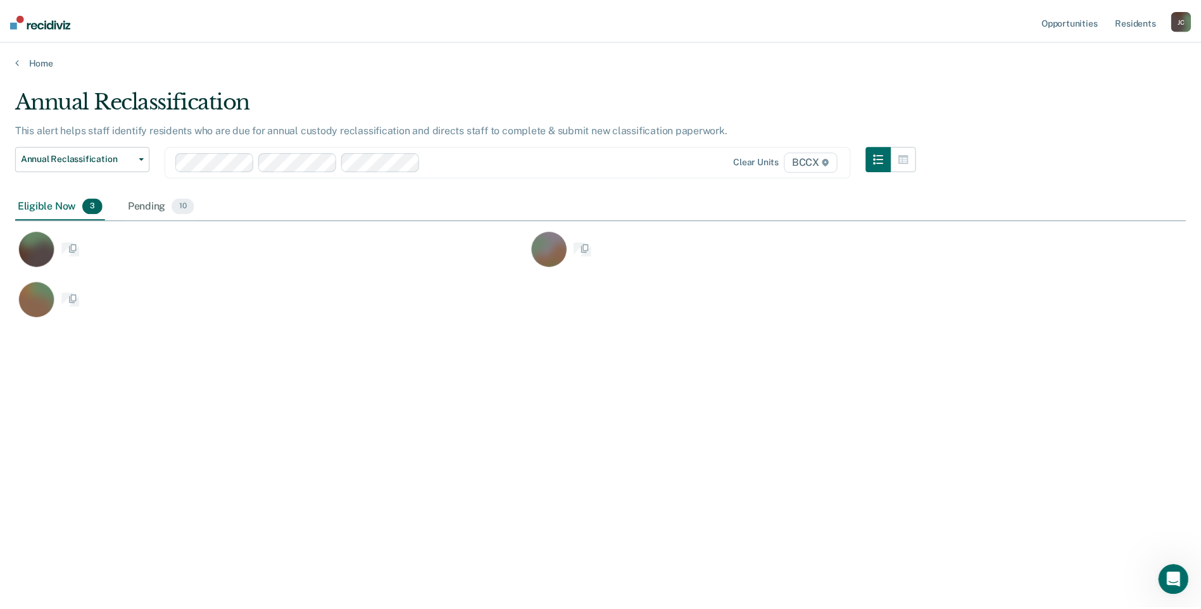
scroll to position [417, 1171]
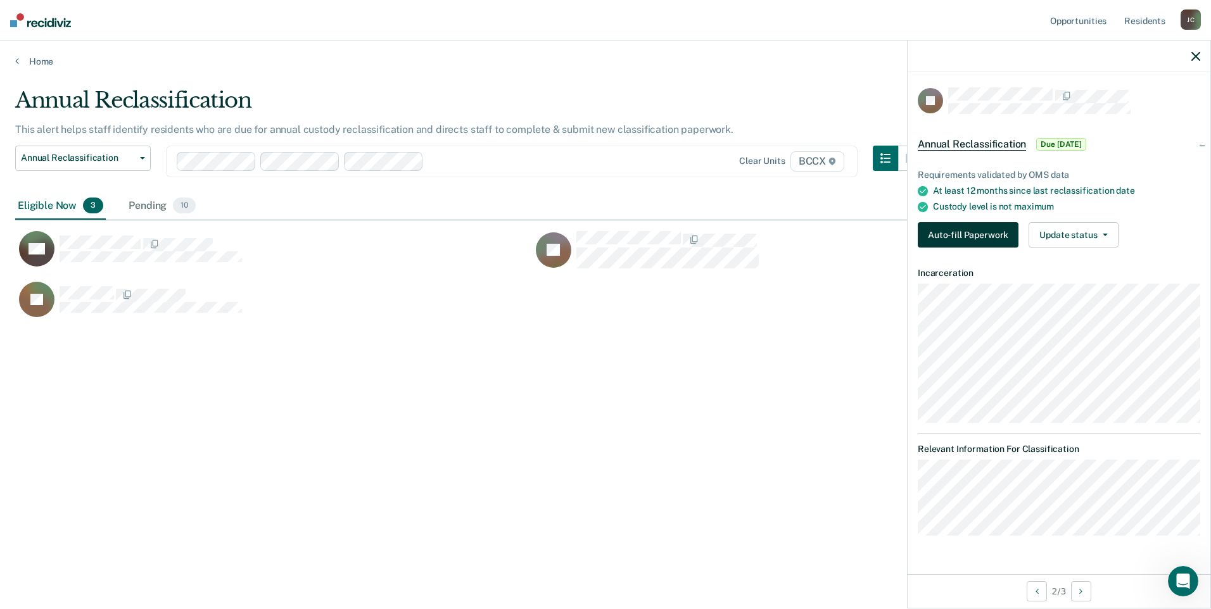
click at [979, 238] on button "Auto-fill Paperwork" at bounding box center [968, 234] width 101 height 25
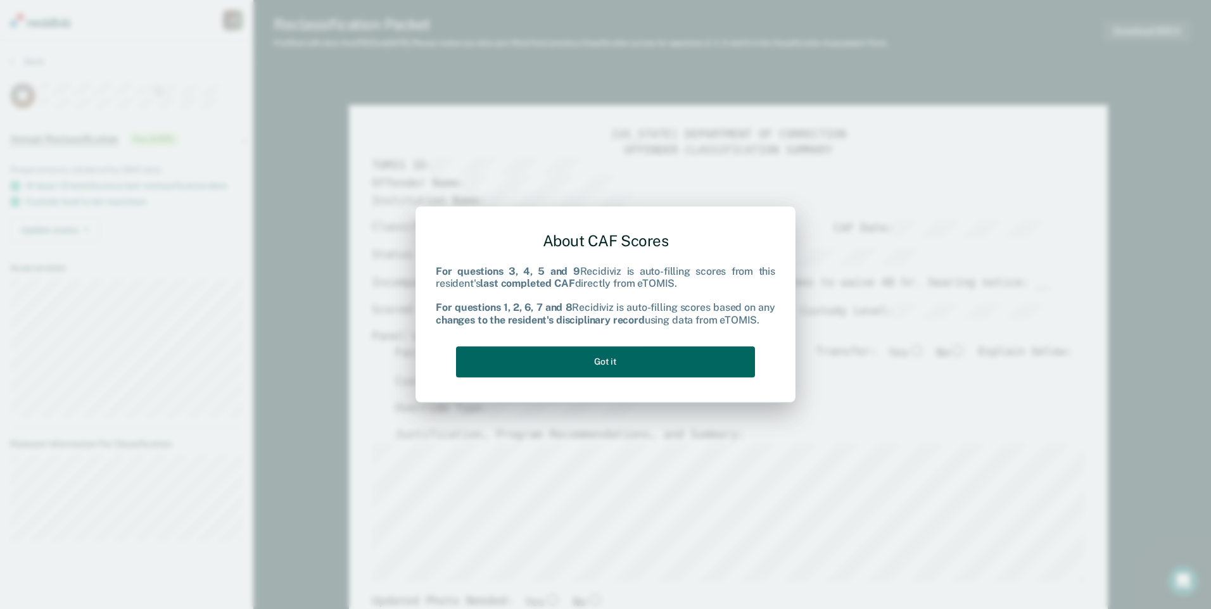
click at [567, 362] on button "Got it" at bounding box center [605, 361] width 299 height 31
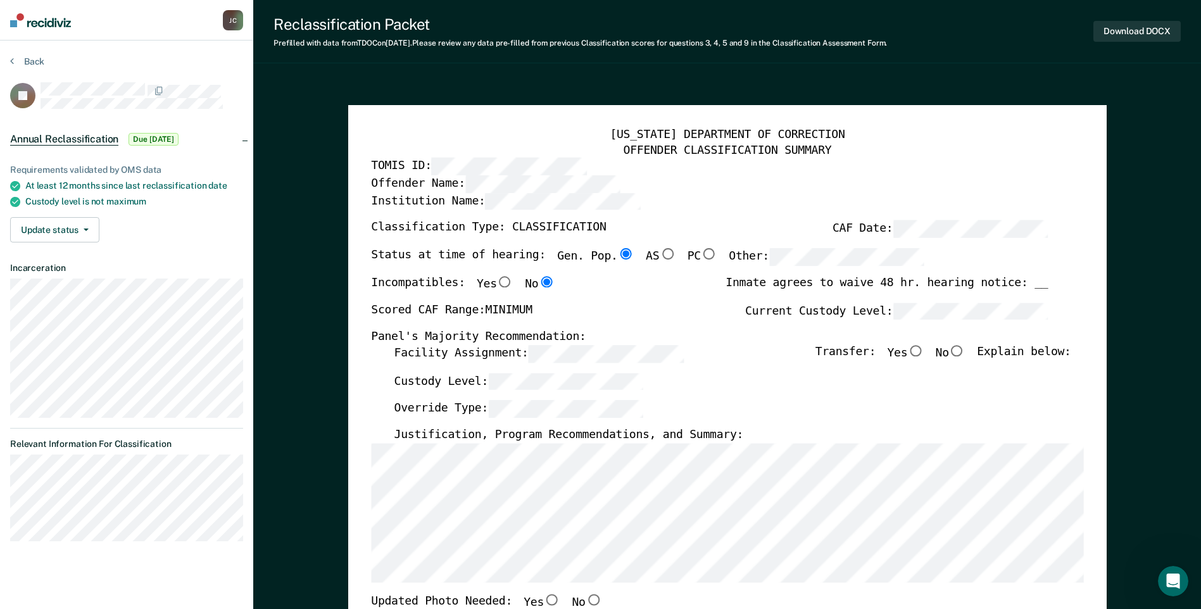
click at [964, 353] on input "No" at bounding box center [957, 350] width 16 height 11
type textarea "x"
radio input "true"
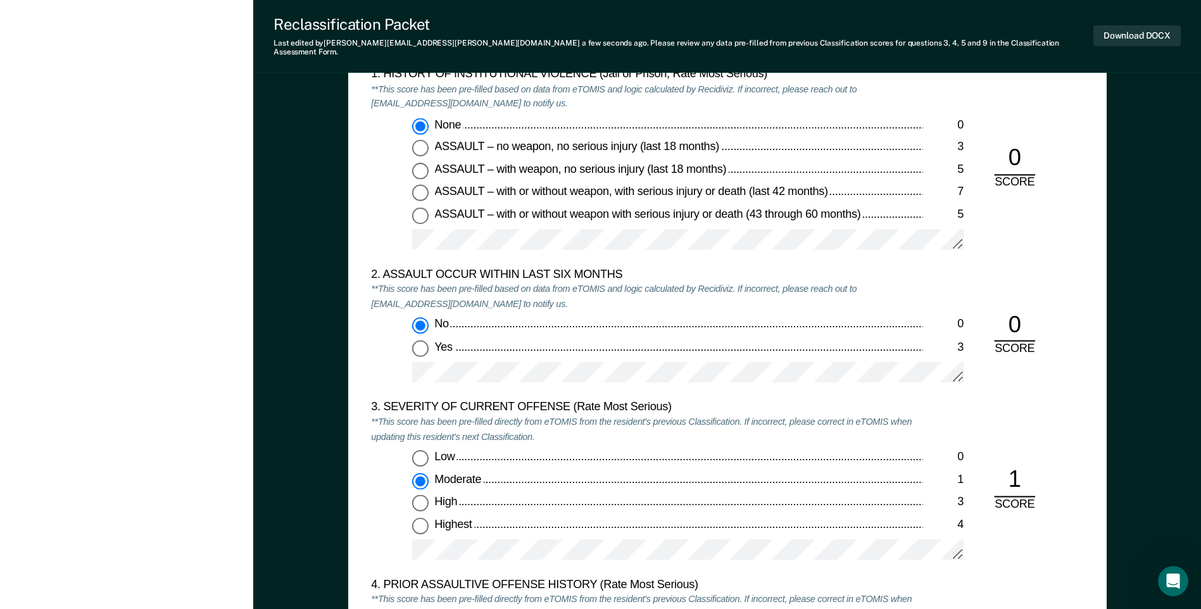
scroll to position [1330, 0]
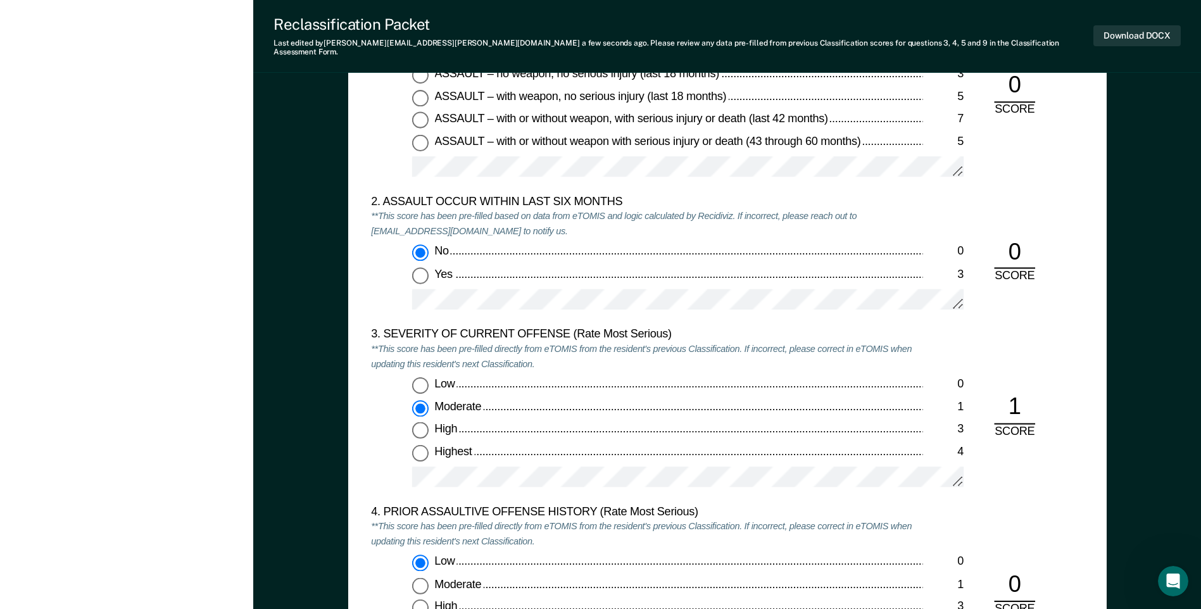
click at [1025, 397] on div "1" at bounding box center [1014, 408] width 41 height 31
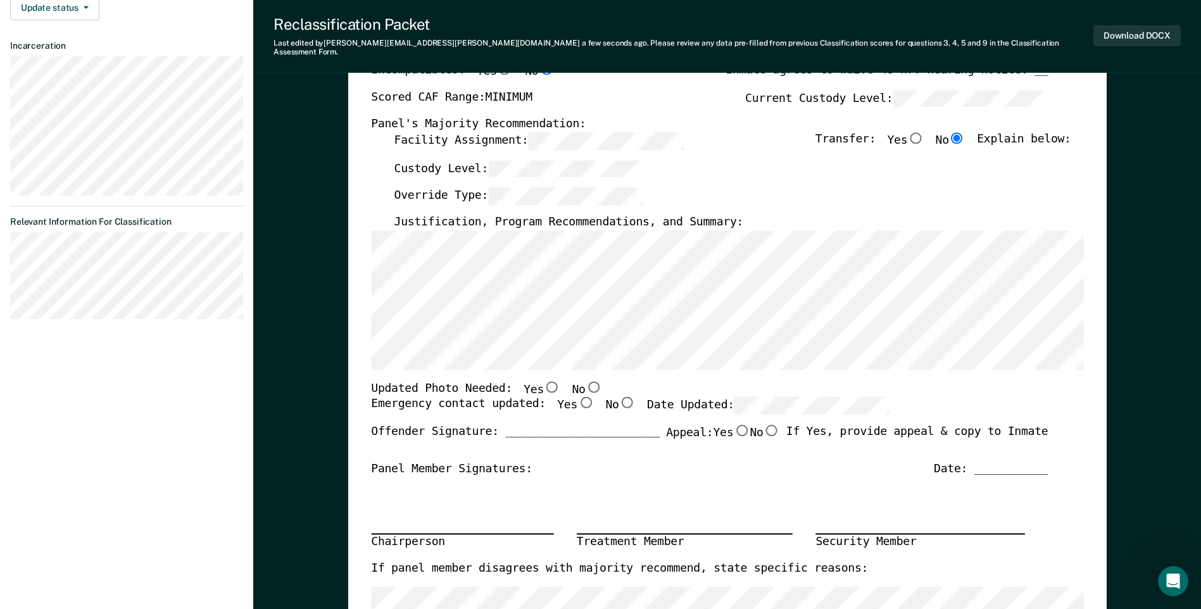
scroll to position [317, 0]
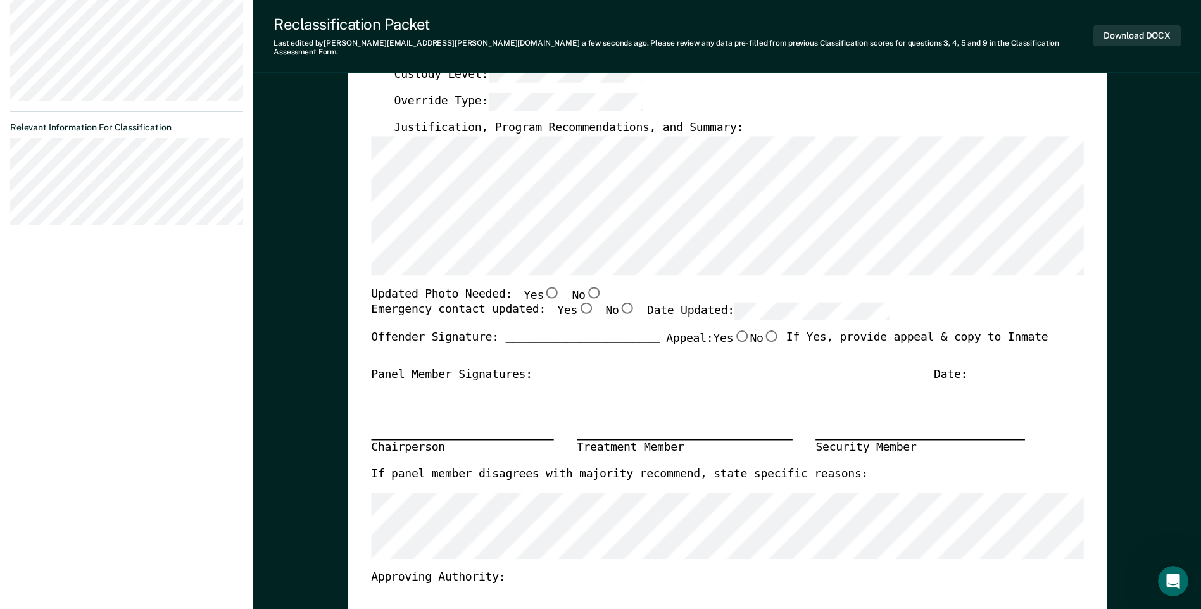
click at [585, 286] on input "No" at bounding box center [593, 291] width 16 height 11
type textarea "x"
radio input "true"
click at [578, 303] on input "Yes" at bounding box center [586, 308] width 16 height 11
type textarea "x"
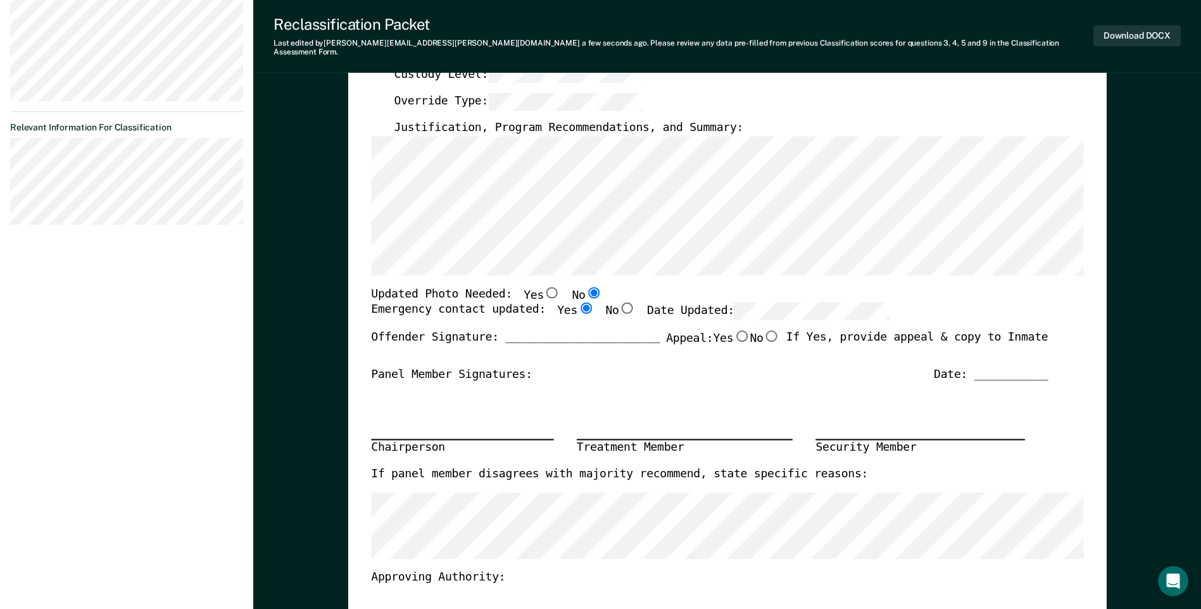
radio input "true"
click at [1141, 30] on button "Download DOCX" at bounding box center [1137, 35] width 87 height 21
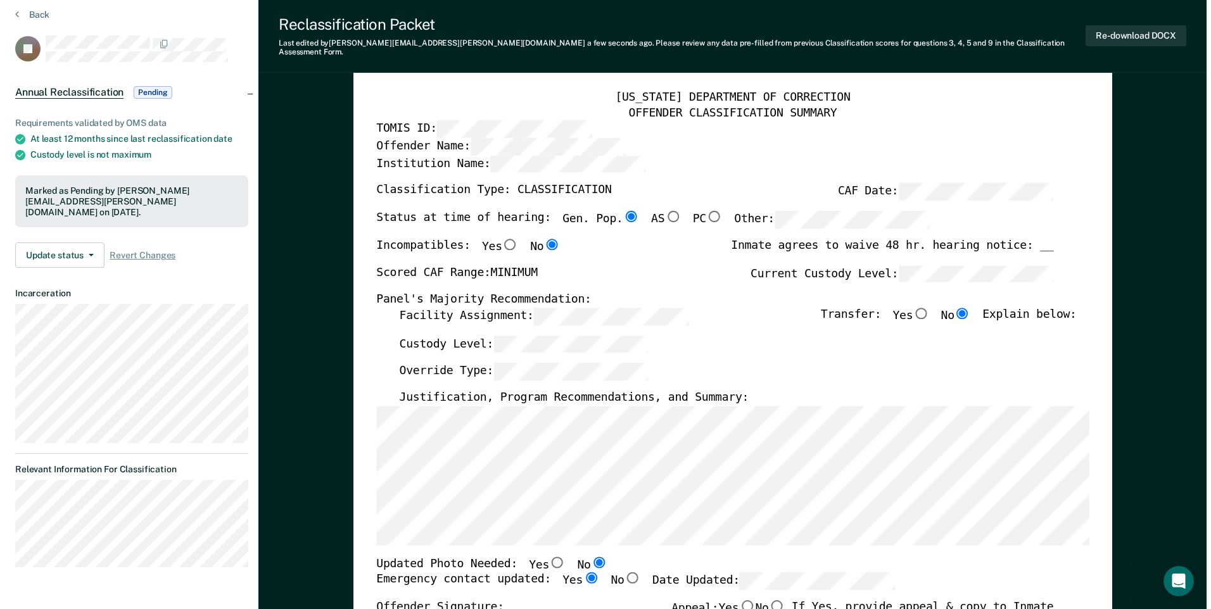
scroll to position [0, 0]
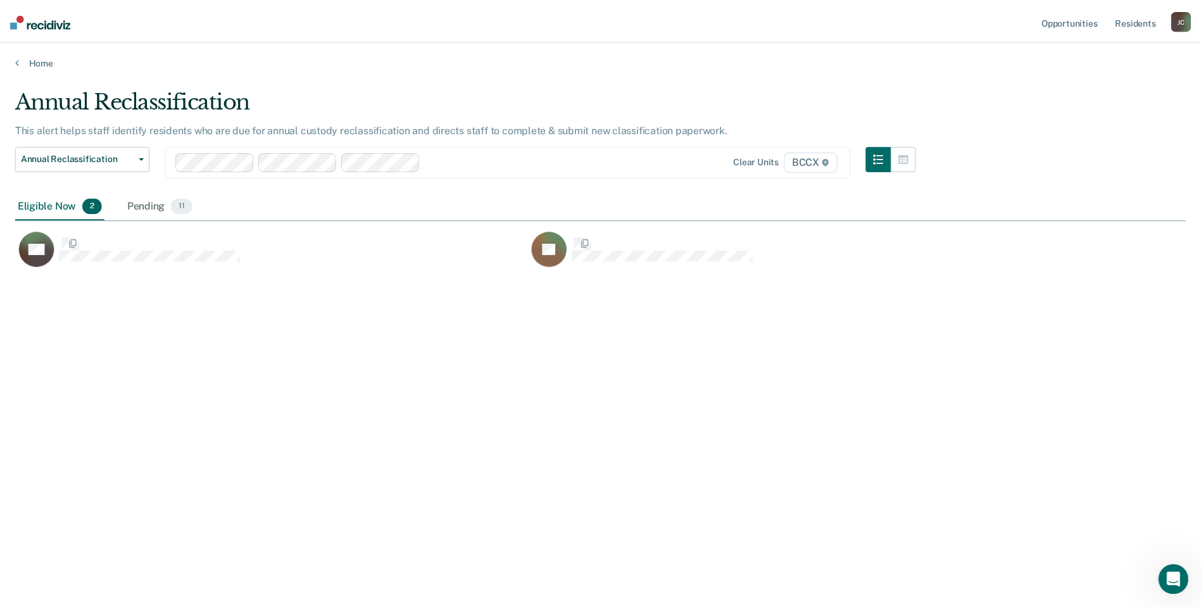
scroll to position [417, 1171]
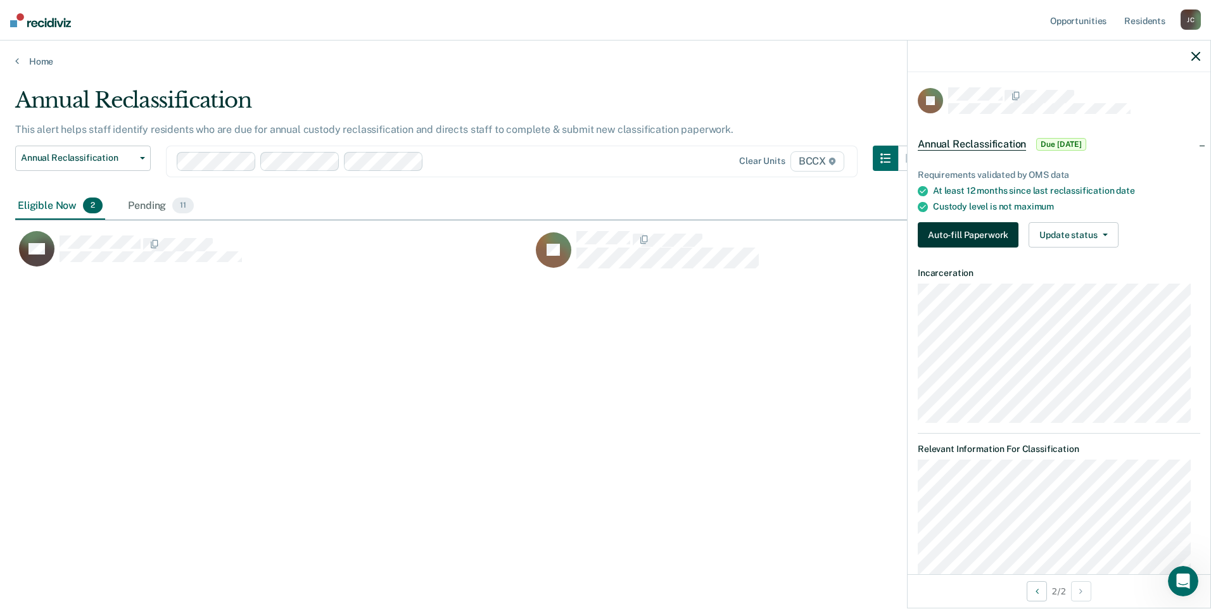
click at [968, 236] on button "Auto-fill Paperwork" at bounding box center [968, 234] width 101 height 25
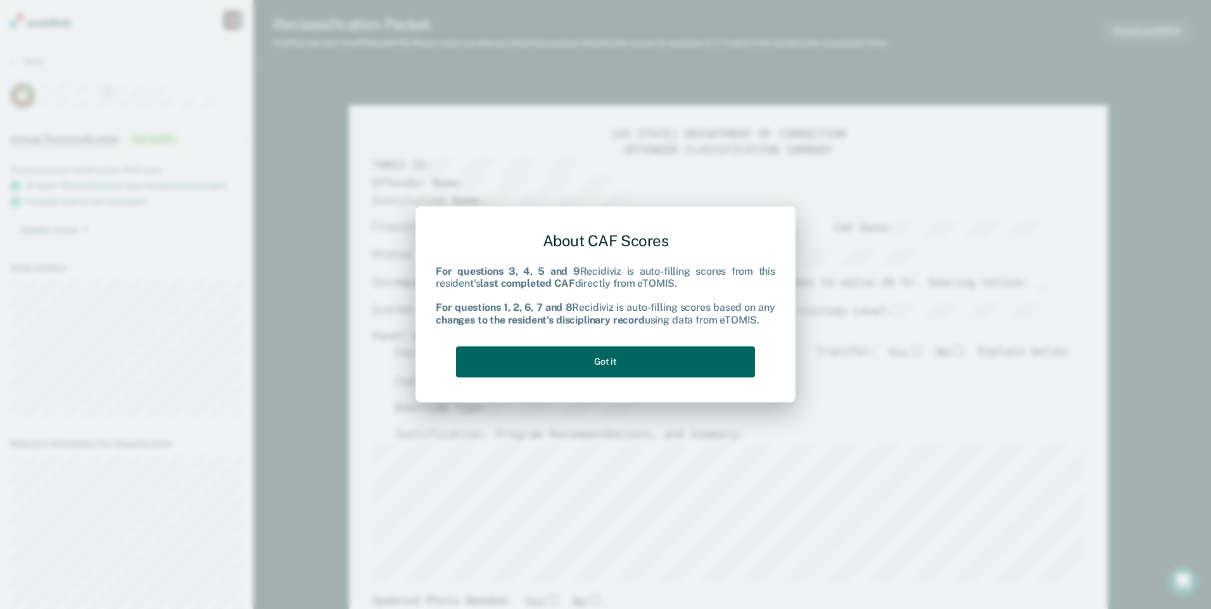
click at [667, 365] on button "Got it" at bounding box center [605, 361] width 299 height 31
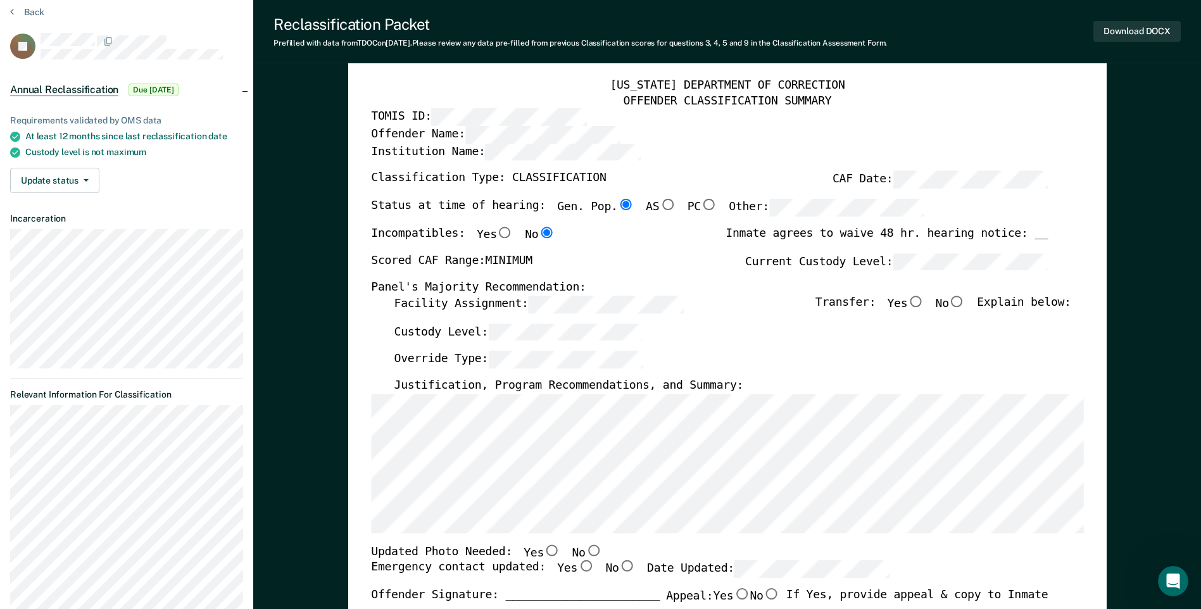
scroll to position [63, 0]
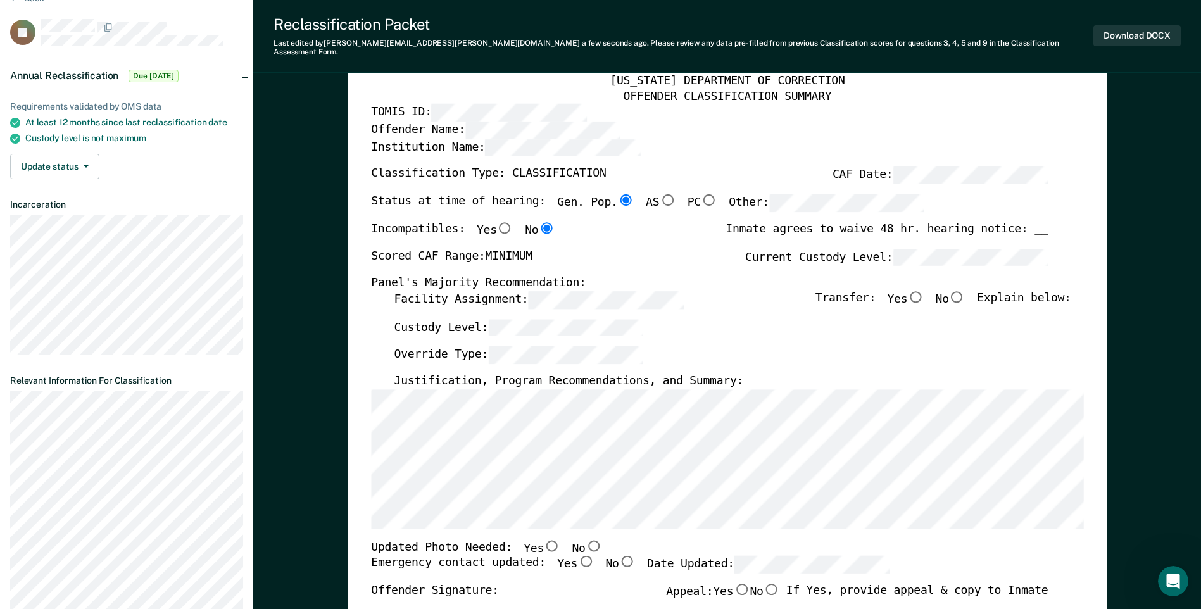
click at [585, 540] on input "No" at bounding box center [593, 545] width 16 height 11
type textarea "x"
radio input "true"
click at [578, 556] on input "Yes" at bounding box center [586, 561] width 16 height 11
type textarea "x"
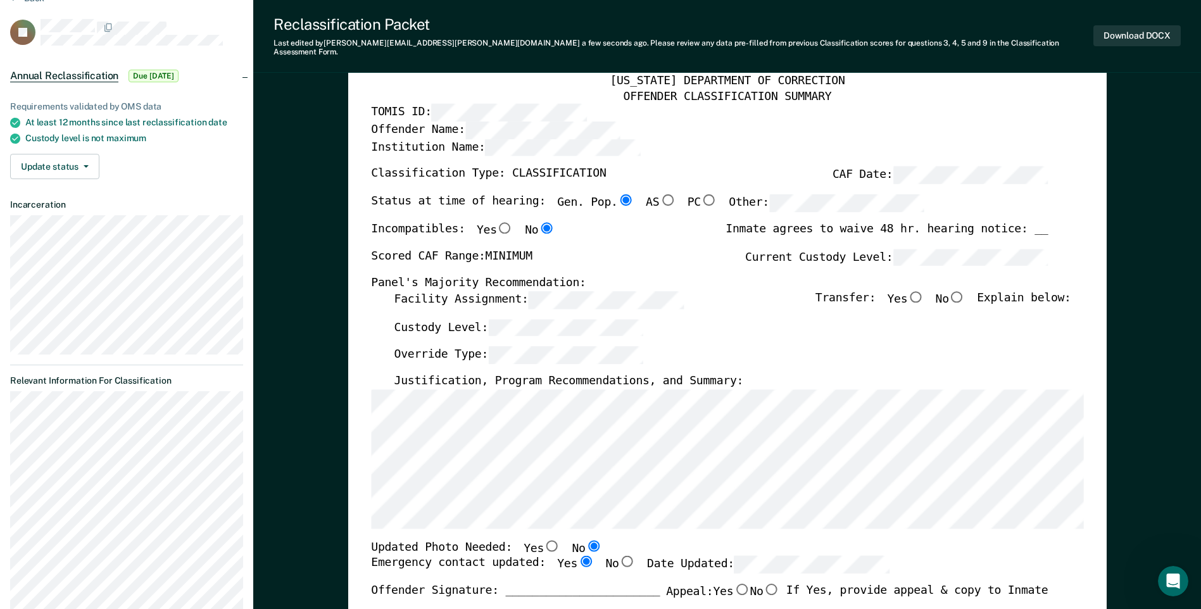
radio input "true"
click at [965, 291] on input "No" at bounding box center [957, 296] width 16 height 11
type textarea "x"
radio input "true"
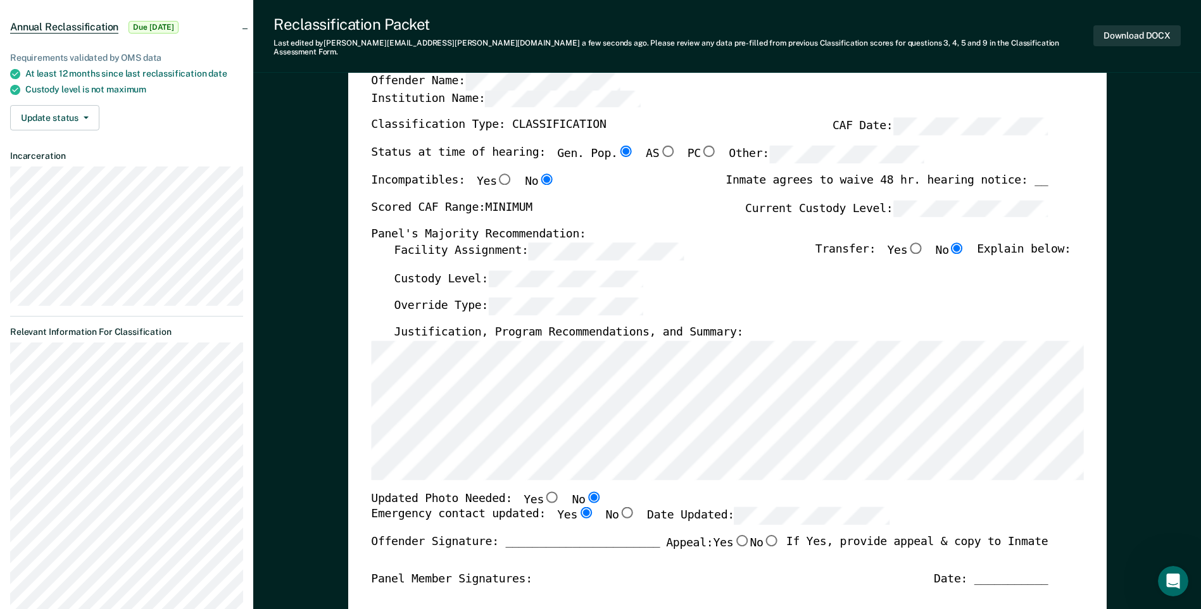
scroll to position [127, 0]
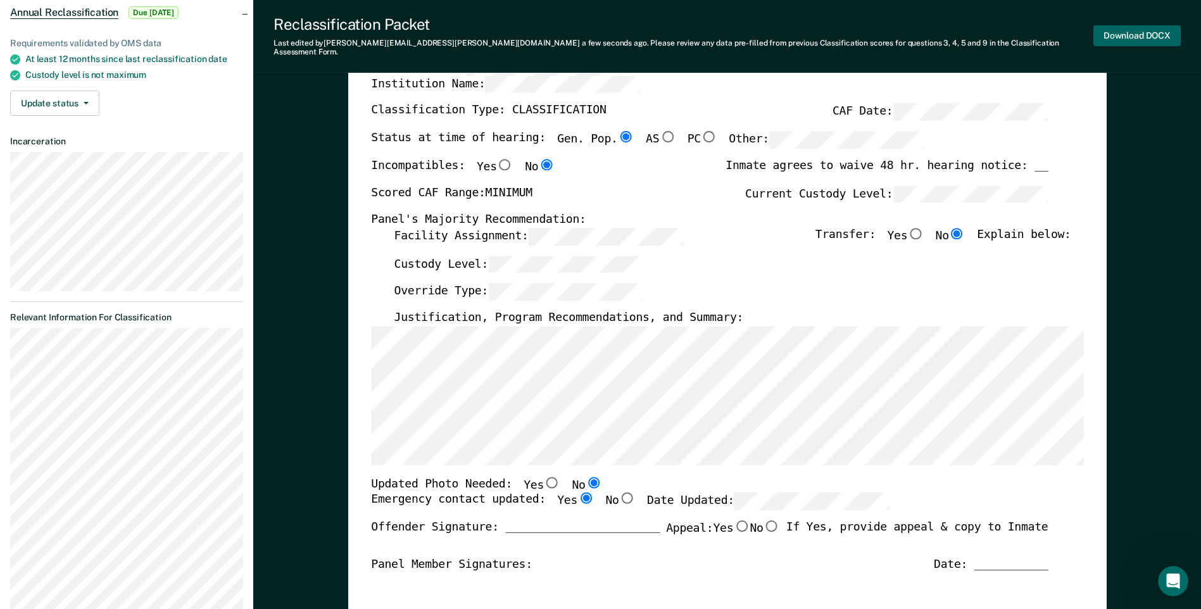
click at [1123, 25] on button "Download DOCX" at bounding box center [1137, 35] width 87 height 21
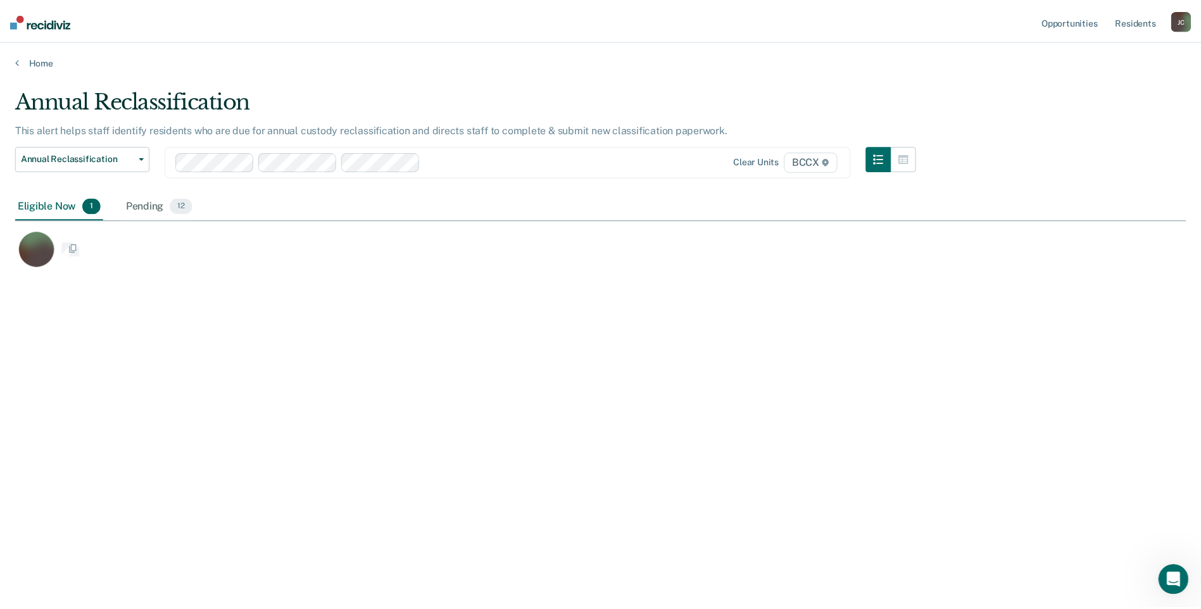
scroll to position [417, 1171]
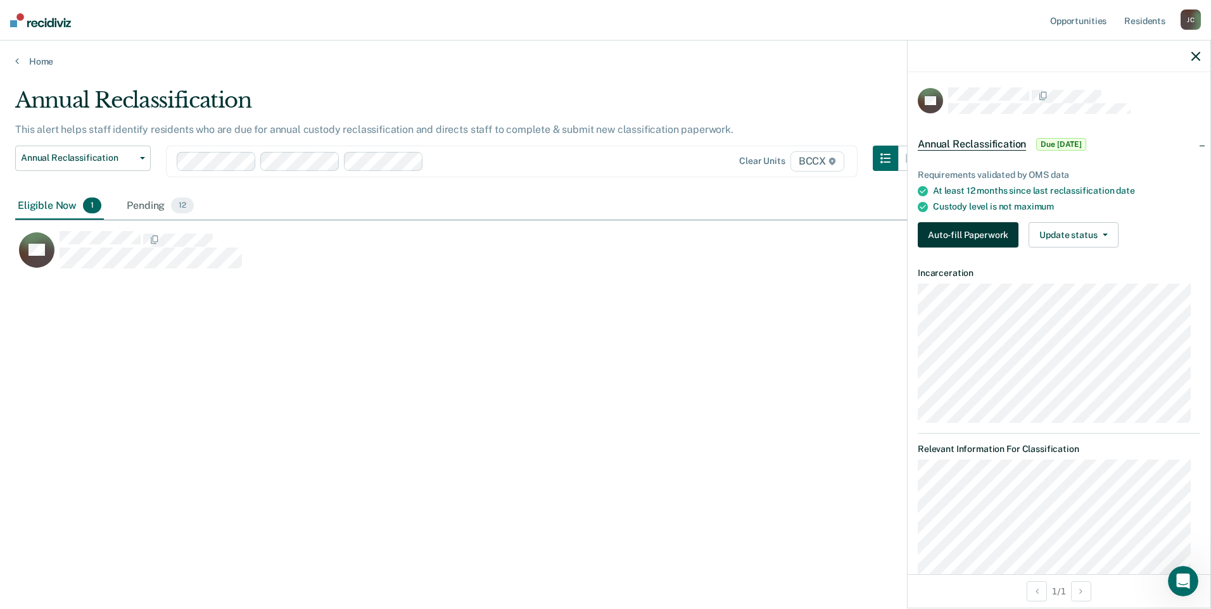
click at [980, 234] on button "Auto-fill Paperwork" at bounding box center [968, 234] width 101 height 25
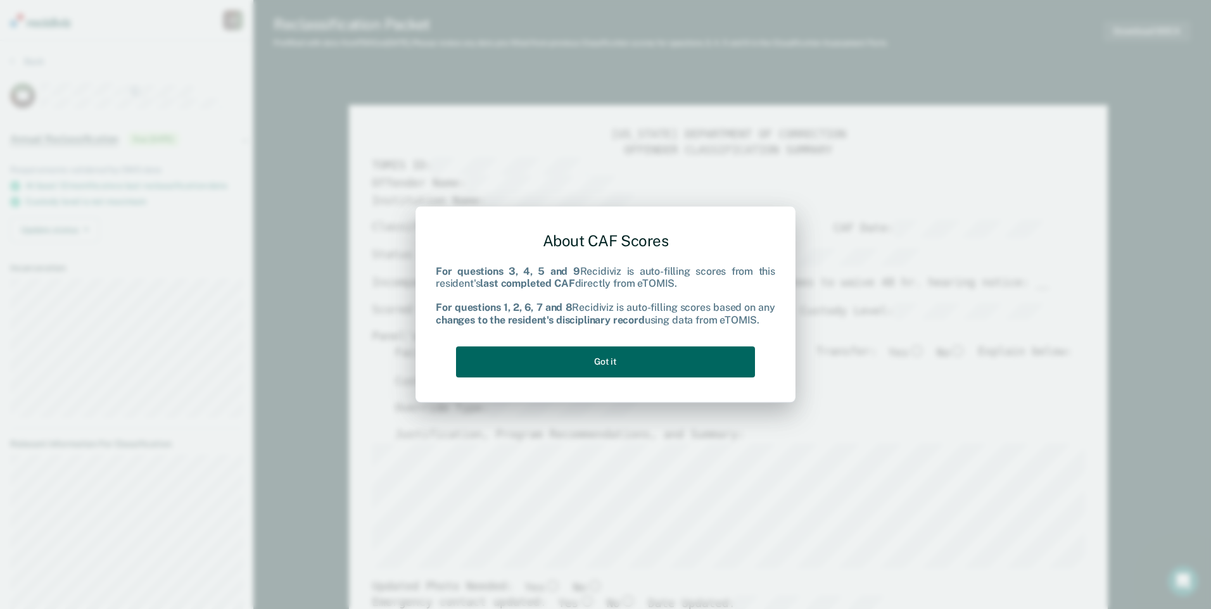
click at [609, 353] on button "Got it" at bounding box center [605, 361] width 299 height 31
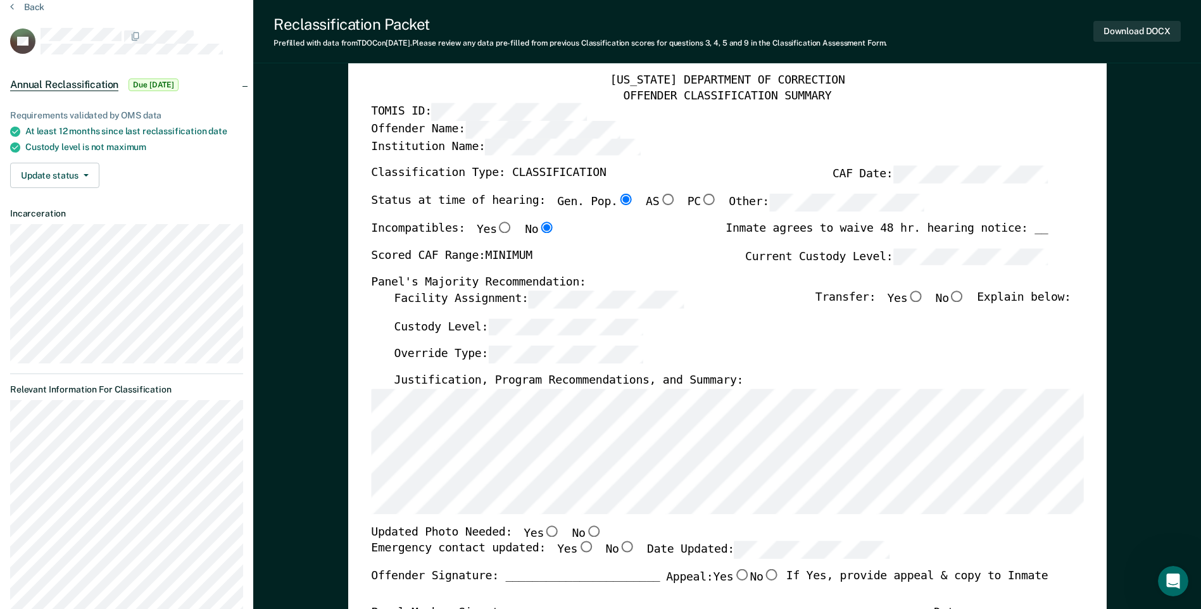
scroll to position [190, 0]
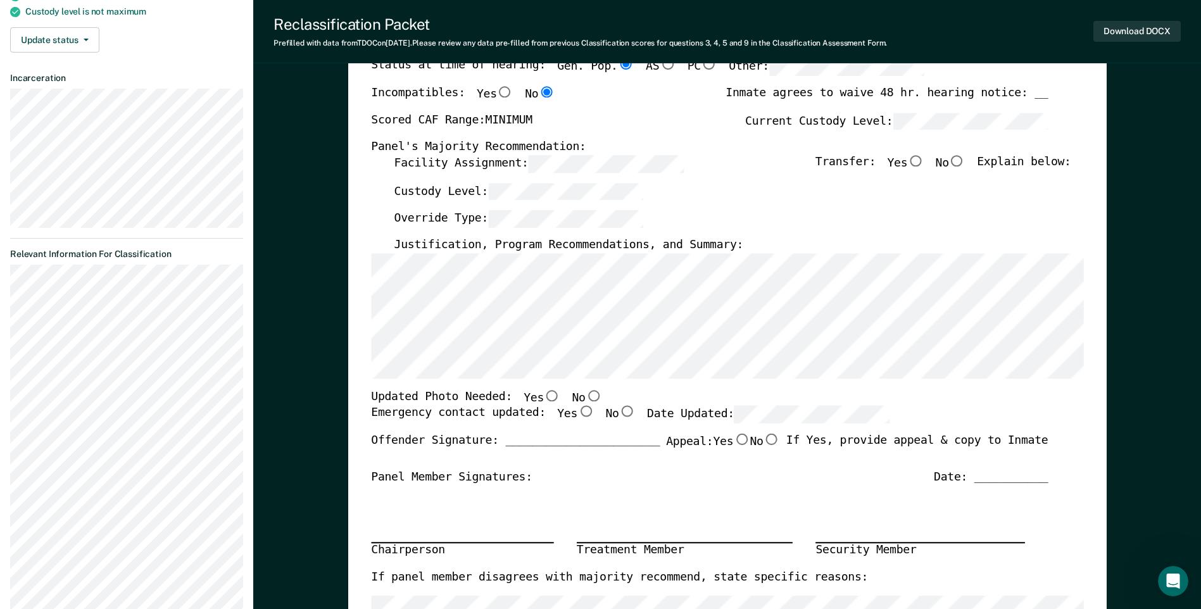
click at [544, 396] on input "Yes" at bounding box center [552, 395] width 16 height 11
type textarea "x"
radio input "true"
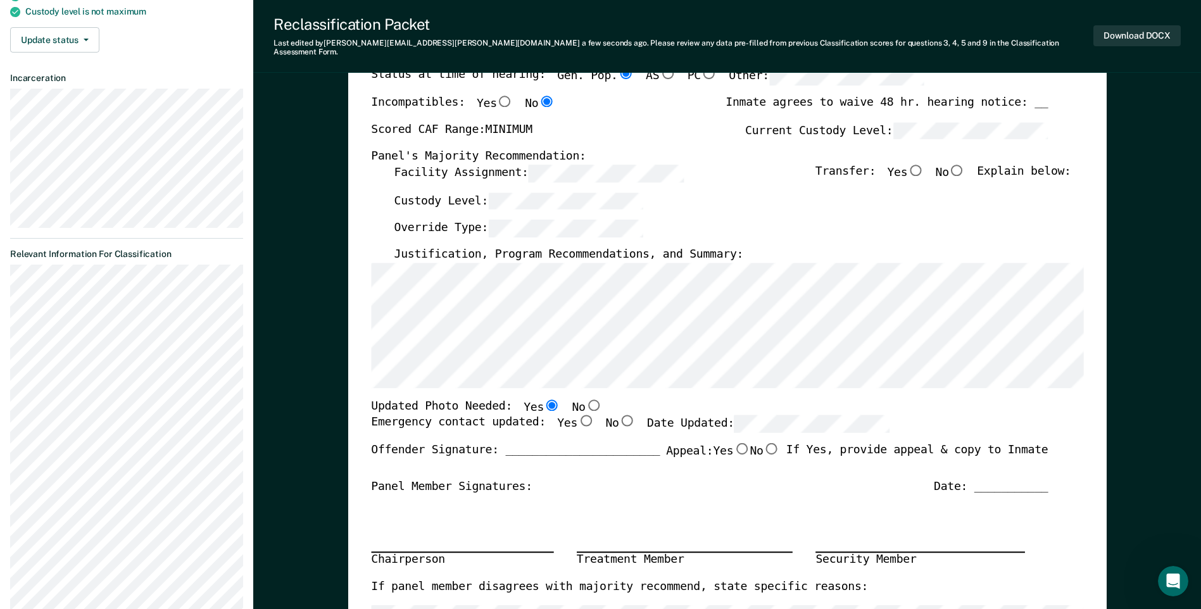
click at [578, 415] on input "Yes" at bounding box center [586, 420] width 16 height 11
type textarea "x"
radio input "true"
click at [731, 497] on div "Chairperson Treatment Member Security Member" at bounding box center [709, 537] width 677 height 85
click at [966, 164] on input "No" at bounding box center [957, 169] width 16 height 11
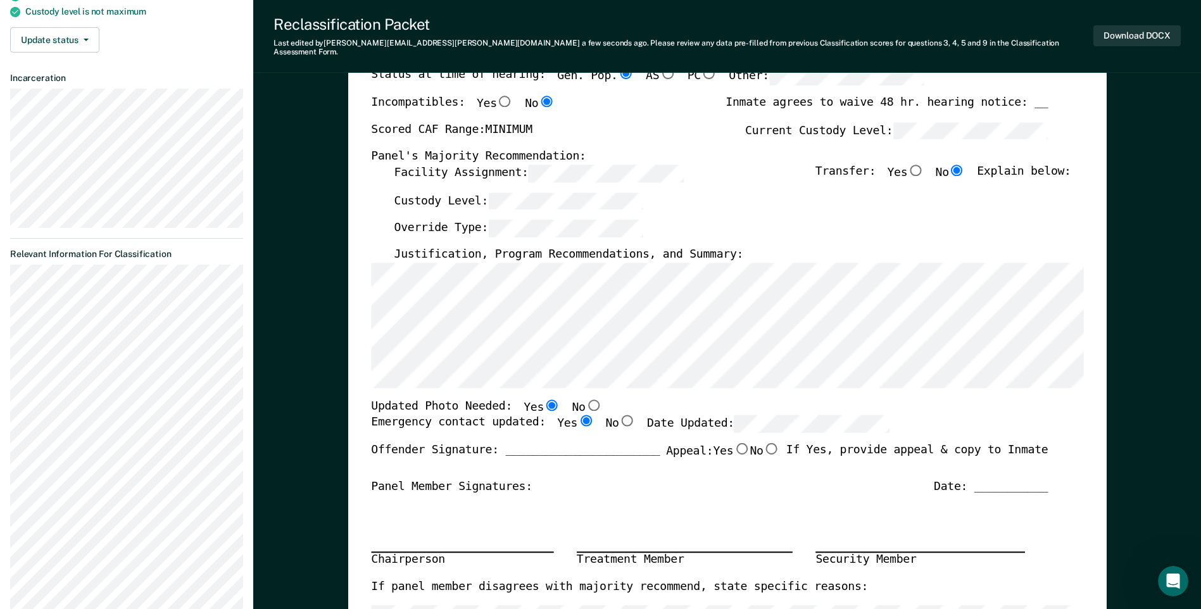
type textarea "x"
radio input "true"
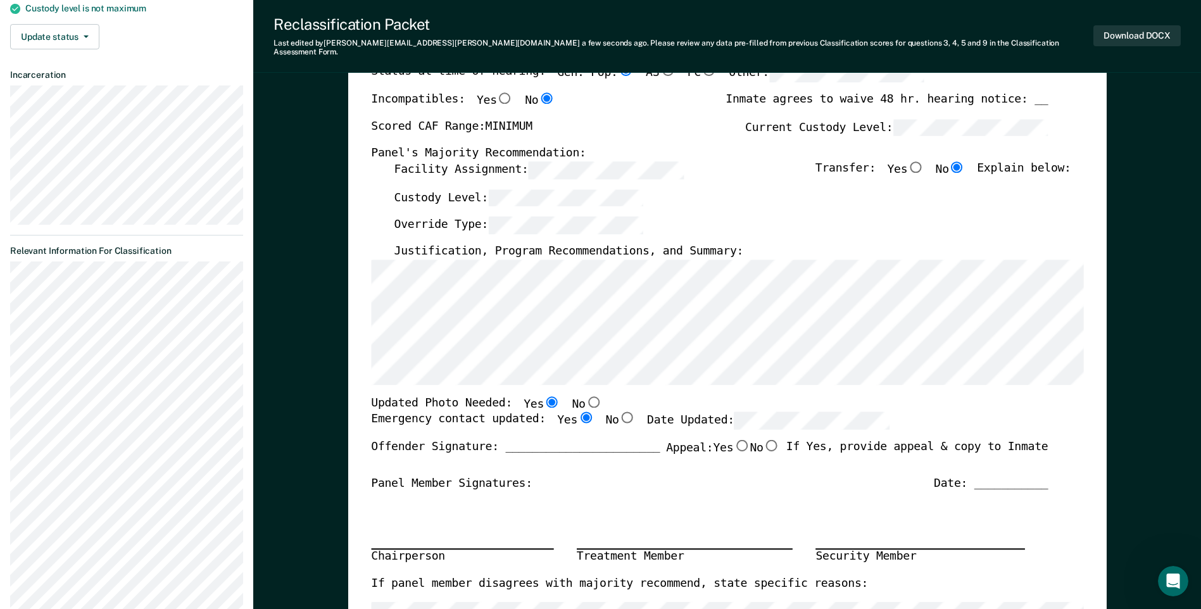
scroll to position [192, 0]
click at [1135, 26] on button "Download DOCX" at bounding box center [1137, 35] width 87 height 21
type textarea "x"
